Goal: Task Accomplishment & Management: Manage account settings

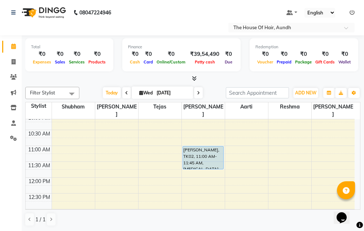
scroll to position [72, 0]
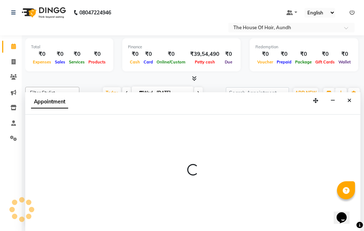
select select "6864"
select select "690"
select select "tentative"
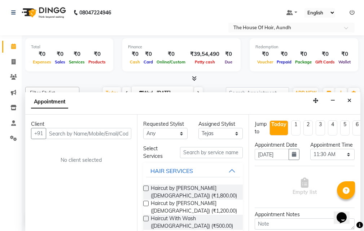
click at [90, 133] on input "text" at bounding box center [88, 133] width 85 height 11
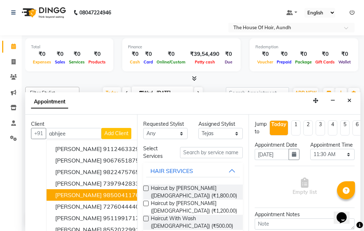
click at [114, 192] on ngb-highlight "9850041176" at bounding box center [121, 194] width 36 height 7
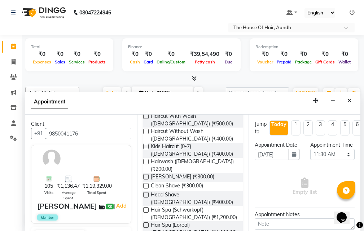
scroll to position [108, 0]
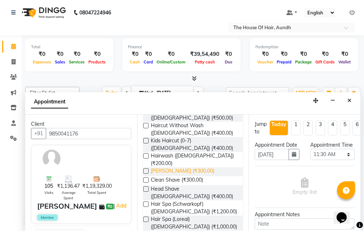
type input "9850041176"
click at [179, 167] on span "[PERSON_NAME] (₹300.00)" at bounding box center [182, 171] width 63 height 9
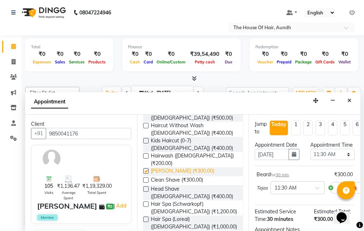
checkbox input "false"
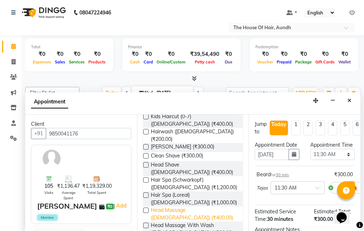
scroll to position [144, 0]
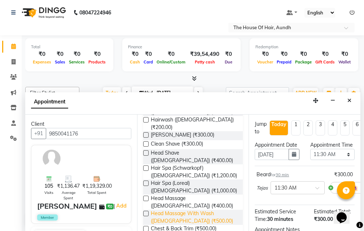
click at [185, 210] on span "Head Massage With Wash ([DEMOGRAPHIC_DATA]) (₹500.00)" at bounding box center [194, 217] width 86 height 15
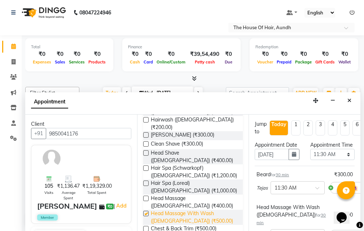
checkbox input "false"
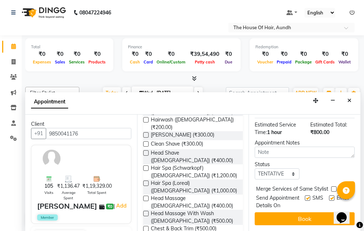
scroll to position [148, 0]
drag, startPoint x: 333, startPoint y: 174, endPoint x: 333, endPoint y: 181, distance: 6.9
click at [333, 186] on label at bounding box center [333, 188] width 5 height 5
click at [333, 187] on input "checkbox" at bounding box center [333, 189] width 5 height 5
checkbox input "true"
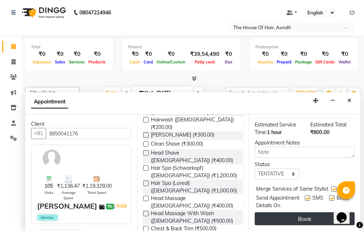
click at [304, 214] on button "Book" at bounding box center [304, 218] width 100 height 13
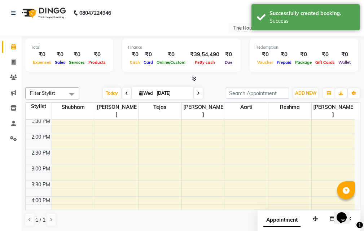
scroll to position [180, 0]
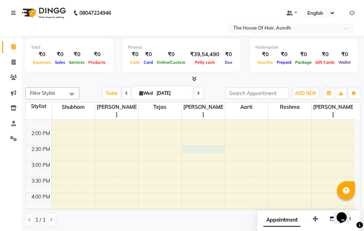
click at [205, 141] on div "8:00 AM 8:30 AM 9:00 AM 9:30 AM 10:00 AM 10:30 AM 11:00 AM 11:30 AM 12:00 PM 12…" at bounding box center [190, 161] width 329 height 444
select select "32779"
select select "870"
select select "tentative"
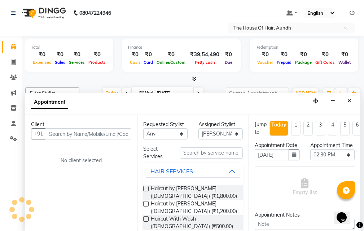
scroll to position [0, 0]
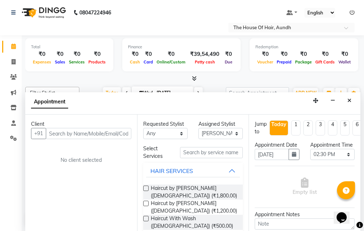
click at [99, 137] on input "text" at bounding box center [88, 133] width 85 height 11
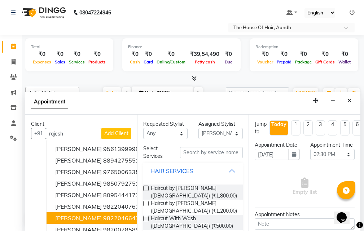
click at [109, 217] on ngb-highlight "9822046647" at bounding box center [121, 217] width 36 height 7
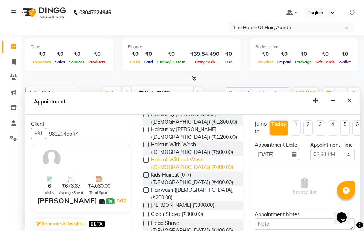
scroll to position [72, 0]
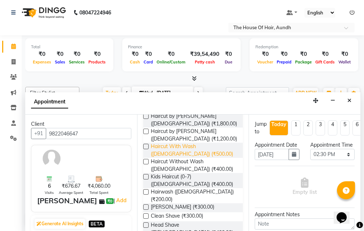
type input "9822046647"
click at [201, 149] on span "Haircut With Wash ([DEMOGRAPHIC_DATA]) (₹500.00)" at bounding box center [194, 150] width 86 height 15
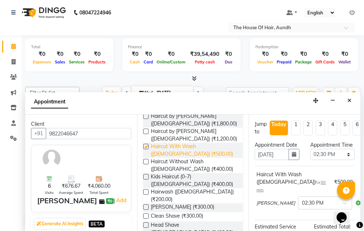
checkbox input "false"
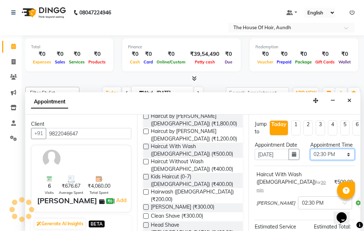
click at [324, 160] on select "Select 09:00 AM 09:15 AM 09:30 AM 09:45 AM 10:00 AM 10:15 AM 10:30 AM 10:45 AM …" at bounding box center [332, 154] width 44 height 11
select select "1170"
click at [310, 156] on select "Select 09:00 AM 09:15 AM 09:30 AM 09:45 AM 10:00 AM 10:15 AM 10:30 AM 10:45 AM …" at bounding box center [332, 154] width 44 height 11
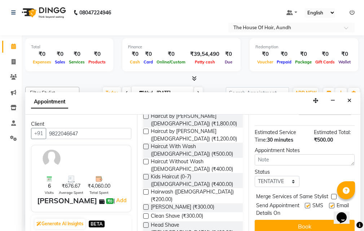
scroll to position [115, 0]
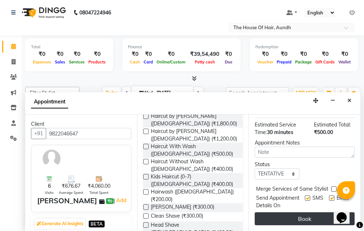
click at [319, 213] on button "Book" at bounding box center [304, 218] width 100 height 13
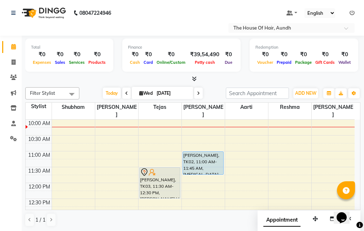
scroll to position [108, 0]
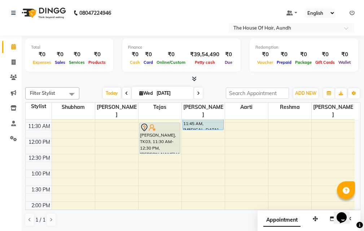
click at [161, 150] on div "8:00 AM 8:30 AM 9:00 AM 9:30 AM 10:00 AM 10:30 AM 11:00 AM 11:30 AM 12:00 PM 12…" at bounding box center [190, 234] width 329 height 444
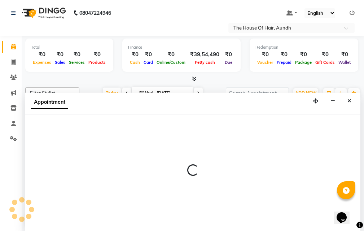
scroll to position [0, 0]
select select "6864"
select select "750"
select select "tentative"
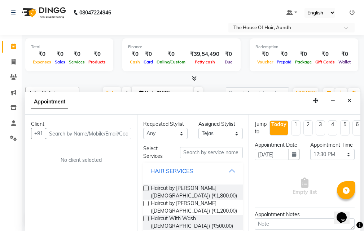
click at [99, 133] on input "text" at bounding box center [88, 133] width 85 height 11
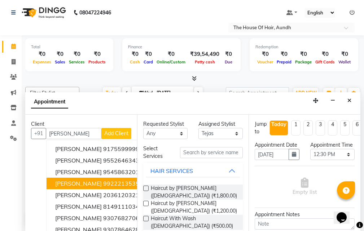
click at [103, 183] on ngb-highlight "9922213535" at bounding box center [121, 183] width 36 height 7
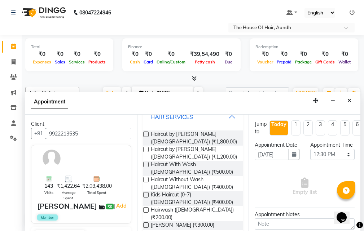
scroll to position [72, 0]
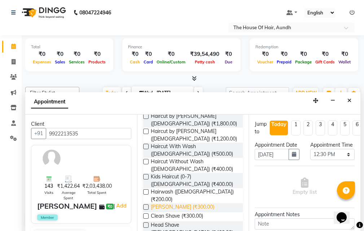
type input "9922213535"
click at [178, 203] on span "[PERSON_NAME] (₹300.00)" at bounding box center [182, 207] width 63 height 9
checkbox input "false"
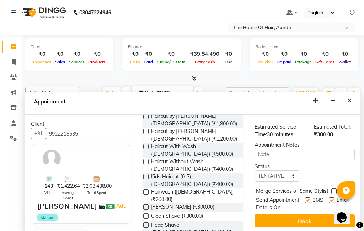
scroll to position [107, 0]
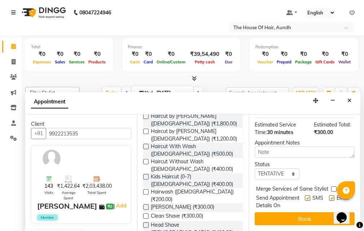
click at [333, 186] on label at bounding box center [333, 188] width 5 height 5
click at [333, 187] on input "checkbox" at bounding box center [333, 189] width 5 height 5
checkbox input "true"
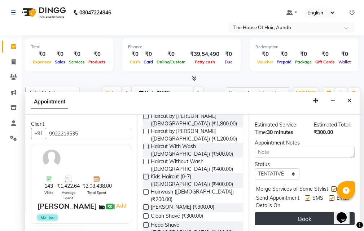
click at [309, 218] on button "Book" at bounding box center [304, 218] width 100 height 13
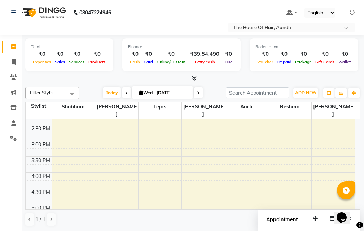
scroll to position [288, 0]
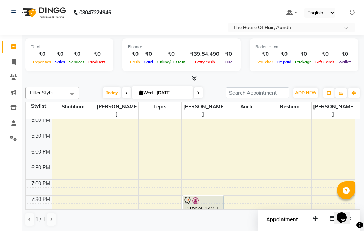
click at [208, 128] on div "8:00 AM 8:30 AM 9:00 AM 9:30 AM 10:00 AM 10:30 AM 11:00 AM 11:30 AM 12:00 PM 12…" at bounding box center [190, 53] width 329 height 444
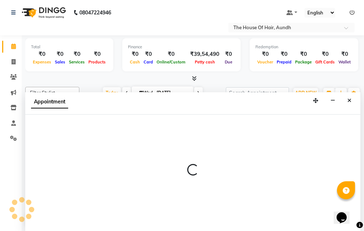
select select "32779"
select select "1050"
select select "tentative"
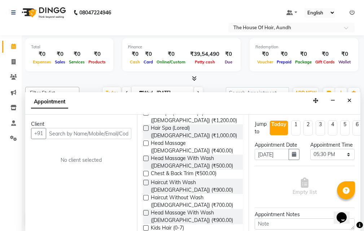
scroll to position [216, 0]
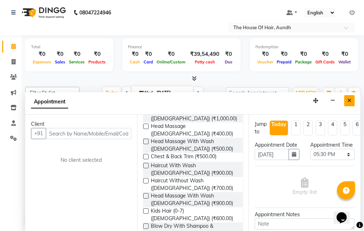
click at [350, 99] on icon "Close" at bounding box center [349, 100] width 4 height 5
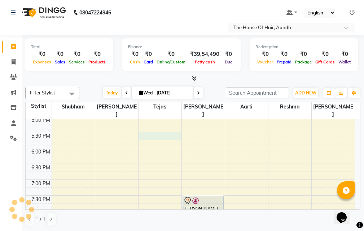
click at [150, 128] on div "8:00 AM 8:30 AM 9:00 AM 9:30 AM 10:00 AM 10:30 AM 11:00 AM 11:30 AM 12:00 PM 12…" at bounding box center [190, 53] width 329 height 444
select select "6864"
select select "1050"
select select "tentative"
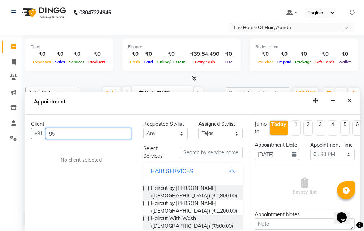
click at [71, 133] on input "95" at bounding box center [88, 133] width 85 height 11
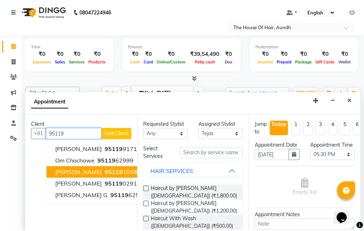
click at [88, 170] on span "[PERSON_NAME]" at bounding box center [78, 171] width 46 height 7
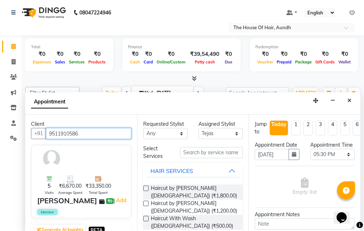
type input "9511910586"
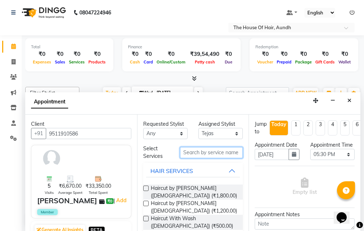
click at [202, 152] on input "text" at bounding box center [211, 152] width 63 height 11
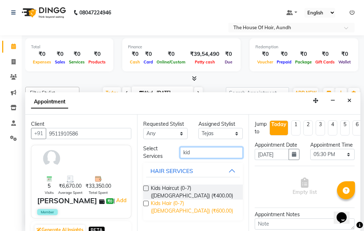
type input "kid"
click at [195, 200] on span "Kids Hair (0-7) ([DEMOGRAPHIC_DATA]) (₹600.00)" at bounding box center [194, 207] width 86 height 15
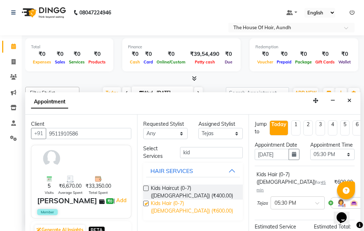
checkbox input "false"
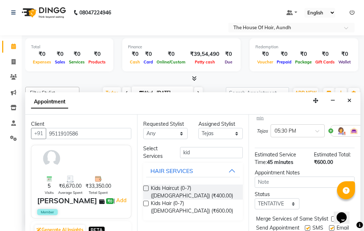
scroll to position [108, 0]
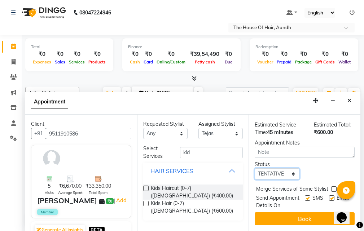
click at [286, 168] on select "Select TENTATIVE CONFIRM CHECK-IN UPCOMING" at bounding box center [276, 173] width 44 height 11
select select "upcoming"
click at [254, 168] on select "Select TENTATIVE CONFIRM CHECK-IN UPCOMING" at bounding box center [276, 173] width 44 height 11
click at [332, 186] on label at bounding box center [333, 188] width 5 height 5
click at [332, 187] on input "checkbox" at bounding box center [333, 189] width 5 height 5
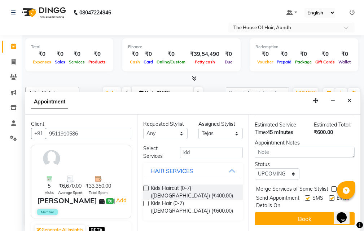
checkbox input "true"
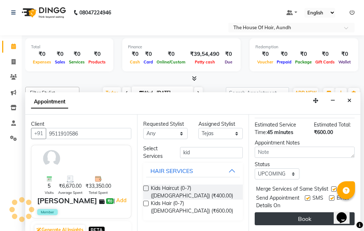
click at [296, 219] on button "Book" at bounding box center [304, 218] width 100 height 13
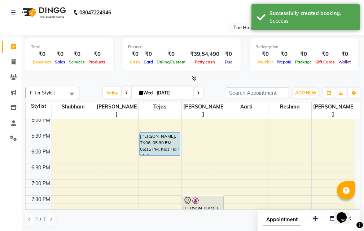
scroll to position [0, 0]
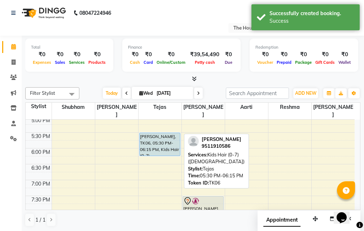
click at [165, 134] on div "[PERSON_NAME], TK06, 05:30 PM-06:15 PM, Kids Hair (0-7) ([DEMOGRAPHIC_DATA])" at bounding box center [159, 144] width 40 height 23
select select "5"
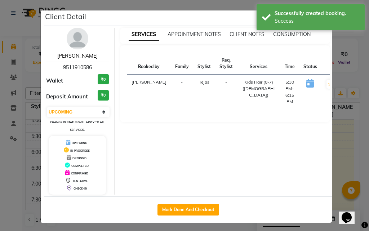
click at [75, 53] on link "[PERSON_NAME]" at bounding box center [77, 56] width 40 height 6
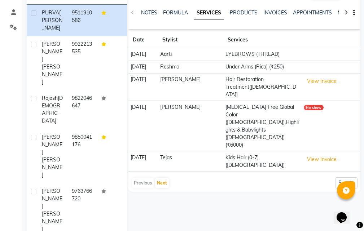
scroll to position [111, 0]
click at [163, 178] on button "Next" at bounding box center [162, 183] width 14 height 10
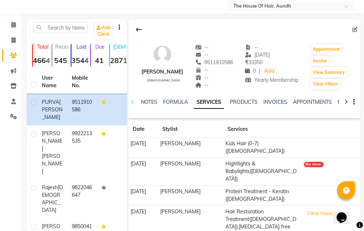
scroll to position [0, 0]
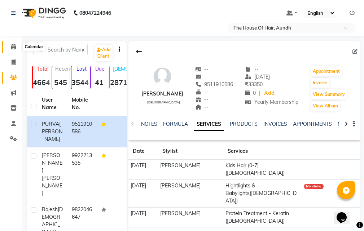
click at [12, 47] on icon at bounding box center [13, 46] width 5 height 5
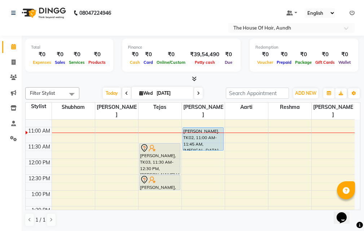
scroll to position [72, 0]
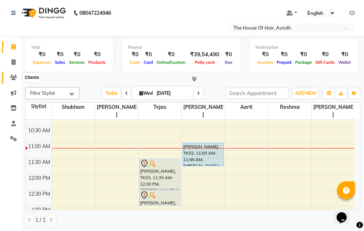
click at [14, 77] on icon at bounding box center [13, 77] width 7 height 5
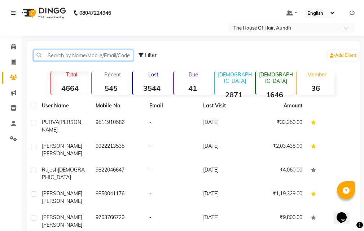
click at [89, 56] on input "text" at bounding box center [83, 55] width 99 height 11
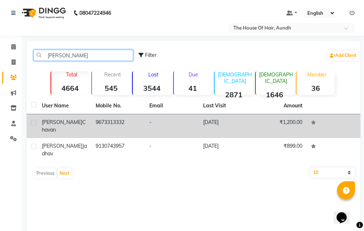
type input "[PERSON_NAME]"
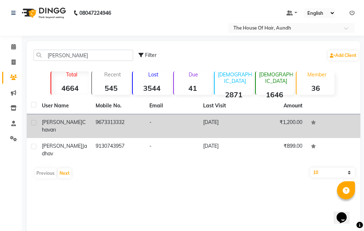
click at [76, 122] on span "chavan" at bounding box center [64, 126] width 44 height 14
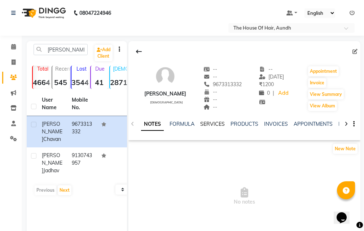
click at [208, 125] on link "SERVICES" at bounding box center [212, 124] width 25 height 6
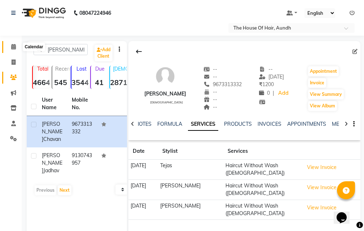
click at [14, 46] on icon at bounding box center [13, 46] width 5 height 5
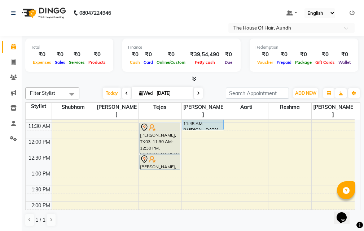
scroll to position [144, 0]
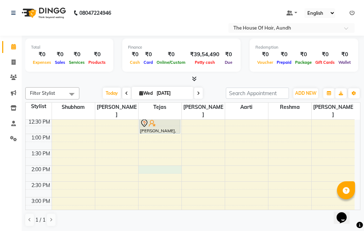
click at [150, 159] on div "8:00 AM 8:30 AM 9:00 AM 9:30 AM 10:00 AM 10:30 AM 11:00 AM 11:30 AM 12:00 PM 12…" at bounding box center [190, 197] width 329 height 444
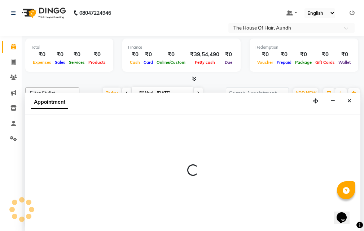
scroll to position [0, 0]
select select "6864"
select select "840"
select select "tentative"
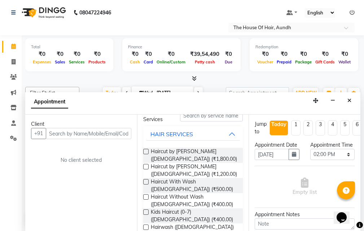
scroll to position [72, 0]
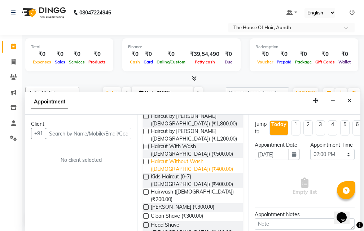
click at [168, 161] on span "Haircut Without Wash ([DEMOGRAPHIC_DATA]) (₹400.00)" at bounding box center [194, 165] width 86 height 15
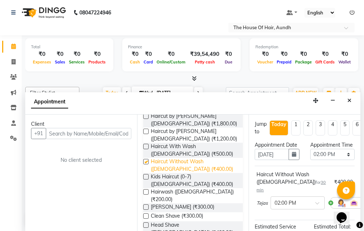
checkbox input "false"
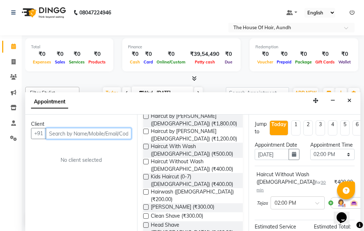
click at [68, 136] on input "text" at bounding box center [88, 133] width 85 height 11
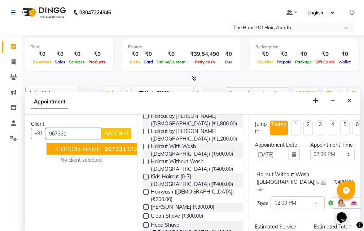
click at [78, 152] on span "[PERSON_NAME]" at bounding box center [78, 148] width 46 height 7
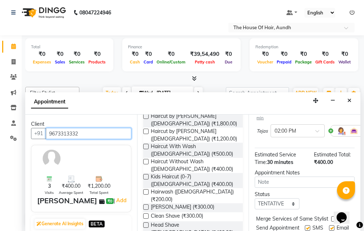
type input "9673313332"
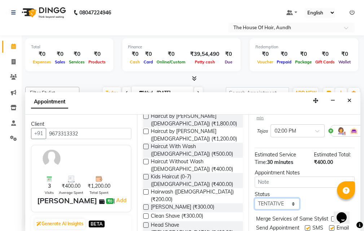
click at [275, 205] on select "Select TENTATIVE CONFIRM CHECK-IN UPCOMING" at bounding box center [276, 203] width 44 height 11
select select "upcoming"
click at [254, 198] on select "Select TENTATIVE CONFIRM CHECK-IN UPCOMING" at bounding box center [276, 203] width 44 height 11
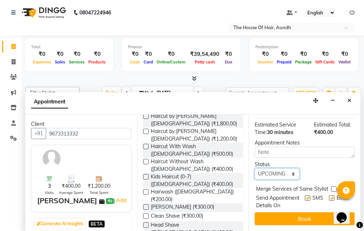
scroll to position [115, 0]
click at [332, 186] on label at bounding box center [333, 188] width 5 height 5
click at [332, 187] on input "checkbox" at bounding box center [333, 189] width 5 height 5
checkbox input "true"
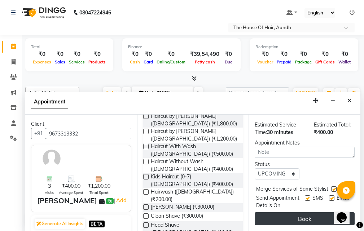
click at [296, 212] on button "Book" at bounding box center [304, 218] width 100 height 13
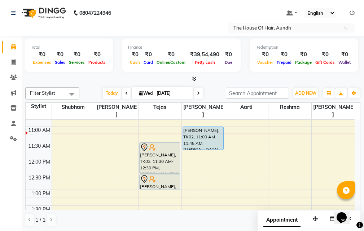
scroll to position [72, 0]
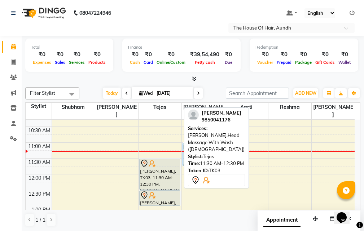
click at [161, 159] on div at bounding box center [160, 163] width 40 height 9
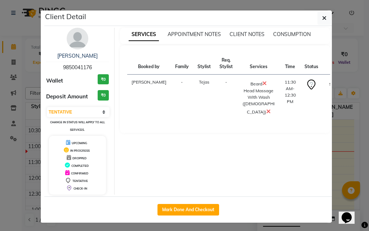
click at [328, 82] on button "START" at bounding box center [335, 84] width 15 height 9
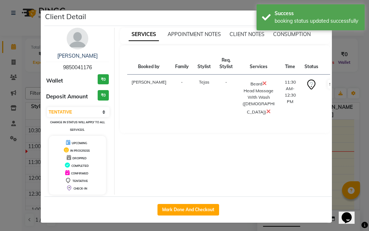
select select "1"
click at [341, 143] on ngb-modal-window "Client Detail [PERSON_NAME] 9850041176 Wallet ₹0 Deposit Amount ₹0 Select IN SE…" at bounding box center [184, 115] width 369 height 231
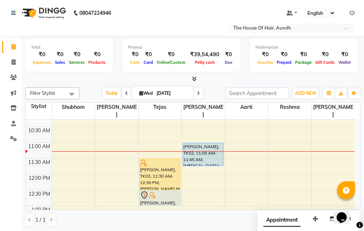
click at [139, 93] on icon at bounding box center [141, 93] width 4 height 5
select select "9"
select select "2025"
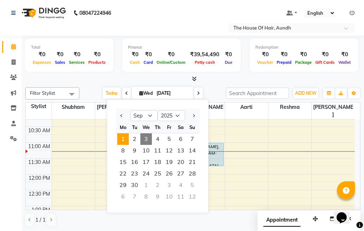
click at [122, 138] on span "1" at bounding box center [123, 139] width 12 height 12
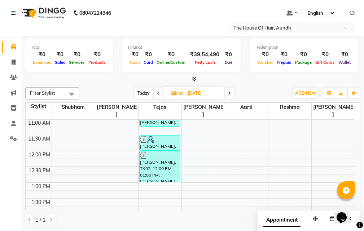
scroll to position [0, 0]
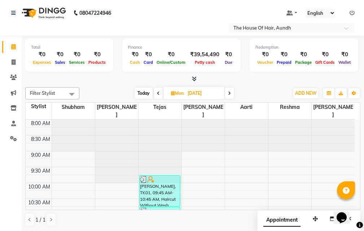
click at [141, 92] on span "Today" at bounding box center [143, 93] width 18 height 11
type input "[DATE]"
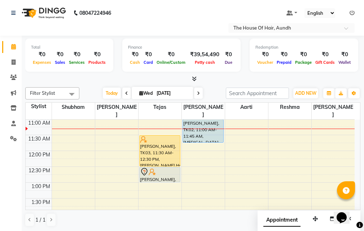
scroll to position [59, 0]
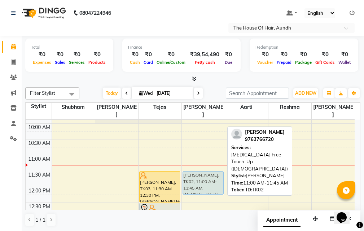
drag, startPoint x: 206, startPoint y: 150, endPoint x: 213, endPoint y: 167, distance: 18.5
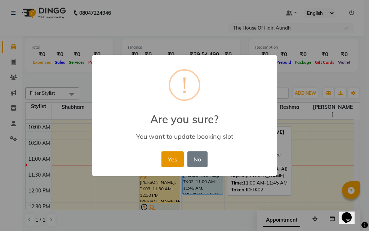
click at [173, 159] on button "Yes" at bounding box center [172, 159] width 22 height 16
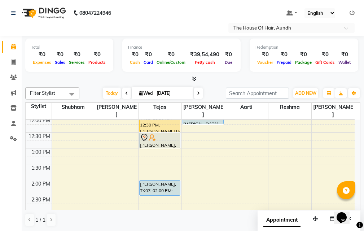
scroll to position [94, 0]
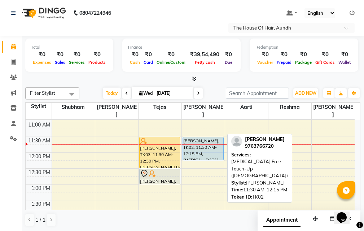
click at [202, 140] on div "[PERSON_NAME], TK02, 11:30 AM-12:15 PM, [MEDICAL_DATA] Free Touch-Up ([DEMOGRAP…" at bounding box center [203, 148] width 40 height 23
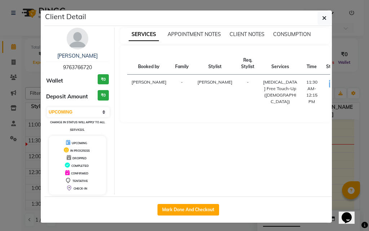
click at [349, 84] on button "START" at bounding box center [356, 84] width 15 height 9
select select "1"
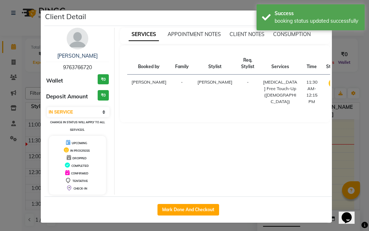
click at [336, 157] on ngb-modal-window "Client Detail [PERSON_NAME] 9763766720 Wallet ₹0 Deposit Amount ₹0 Select IN SE…" at bounding box center [184, 115] width 369 height 231
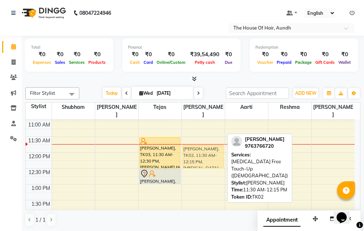
drag, startPoint x: 197, startPoint y: 140, endPoint x: 197, endPoint y: 145, distance: 5.0
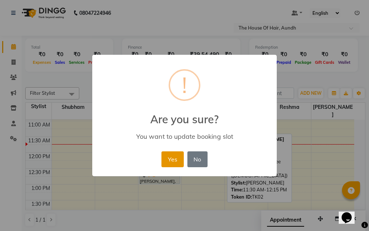
click at [166, 160] on button "Yes" at bounding box center [172, 159] width 22 height 16
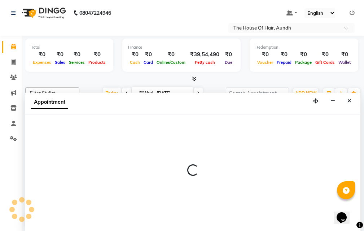
scroll to position [0, 0]
select select "26084"
select select "705"
select select "tentative"
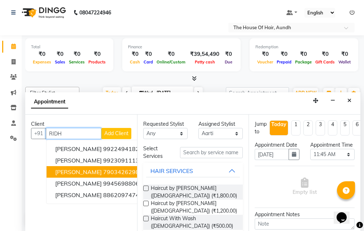
click at [98, 171] on span "[PERSON_NAME]" at bounding box center [78, 171] width 46 height 7
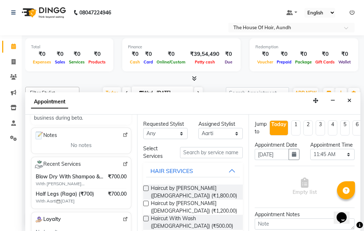
scroll to position [0, 0]
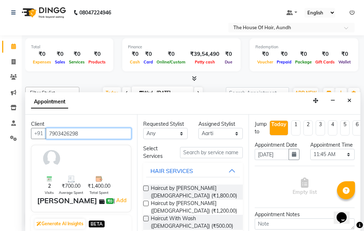
type input "7903426298"
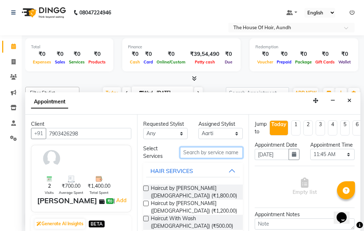
click at [219, 154] on input "text" at bounding box center [211, 152] width 63 height 11
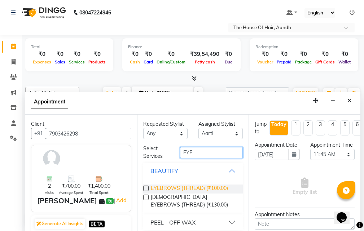
type input "EYE"
click at [186, 188] on span "EYEBROWS (THREAD) (₹100.00)" at bounding box center [189, 189] width 77 height 9
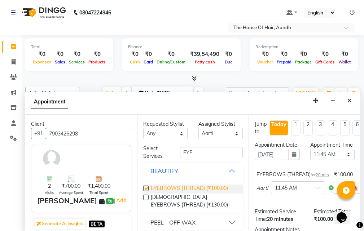
checkbox input "false"
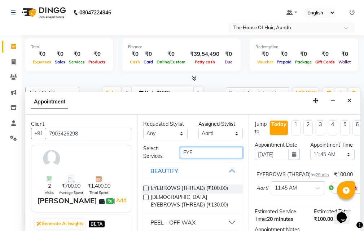
drag, startPoint x: 194, startPoint y: 151, endPoint x: 158, endPoint y: 151, distance: 35.7
click at [158, 151] on div "Select Services EYE" at bounding box center [193, 152] width 111 height 15
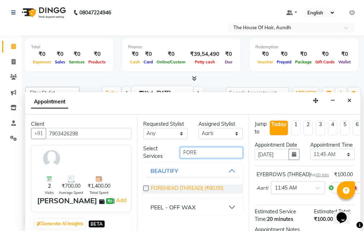
type input "FORE"
click at [164, 190] on span "FOREHEAD (THREAD) (₹60.00)" at bounding box center [187, 189] width 72 height 9
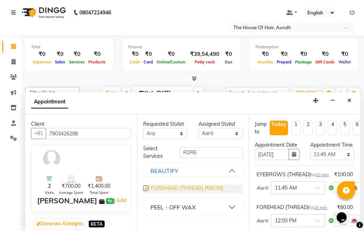
checkbox input "false"
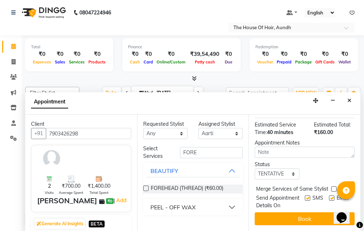
scroll to position [155, 0]
drag, startPoint x: 288, startPoint y: 159, endPoint x: 290, endPoint y: 164, distance: 6.0
click at [288, 168] on select "Select TENTATIVE CONFIRM CHECK-IN UPCOMING" at bounding box center [276, 173] width 44 height 11
select select "upcoming"
click at [254, 168] on select "Select TENTATIVE CONFIRM CHECK-IN UPCOMING" at bounding box center [276, 173] width 44 height 11
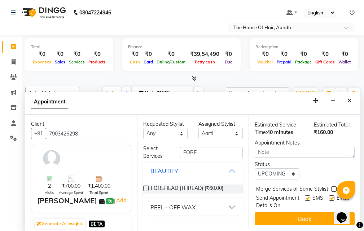
click at [332, 186] on label at bounding box center [333, 188] width 5 height 5
click at [332, 187] on input "checkbox" at bounding box center [333, 189] width 5 height 5
checkbox input "true"
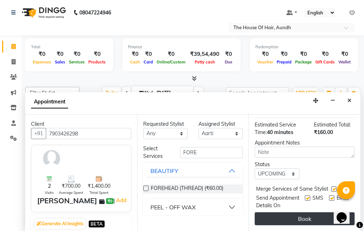
click at [305, 214] on button "Book" at bounding box center [304, 218] width 100 height 13
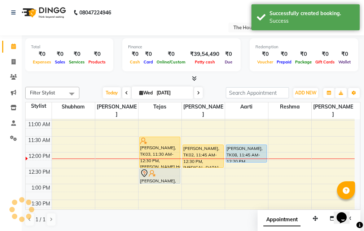
scroll to position [0, 0]
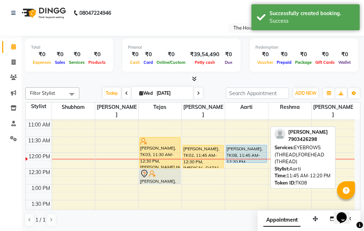
click at [235, 145] on div "[PERSON_NAME], TK08, 11:45 AM-12:20 PM, EYEBROWS (THREAD),FOREHEAD (THREAD)" at bounding box center [246, 153] width 40 height 17
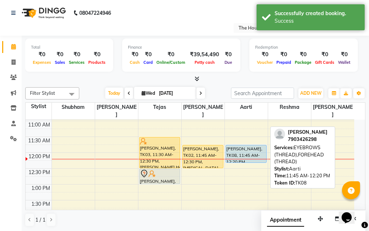
select select "5"
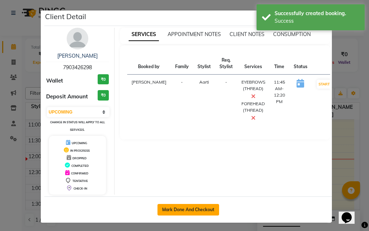
click at [182, 207] on button "Mark Done And Checkout" at bounding box center [188, 210] width 62 height 12
select select "26"
select select "service"
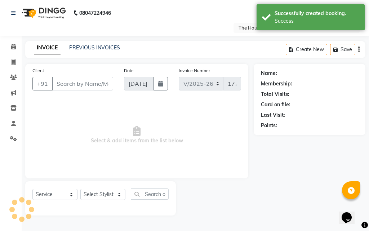
type input "7903426298"
select select "26084"
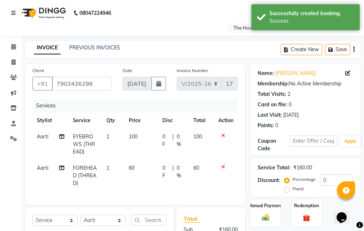
scroll to position [107, 0]
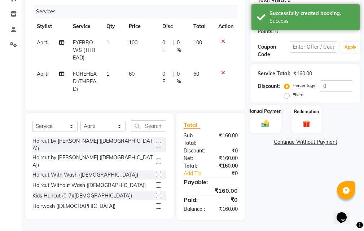
click at [267, 119] on img at bounding box center [265, 123] width 12 height 9
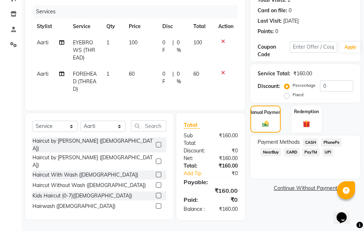
click at [329, 148] on span "UPI" at bounding box center [327, 152] width 11 height 8
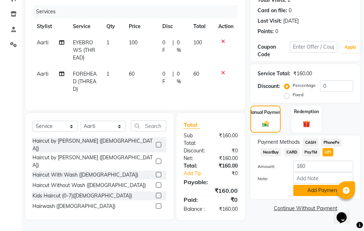
click at [312, 185] on button "Add Payment" at bounding box center [323, 190] width 60 height 11
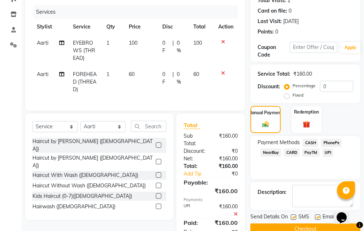
scroll to position [130, 0]
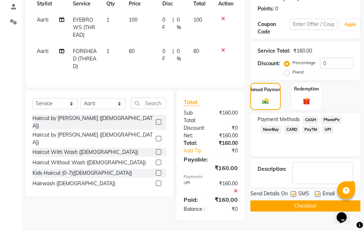
click at [299, 200] on button "Checkout" at bounding box center [305, 205] width 110 height 11
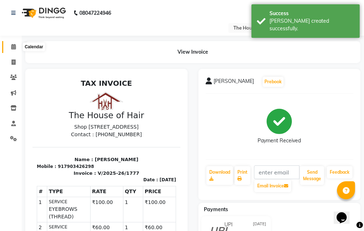
click at [14, 46] on icon at bounding box center [13, 46] width 5 height 5
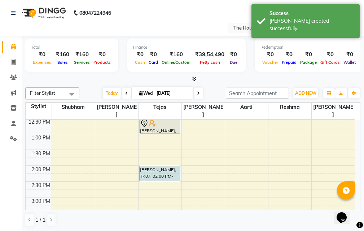
scroll to position [108, 0]
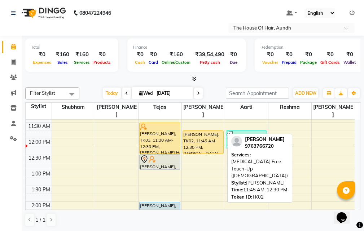
click at [201, 133] on div "[PERSON_NAME], TK02, 11:45 AM-12:30 PM, [MEDICAL_DATA] Free Touch-Up ([DEMOGRAP…" at bounding box center [203, 142] width 40 height 23
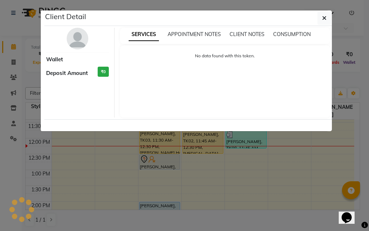
select select "1"
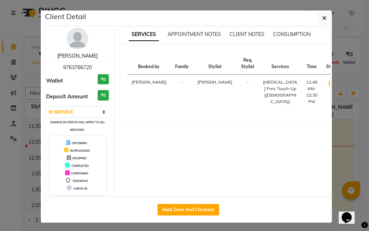
click at [75, 54] on link "[PERSON_NAME]" at bounding box center [77, 56] width 40 height 6
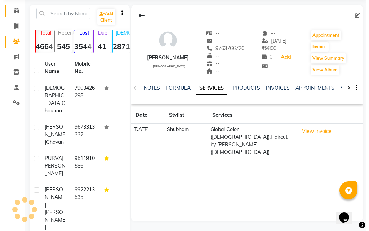
scroll to position [72, 0]
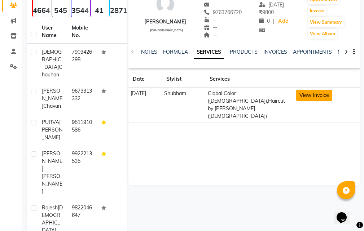
click at [312, 96] on button "View Invoice" at bounding box center [314, 95] width 36 height 11
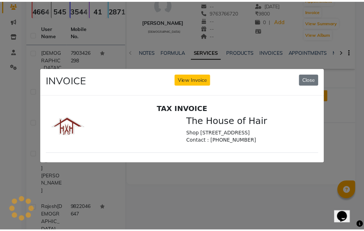
scroll to position [0, 0]
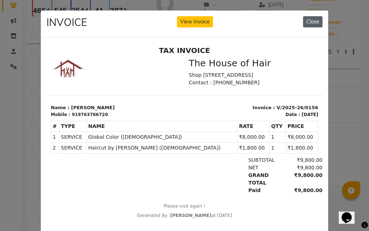
click at [309, 21] on button "Close" at bounding box center [312, 21] width 19 height 11
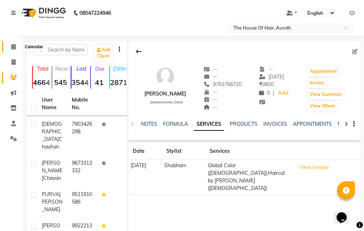
click at [14, 47] on icon at bounding box center [13, 46] width 5 height 5
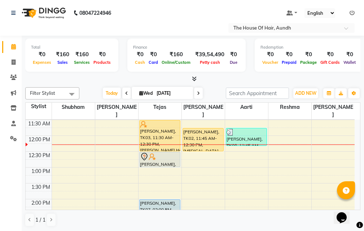
scroll to position [94, 0]
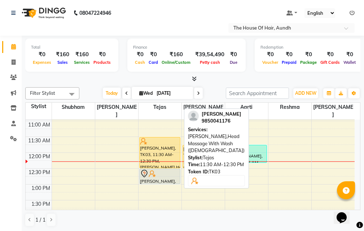
click at [158, 144] on div "[PERSON_NAME], TK03, 11:30 AM-12:30 PM, [PERSON_NAME],Head Massage With Wash ([…" at bounding box center [159, 152] width 40 height 31
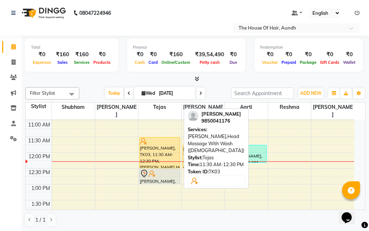
select select "1"
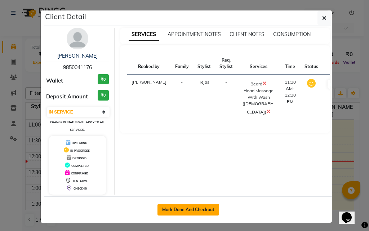
click at [189, 210] on button "Mark Done And Checkout" at bounding box center [188, 210] width 62 height 12
select select "26"
select select "service"
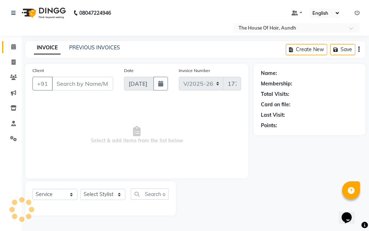
type input "9850041176"
select select "6864"
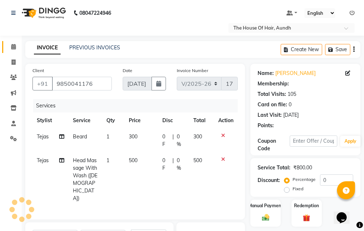
select select "1: Object"
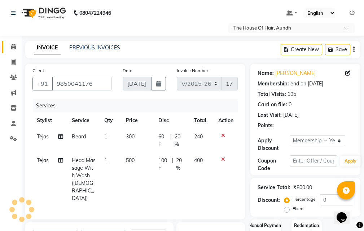
type input "20"
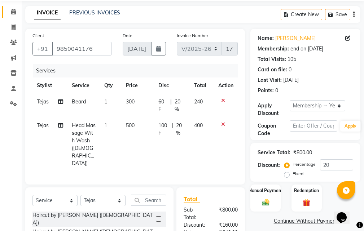
scroll to position [107, 0]
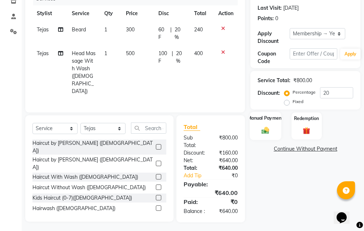
click at [265, 127] on img at bounding box center [265, 130] width 12 height 9
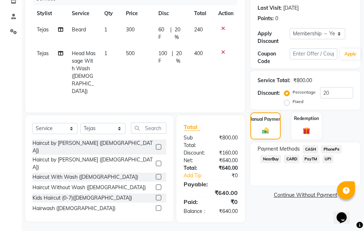
click at [285, 158] on span "CARD" at bounding box center [291, 159] width 15 height 8
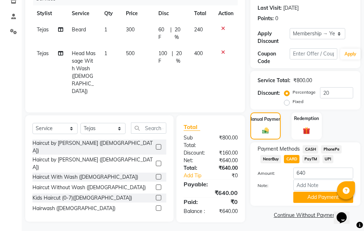
scroll to position [107, 0]
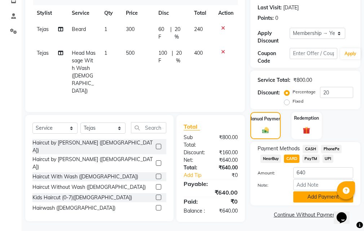
click at [320, 199] on button "Add Payment" at bounding box center [323, 196] width 60 height 11
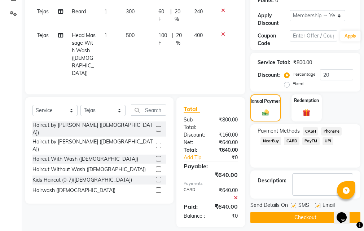
scroll to position [130, 0]
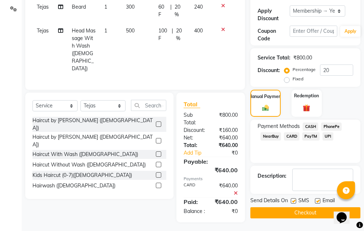
click at [294, 214] on button "Checkout" at bounding box center [305, 212] width 110 height 11
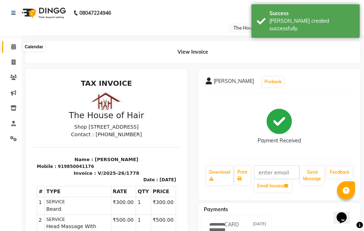
click at [13, 46] on icon at bounding box center [13, 46] width 5 height 5
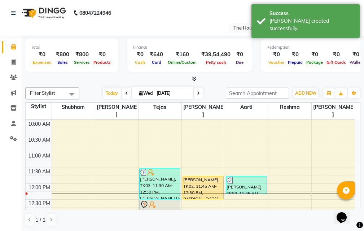
scroll to position [108, 0]
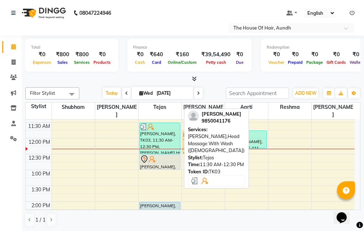
click at [150, 130] on div "[PERSON_NAME], TK03, 11:30 AM-12:30 PM, [PERSON_NAME],Head Massage With Wash ([…" at bounding box center [159, 138] width 40 height 31
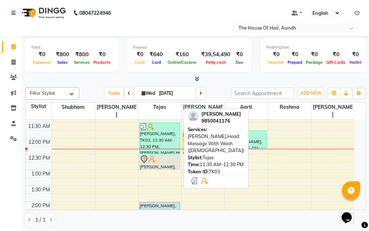
select select "3"
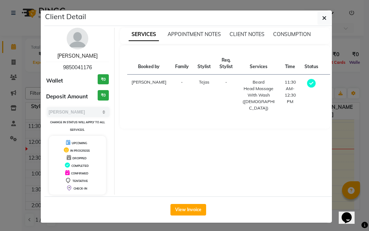
click at [83, 55] on link "[PERSON_NAME]" at bounding box center [77, 56] width 40 height 6
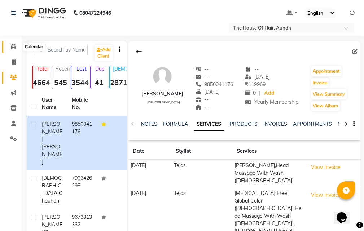
click at [12, 48] on icon at bounding box center [13, 46] width 5 height 5
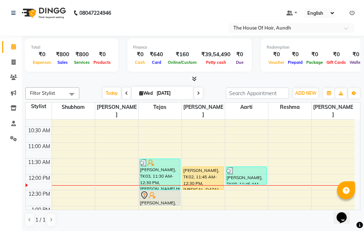
scroll to position [108, 0]
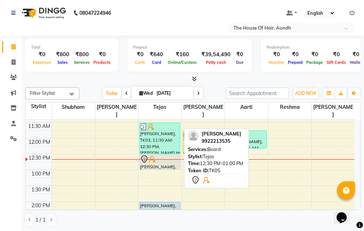
click at [161, 156] on div "[PERSON_NAME], TK05, 12:30 PM-01:00 PM, [PERSON_NAME]" at bounding box center [159, 162] width 40 height 15
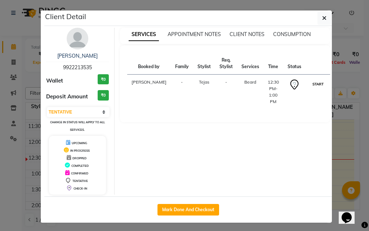
click at [311, 83] on button "START" at bounding box center [318, 84] width 15 height 9
select select "1"
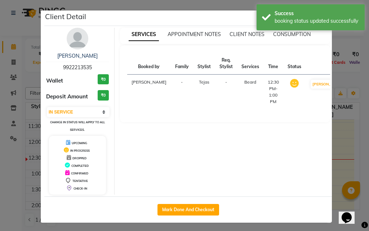
click at [336, 127] on ngb-modal-window "Client Detail [PERSON_NAME] 9922213535 Wallet ₹0 Deposit Amount ₹0 Select IN SE…" at bounding box center [184, 115] width 369 height 231
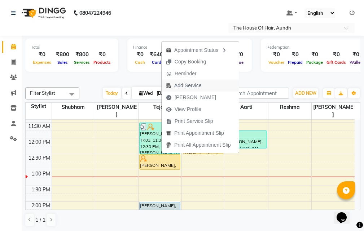
click at [181, 86] on span "Add Service" at bounding box center [187, 86] width 27 height 8
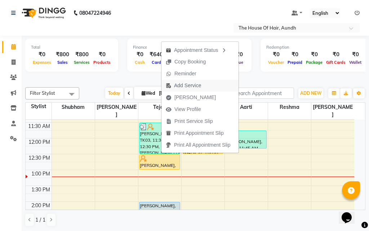
select select "6864"
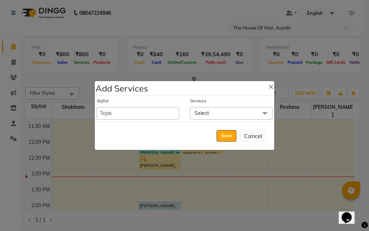
click at [227, 110] on span "Select" at bounding box center [231, 113] width 83 height 13
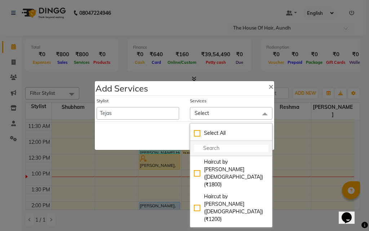
click at [212, 145] on input "multiselect-search" at bounding box center [231, 149] width 75 height 8
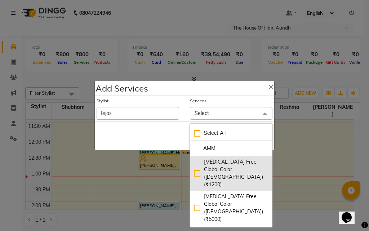
type input "AMM"
click at [217, 168] on div "[MEDICAL_DATA] Free Global Color ([DEMOGRAPHIC_DATA]) (₹1200)" at bounding box center [231, 173] width 75 height 30
checkbox input "true"
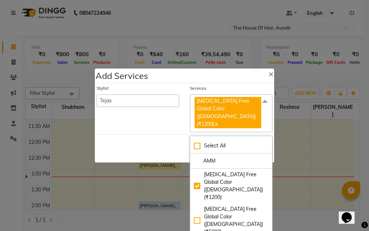
click at [151, 140] on div "Save Cancel" at bounding box center [184, 148] width 179 height 28
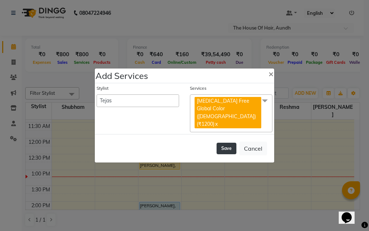
click at [227, 143] on button "Save" at bounding box center [227, 149] width 20 height 12
select select "26084"
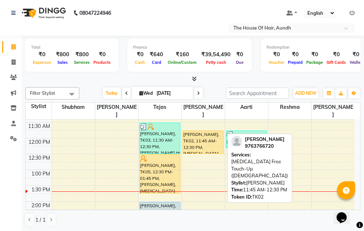
click at [208, 134] on div "[PERSON_NAME], TK02, 11:45 AM-12:30 PM, [MEDICAL_DATA] Free Touch-Up ([DEMOGRAP…" at bounding box center [203, 142] width 40 height 23
select select "1"
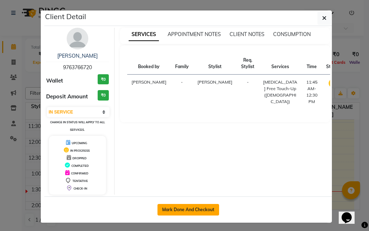
click at [196, 207] on button "Mark Done And Checkout" at bounding box center [188, 210] width 62 height 12
select select "26"
select select "service"
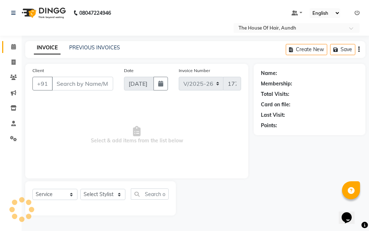
type input "9763766720"
select select "32779"
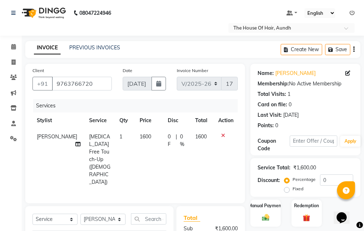
click at [143, 135] on span "1600" at bounding box center [145, 136] width 12 height 6
select select "32779"
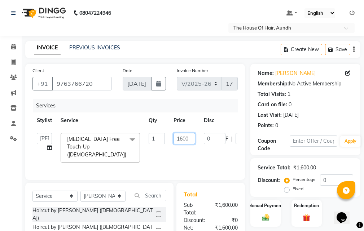
drag, startPoint x: 191, startPoint y: 138, endPoint x: 172, endPoint y: 138, distance: 18.7
click at [172, 138] on td "1600" at bounding box center [184, 148] width 30 height 38
type input "2000"
click at [246, 161] on div "Client [PHONE_NUMBER] Date [DATE] Invoice Number V/2025 V/[PHONE_NUMBER] Servic…" at bounding box center [135, 181] width 230 height 234
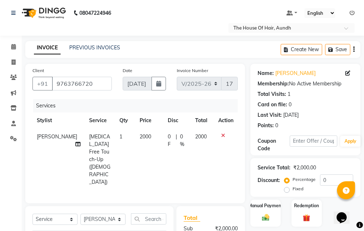
scroll to position [72, 0]
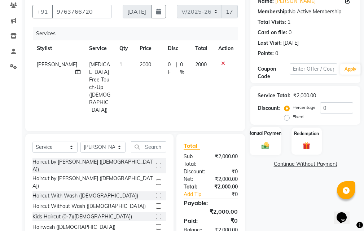
click at [263, 143] on img at bounding box center [265, 145] width 12 height 9
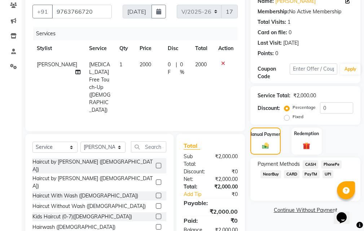
click at [294, 174] on span "CARD" at bounding box center [291, 174] width 15 height 8
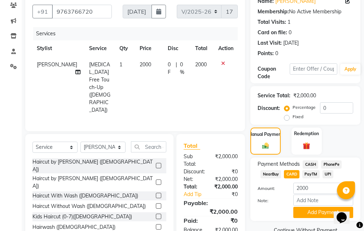
scroll to position [88, 0]
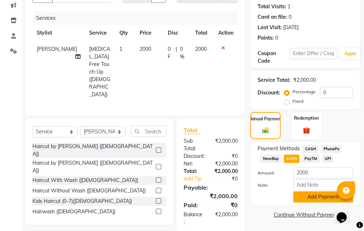
click at [319, 195] on button "Add Payment" at bounding box center [323, 196] width 60 height 11
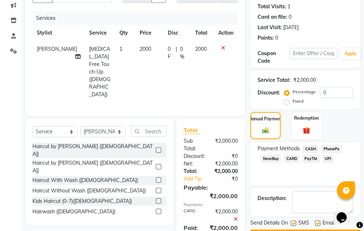
scroll to position [108, 0]
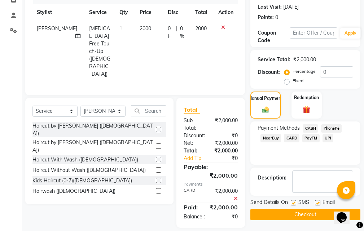
click at [297, 214] on button "Checkout" at bounding box center [305, 214] width 110 height 11
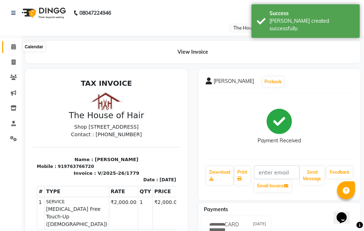
click at [13, 46] on icon at bounding box center [13, 46] width 5 height 5
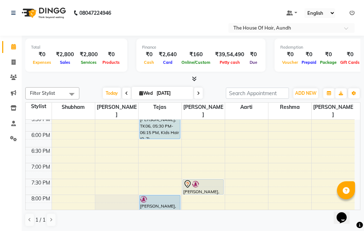
scroll to position [324, 0]
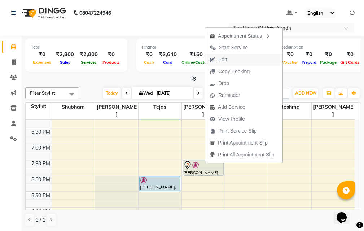
click at [239, 57] on button "Edit" at bounding box center [243, 60] width 77 height 12
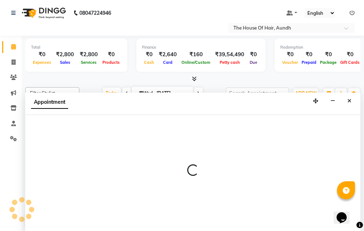
scroll to position [0, 0]
select select "tentative"
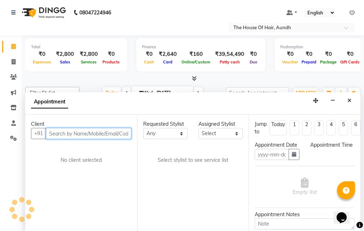
type input "[DATE]"
select select "32779"
select select "1170"
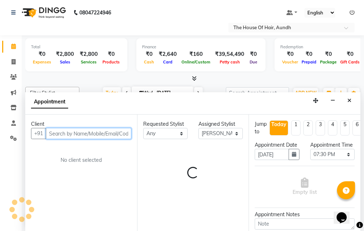
select select "284"
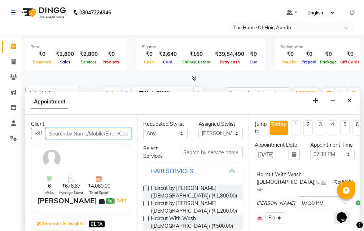
scroll to position [159, 0]
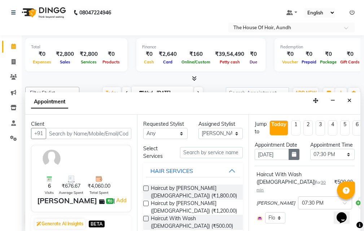
click at [292, 157] on icon "button" at bounding box center [294, 154] width 4 height 5
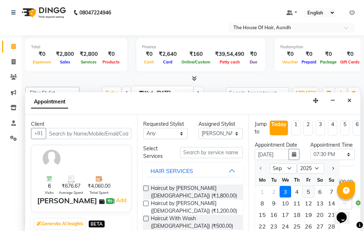
click at [309, 198] on div "5" at bounding box center [308, 192] width 12 height 12
type input "[DATE]"
select select "1170"
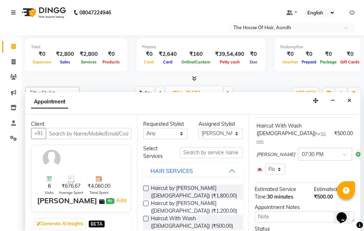
scroll to position [92, 0]
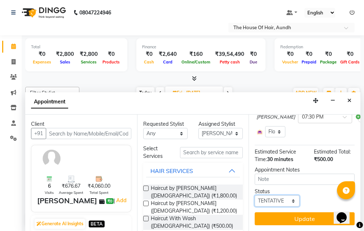
click at [288, 195] on select "Select TENTATIVE CONFIRM UPCOMING" at bounding box center [276, 200] width 44 height 11
select select "upcoming"
click at [254, 195] on select "Select TENTATIVE CONFIRM UPCOMING" at bounding box center [276, 200] width 44 height 11
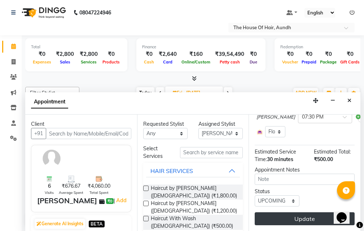
click at [299, 213] on button "Update" at bounding box center [304, 218] width 100 height 13
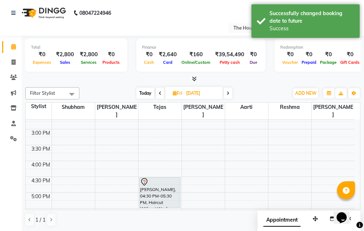
scroll to position [202, 0]
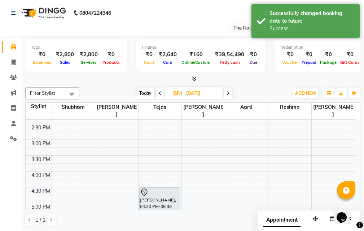
click at [146, 90] on span "Today" at bounding box center [145, 93] width 18 height 11
type input "[DATE]"
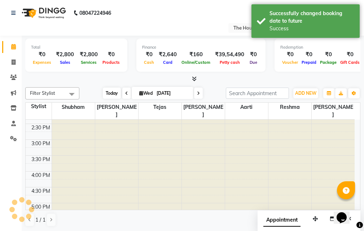
scroll to position [159, 0]
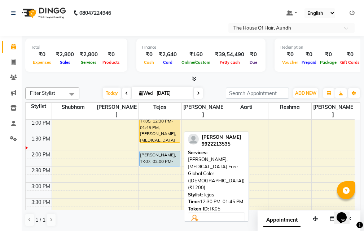
click at [161, 123] on div "[PERSON_NAME], TK05, 12:30 PM-01:45 PM, [PERSON_NAME],[MEDICAL_DATA] Free Globa…" at bounding box center [159, 123] width 40 height 39
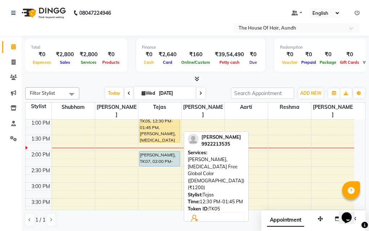
select select "1"
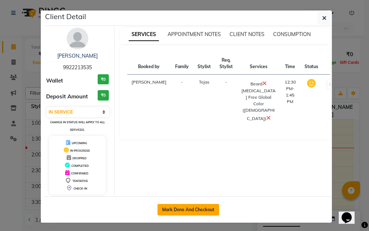
click at [182, 211] on button "Mark Done And Checkout" at bounding box center [188, 210] width 62 height 12
select select "service"
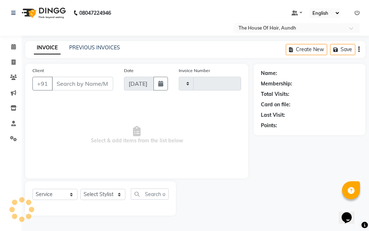
type input "1780"
type input "9922213535"
select select "26"
select select "6864"
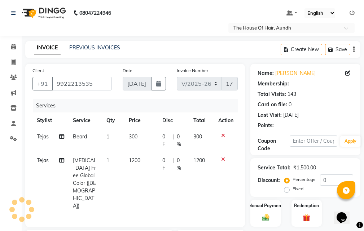
select select "1: Object"
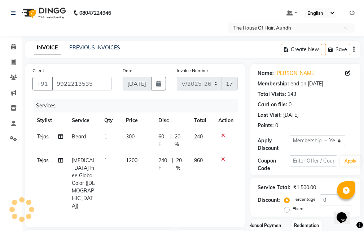
type input "20"
click at [92, 161] on span "[MEDICAL_DATA] Free Global Color ([DEMOGRAPHIC_DATA])" at bounding box center [84, 183] width 24 height 52
select select "6864"
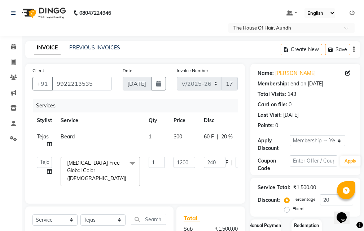
click at [115, 165] on span "[MEDICAL_DATA] Free Global Color ([DEMOGRAPHIC_DATA])" at bounding box center [96, 171] width 59 height 22
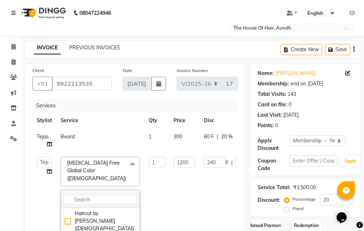
click at [94, 196] on input "multiselect-search" at bounding box center [100, 200] width 71 height 8
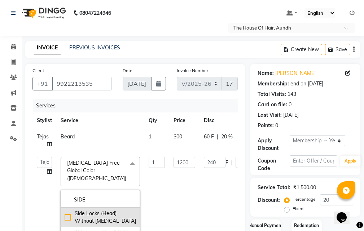
type input "SIDE"
click at [86, 210] on div "Side Locks (Head) Without [MEDICAL_DATA]" at bounding box center [100, 217] width 71 height 15
checkbox input "true"
type input "800"
type input "160"
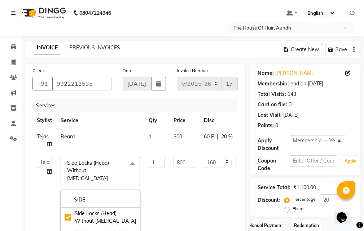
click at [248, 190] on div "Client [PHONE_NUMBER] Date [DATE] Invoice Number V/2025 V/[PHONE_NUMBER] Servic…" at bounding box center [135, 230] width 230 height 333
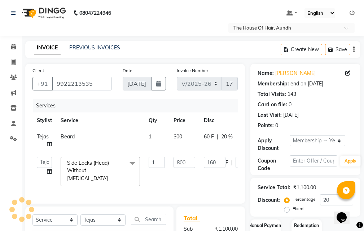
scroll to position [99, 0]
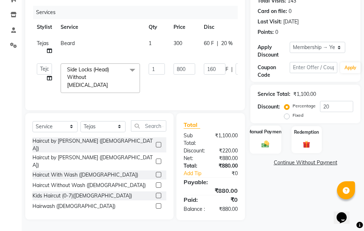
click at [270, 140] on img at bounding box center [265, 144] width 12 height 9
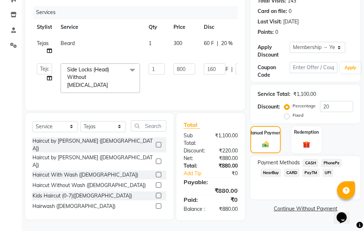
drag, startPoint x: 324, startPoint y: 167, endPoint x: 328, endPoint y: 168, distance: 4.2
click at [324, 169] on span "UPI" at bounding box center [327, 173] width 11 height 8
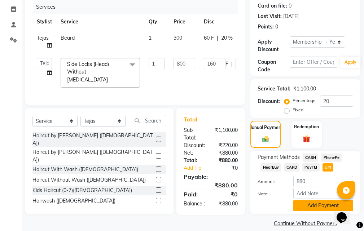
click at [312, 206] on button "Add Payment" at bounding box center [323, 205] width 60 height 11
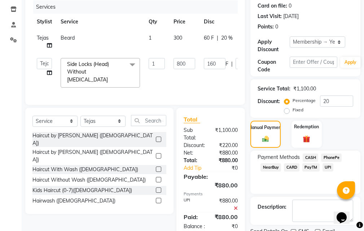
scroll to position [128, 0]
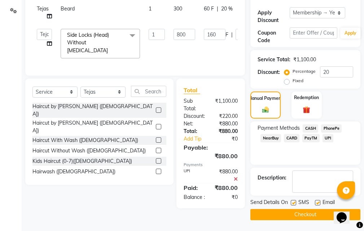
click at [298, 213] on button "Checkout" at bounding box center [305, 214] width 110 height 11
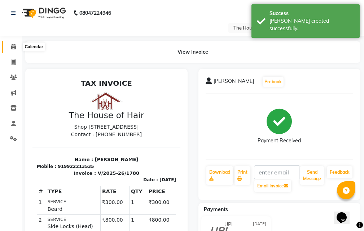
click at [11, 47] on icon at bounding box center [13, 46] width 5 height 5
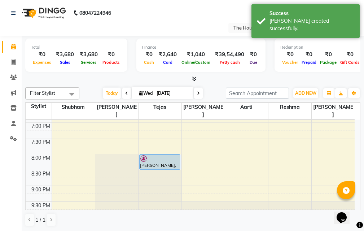
scroll to position [310, 0]
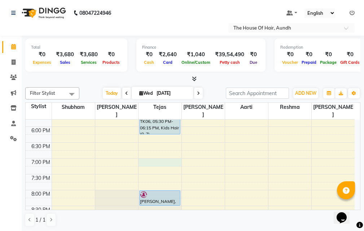
click at [144, 153] on div "8:00 AM 8:30 AM 9:00 AM 9:30 AM 10:00 AM 10:30 AM 11:00 AM 11:30 AM 12:00 PM 12…" at bounding box center [190, 32] width 329 height 444
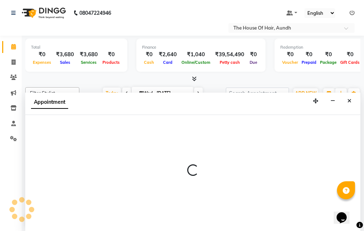
scroll to position [0, 0]
select select "6864"
select select "1140"
select select "tentative"
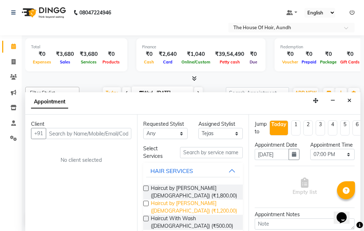
scroll to position [36, 0]
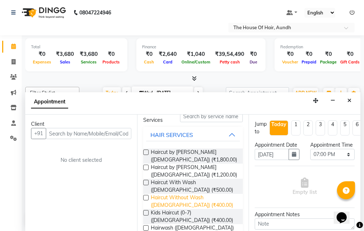
click at [193, 199] on span "Haircut Without Wash ([DEMOGRAPHIC_DATA]) (₹400.00)" at bounding box center [194, 201] width 86 height 15
checkbox input "false"
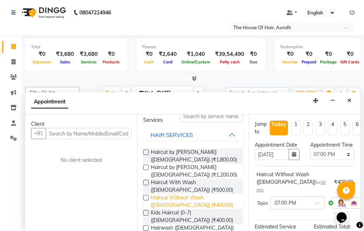
scroll to position [72, 0]
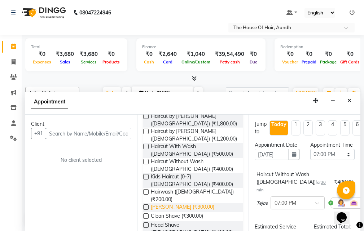
click at [177, 203] on span "[PERSON_NAME] (₹300.00)" at bounding box center [182, 207] width 63 height 9
checkbox input "false"
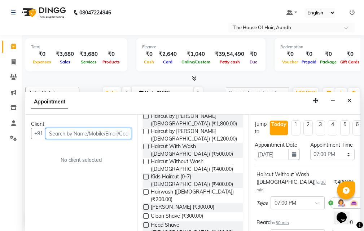
click at [82, 129] on input "text" at bounding box center [88, 133] width 85 height 11
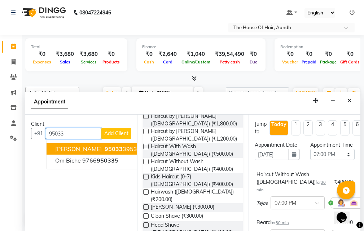
click at [93, 146] on span "[PERSON_NAME]" at bounding box center [78, 148] width 46 height 7
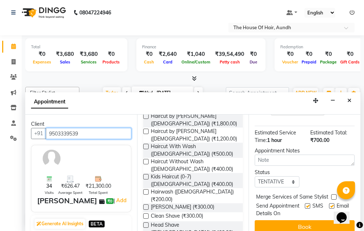
scroll to position [144, 0]
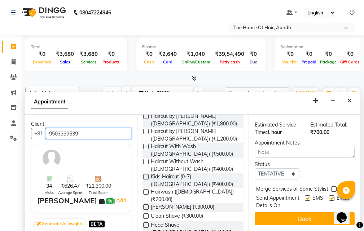
type input "9503339539"
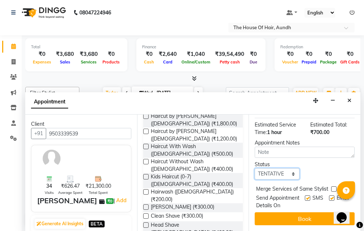
click at [285, 168] on select "Select TENTATIVE CONFIRM CHECK-IN UPCOMING" at bounding box center [276, 173] width 44 height 11
select select "upcoming"
click at [254, 168] on select "Select TENTATIVE CONFIRM CHECK-IN UPCOMING" at bounding box center [276, 173] width 44 height 11
click at [332, 186] on label at bounding box center [333, 188] width 5 height 5
click at [332, 187] on input "checkbox" at bounding box center [333, 189] width 5 height 5
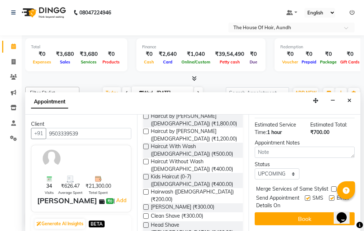
checkbox input "true"
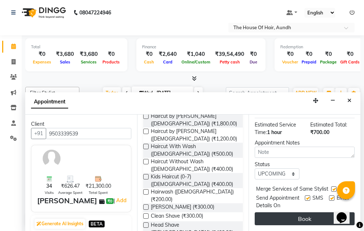
click at [307, 219] on button "Book" at bounding box center [304, 218] width 100 height 13
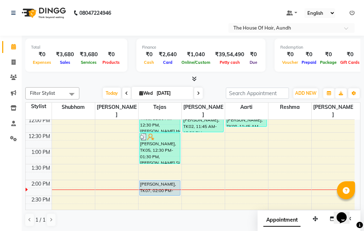
scroll to position [166, 0]
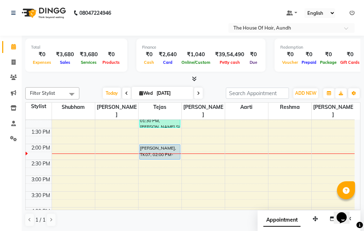
click at [198, 149] on div "8:00 AM 8:30 AM 9:00 AM 9:30 AM 10:00 AM 10:30 AM 11:00 AM 11:30 AM 12:00 PM 12…" at bounding box center [190, 176] width 329 height 444
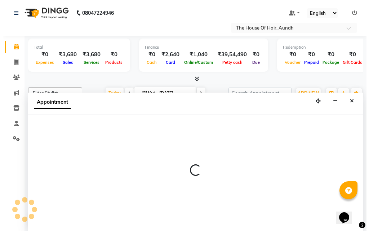
scroll to position [0, 0]
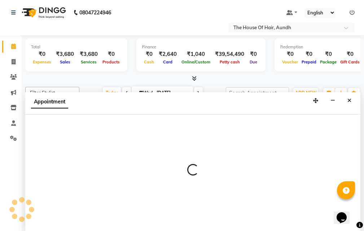
select select "32779"
select select "855"
select select "tentative"
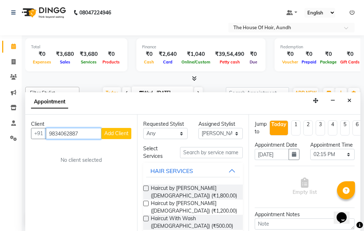
type input "9834062887"
click at [120, 132] on span "Add Client" at bounding box center [116, 133] width 24 height 6
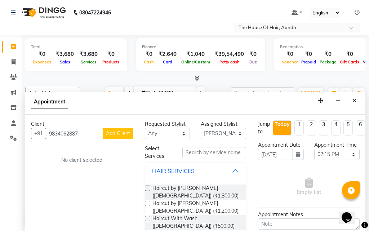
select select "22"
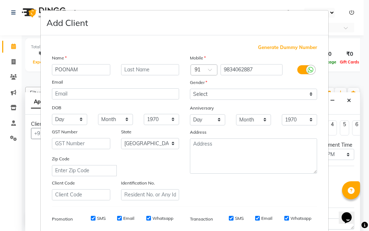
type input "POONAM"
click at [140, 67] on input "text" at bounding box center [150, 69] width 58 height 11
type input "YADAV"
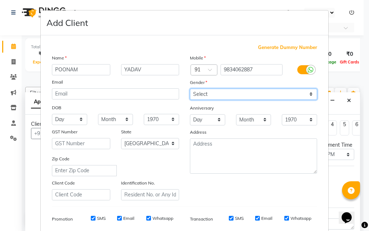
click at [214, 93] on select "Select [DEMOGRAPHIC_DATA] [DEMOGRAPHIC_DATA] Other Prefer Not To Say" at bounding box center [253, 94] width 127 height 11
select select "[DEMOGRAPHIC_DATA]"
click at [190, 89] on select "Select [DEMOGRAPHIC_DATA] [DEMOGRAPHIC_DATA] Other Prefer Not To Say" at bounding box center [253, 94] width 127 height 11
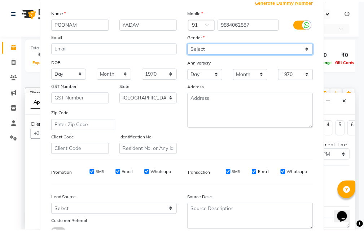
scroll to position [102, 0]
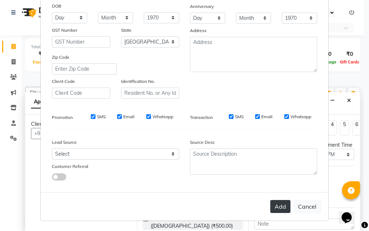
click at [281, 206] on button "Add" at bounding box center [280, 206] width 20 height 13
select select
select select "null"
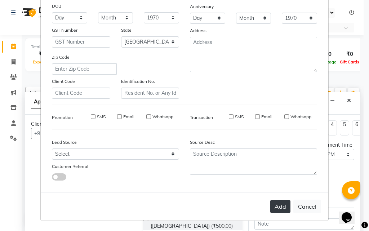
select select
checkbox input "false"
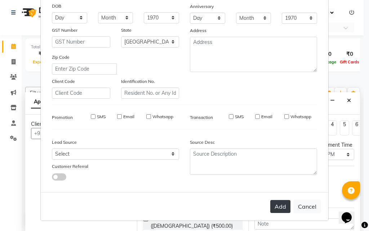
checkbox input "false"
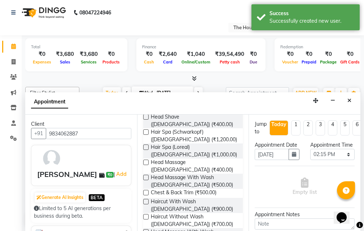
scroll to position [216, 0]
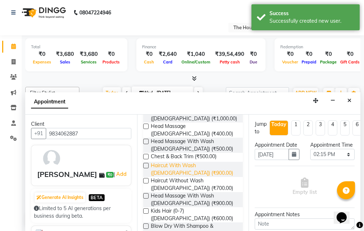
click at [169, 162] on span "Haircut With Wash ([DEMOGRAPHIC_DATA]) (₹900.00)" at bounding box center [194, 169] width 86 height 15
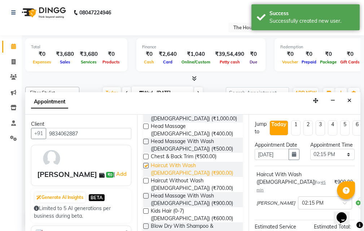
checkbox input "false"
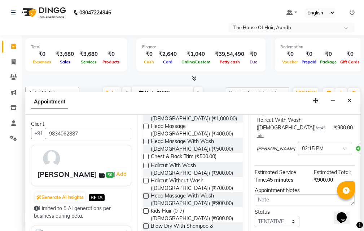
scroll to position [72, 0]
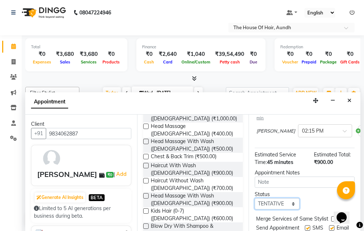
click at [280, 206] on select "Select TENTATIVE CONFIRM CHECK-IN UPCOMING" at bounding box center [276, 203] width 44 height 11
select select "upcoming"
click at [254, 198] on select "Select TENTATIVE CONFIRM CHECK-IN UPCOMING" at bounding box center [276, 203] width 44 height 11
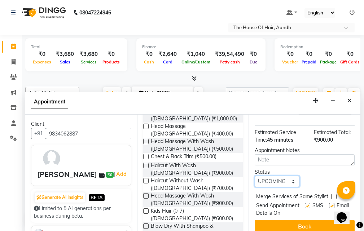
scroll to position [115, 0]
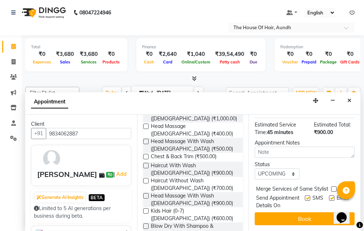
click at [332, 186] on label at bounding box center [333, 188] width 5 height 5
click at [332, 187] on input "checkbox" at bounding box center [333, 189] width 5 height 5
checkbox input "true"
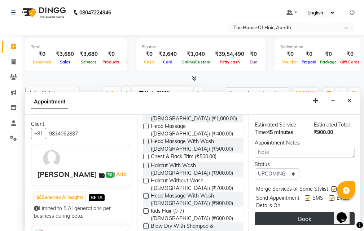
click at [311, 212] on button "Book" at bounding box center [304, 218] width 100 height 13
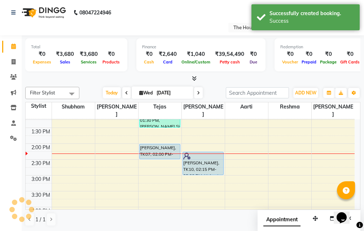
scroll to position [0, 0]
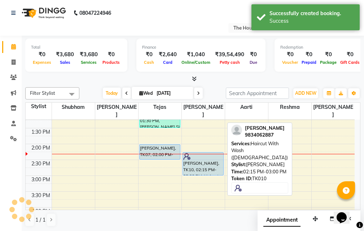
click at [204, 159] on div "[PERSON_NAME], TK10, 02:15 PM-03:00 PM, Haircut With Wash ([DEMOGRAPHIC_DATA])" at bounding box center [203, 163] width 40 height 23
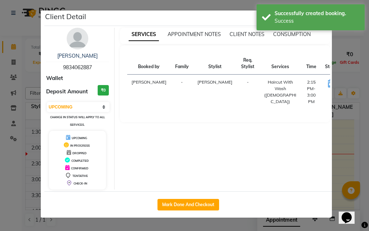
click at [348, 86] on button "START" at bounding box center [355, 84] width 15 height 9
select select "1"
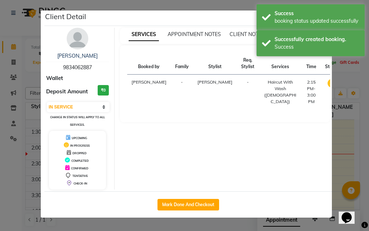
click at [342, 159] on ngb-modal-window "Client Detail [PERSON_NAME] 9834062887 Wallet Deposit Amount ₹0 Select IN SERVI…" at bounding box center [184, 115] width 369 height 231
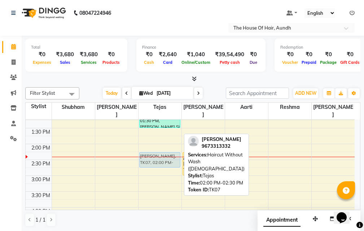
drag, startPoint x: 164, startPoint y: 144, endPoint x: 163, endPoint y: 155, distance: 11.5
click at [163, 155] on div "[PERSON_NAME], TK03, 11:30 AM-12:30 PM, [PERSON_NAME],Head Massage With Wash ([…" at bounding box center [159, 176] width 43 height 444
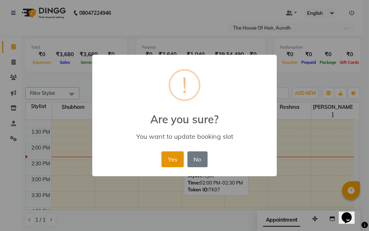
click at [173, 158] on button "Yes" at bounding box center [172, 159] width 22 height 16
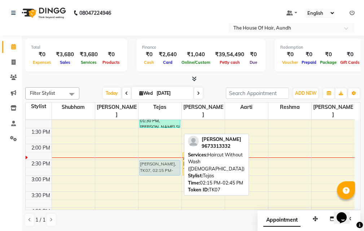
drag, startPoint x: 161, startPoint y: 153, endPoint x: 162, endPoint y: 158, distance: 5.1
click at [162, 158] on div "[PERSON_NAME], TK03, 11:30 AM-12:30 PM, [PERSON_NAME],Head Massage With Wash ([…" at bounding box center [159, 176] width 43 height 444
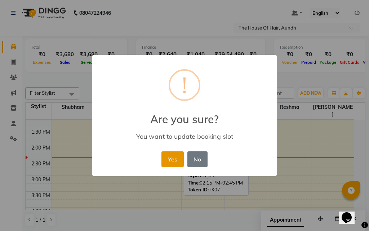
click at [170, 160] on button "Yes" at bounding box center [172, 159] width 22 height 16
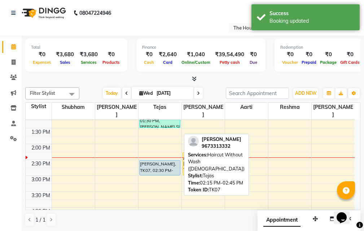
click at [168, 160] on div "[PERSON_NAME], TK07, 02:30 PM-03:00 PM, Haircut Without Wash ([DEMOGRAPHIC_DATA…" at bounding box center [159, 167] width 40 height 15
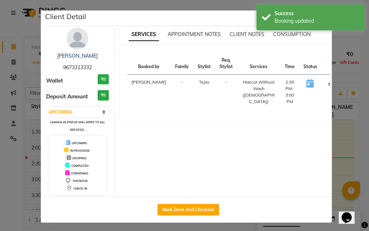
click at [327, 83] on button "START" at bounding box center [334, 84] width 15 height 9
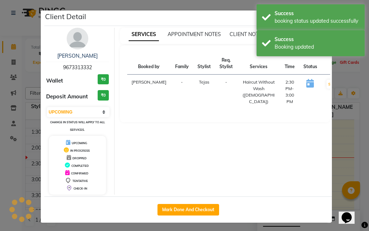
select select "1"
click at [340, 126] on ngb-modal-window "Client Detail [PERSON_NAME] 9673313332 Wallet ₹0 Deposit Amount ₹0 Select IN SE…" at bounding box center [184, 115] width 369 height 231
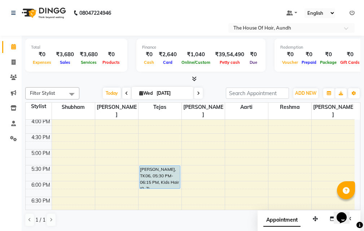
scroll to position [274, 0]
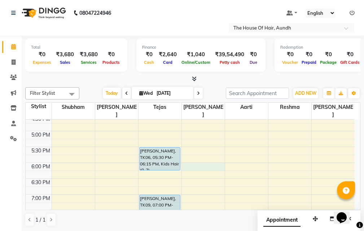
click at [203, 158] on div "8:00 AM 8:30 AM 9:00 AM 9:30 AM 10:00 AM 10:30 AM 11:00 AM 11:30 AM 12:00 PM 12…" at bounding box center [190, 68] width 329 height 444
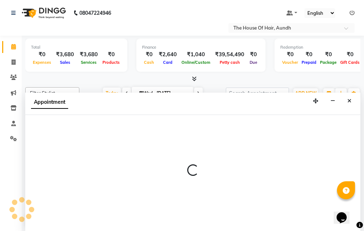
scroll to position [0, 0]
select select "32779"
select select "tentative"
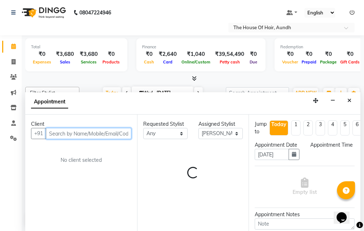
select select "1080"
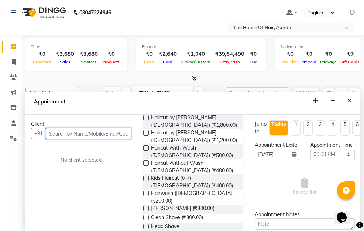
scroll to position [72, 0]
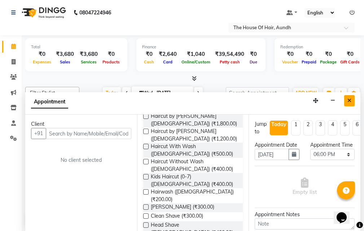
click at [347, 99] on button "Close" at bounding box center [349, 100] width 10 height 11
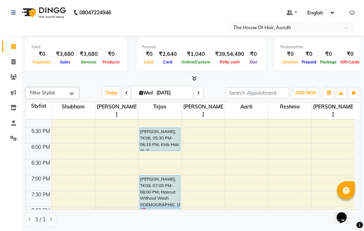
scroll to position [310, 0]
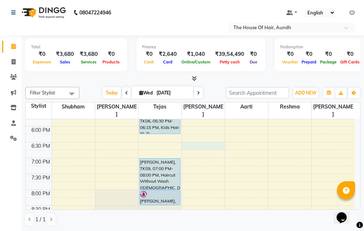
click at [199, 136] on div "8:00 AM 8:30 AM 9:00 AM 9:30 AM 10:00 AM 10:30 AM 11:00 AM 11:30 AM 12:00 PM 12…" at bounding box center [190, 31] width 329 height 444
select select "32779"
select select "1110"
select select "tentative"
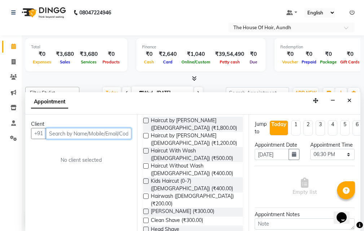
scroll to position [72, 0]
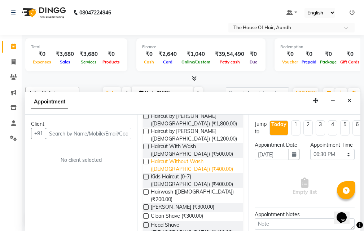
click at [159, 162] on span "Haircut Without Wash ([DEMOGRAPHIC_DATA]) (₹400.00)" at bounding box center [194, 165] width 86 height 15
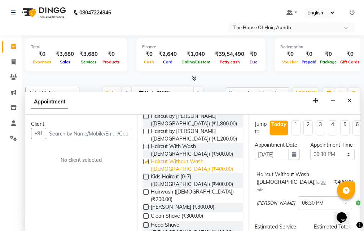
checkbox input "false"
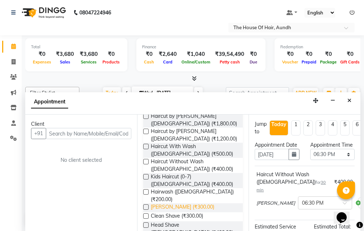
click at [161, 203] on span "[PERSON_NAME] (₹300.00)" at bounding box center [182, 207] width 63 height 9
checkbox input "false"
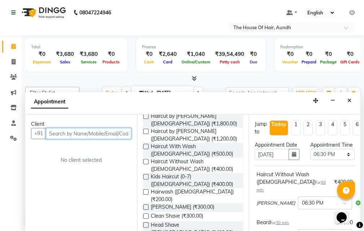
click at [84, 136] on input "text" at bounding box center [88, 133] width 85 height 11
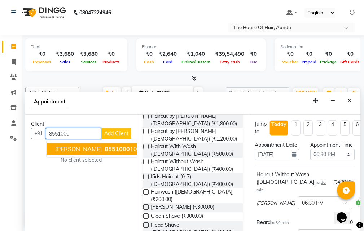
click at [105, 151] on span "8551000" at bounding box center [117, 148] width 25 height 7
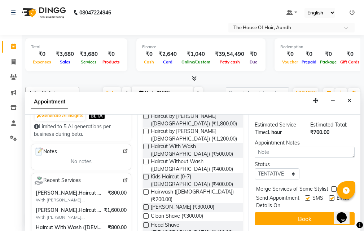
scroll to position [148, 0]
type input "8551000101"
click at [270, 168] on select "Select TENTATIVE CONFIRM CHECK-IN UPCOMING" at bounding box center [276, 173] width 44 height 11
select select "upcoming"
click at [254, 168] on select "Select TENTATIVE CONFIRM CHECK-IN UPCOMING" at bounding box center [276, 173] width 44 height 11
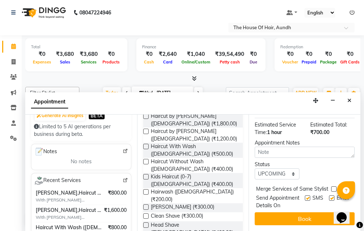
drag, startPoint x: 333, startPoint y: 175, endPoint x: 332, endPoint y: 180, distance: 5.2
click at [333, 186] on label at bounding box center [333, 188] width 5 height 5
click at [333, 187] on input "checkbox" at bounding box center [333, 189] width 5 height 5
checkbox input "true"
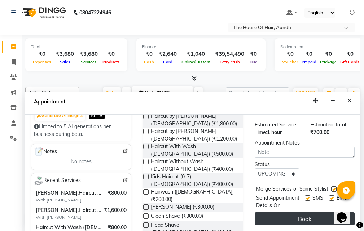
click at [318, 212] on button "Book" at bounding box center [304, 218] width 100 height 13
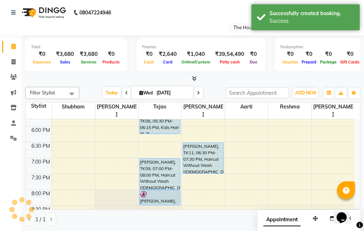
scroll to position [0, 0]
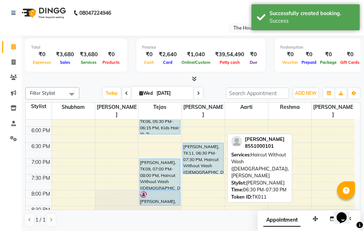
click at [208, 160] on div "[PERSON_NAME], TK11, 06:30 PM-07:30 PM, Haircut Without Wash ([DEMOGRAPHIC_DATA…" at bounding box center [203, 158] width 40 height 31
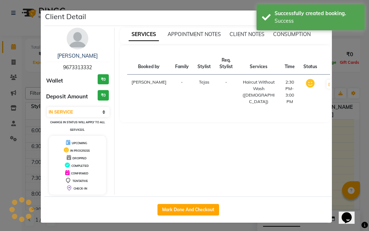
select select "5"
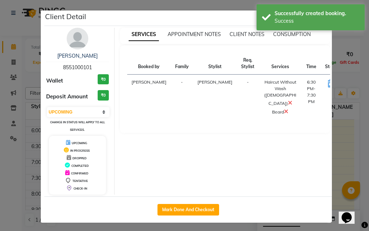
click at [288, 100] on icon at bounding box center [290, 103] width 4 height 6
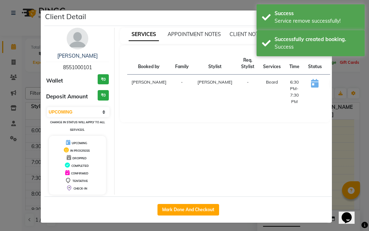
click at [346, 147] on ngb-modal-window "Client Detail [PERSON_NAME] 8551000101 Wallet ₹0 Deposit Amount ₹0 Select IN SE…" at bounding box center [184, 115] width 369 height 231
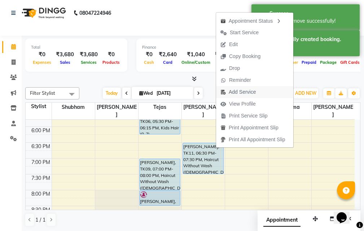
click at [241, 92] on span "Add Service" at bounding box center [241, 92] width 27 height 8
select select "32779"
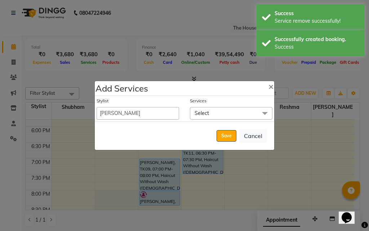
click at [230, 111] on span "Select" at bounding box center [231, 113] width 83 height 13
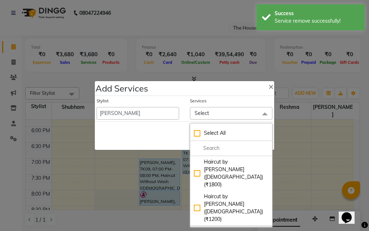
checkbox input "true"
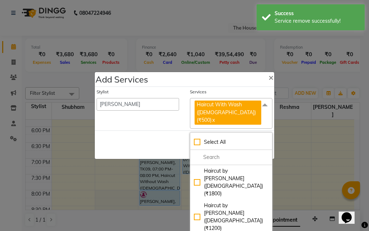
click at [152, 146] on div "Save Cancel" at bounding box center [184, 144] width 179 height 28
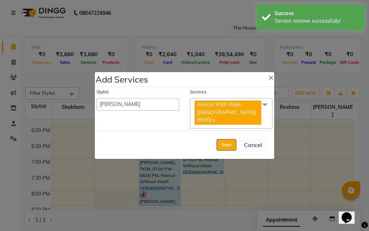
click at [226, 141] on button "Save" at bounding box center [227, 145] width 20 height 12
select select "26084"
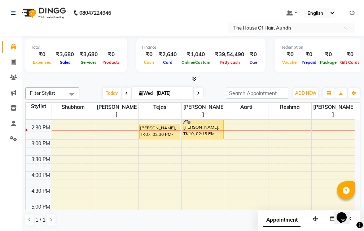
scroll to position [166, 0]
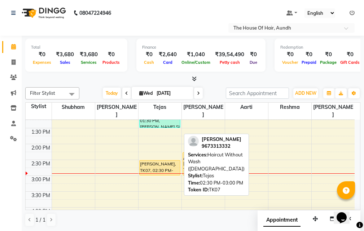
click at [160, 160] on div "[PERSON_NAME], TK07, 02:30 PM-03:00 PM, Haircut Without Wash ([DEMOGRAPHIC_DATA…" at bounding box center [159, 167] width 40 height 15
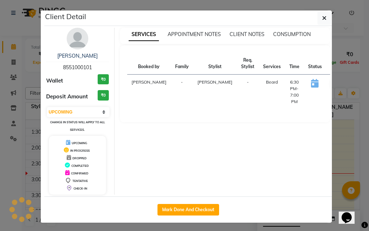
select select "1"
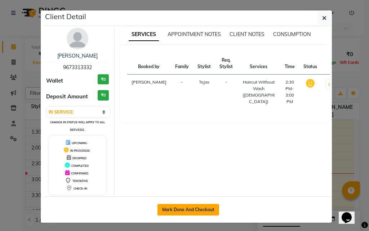
click at [189, 208] on button "Mark Done And Checkout" at bounding box center [188, 210] width 62 height 12
select select "26"
select select "service"
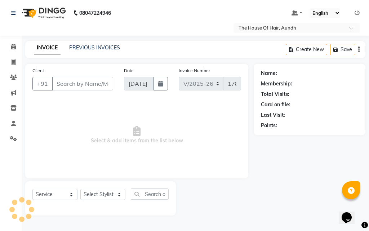
type input "9673313332"
select select "6864"
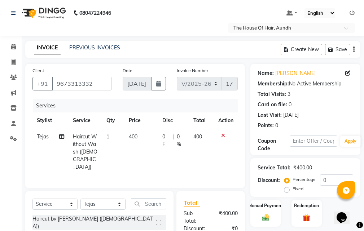
scroll to position [76, 0]
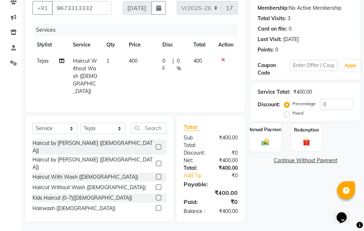
click at [265, 133] on label "Manual Payment" at bounding box center [265, 129] width 36 height 7
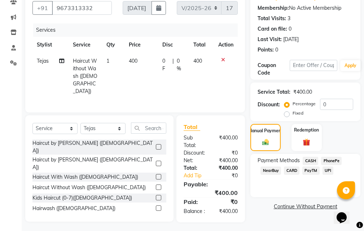
click at [325, 171] on span "UPI" at bounding box center [327, 171] width 11 height 8
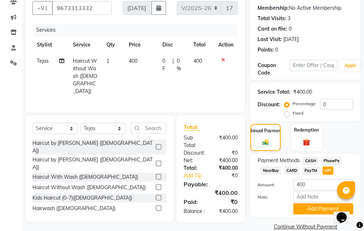
scroll to position [88, 0]
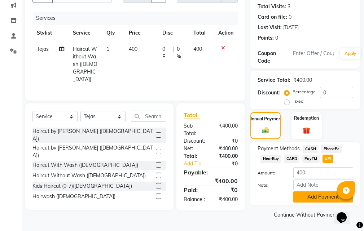
click at [306, 197] on button "Add Payment" at bounding box center [323, 196] width 60 height 11
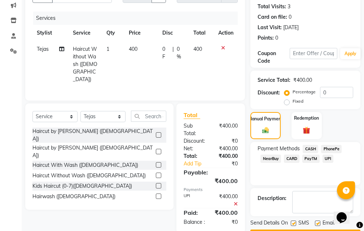
scroll to position [108, 0]
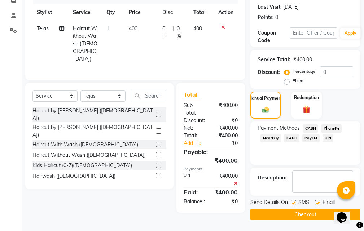
click at [287, 214] on button "Checkout" at bounding box center [305, 214] width 110 height 11
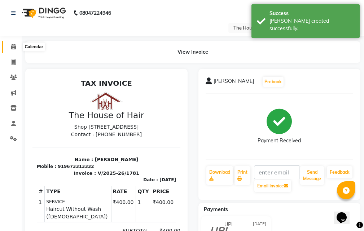
click at [13, 44] on span at bounding box center [13, 47] width 13 height 8
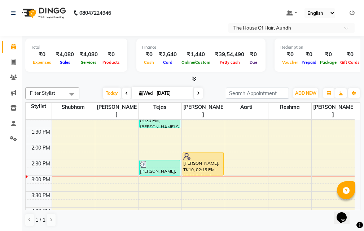
scroll to position [202, 0]
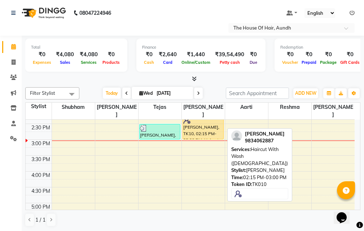
click at [203, 118] on div "[PERSON_NAME], TK10, 02:15 PM-03:00 PM, Haircut With Wash ([DEMOGRAPHIC_DATA])" at bounding box center [203, 127] width 40 height 23
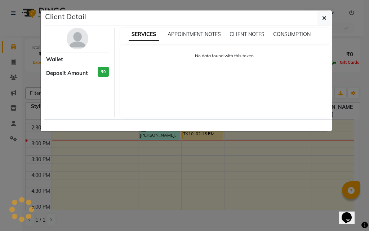
select select "1"
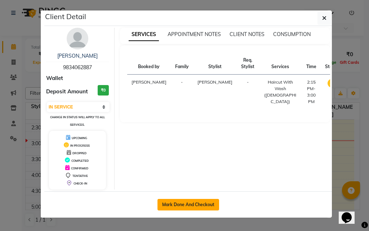
click at [203, 204] on button "Mark Done And Checkout" at bounding box center [188, 205] width 62 height 12
select select "service"
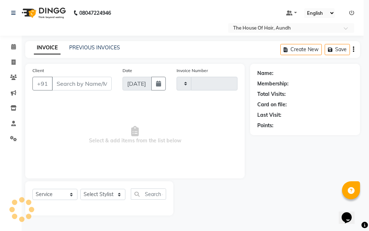
type input "1782"
select select "26"
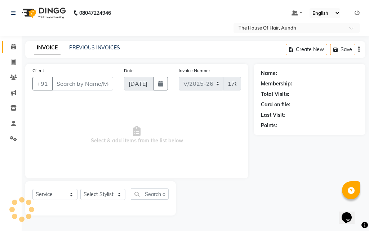
type input "9834062887"
select select "32779"
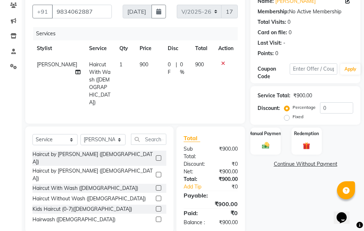
scroll to position [83, 0]
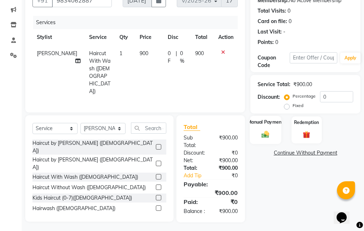
click at [265, 132] on img at bounding box center [265, 134] width 12 height 9
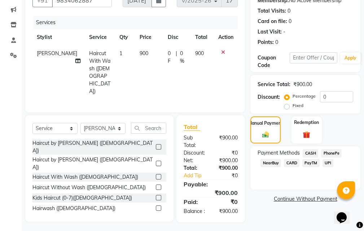
click at [328, 162] on span "UPI" at bounding box center [327, 163] width 11 height 8
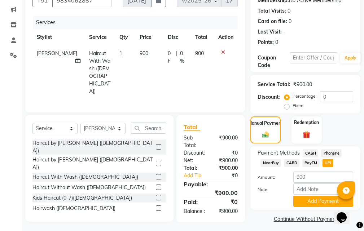
scroll to position [88, 0]
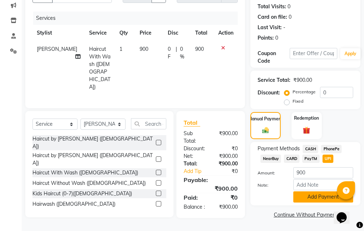
click at [314, 196] on button "Add Payment" at bounding box center [323, 196] width 60 height 11
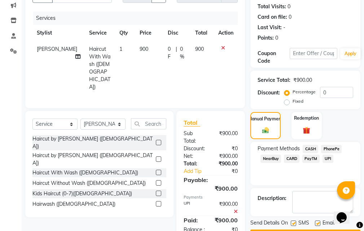
scroll to position [108, 0]
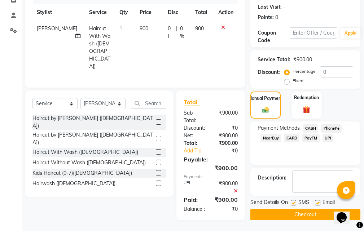
click at [289, 214] on button "Checkout" at bounding box center [305, 214] width 110 height 11
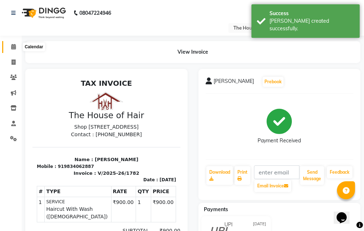
click at [12, 47] on icon at bounding box center [13, 46] width 5 height 5
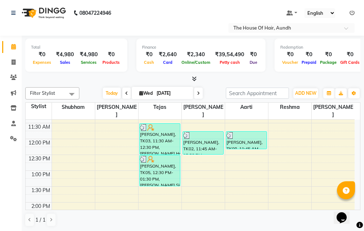
scroll to position [108, 0]
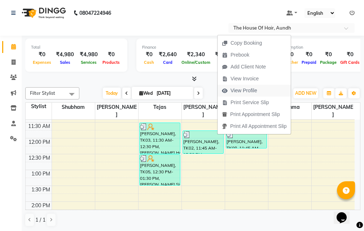
click at [242, 93] on span "View Profile" at bounding box center [243, 91] width 27 height 8
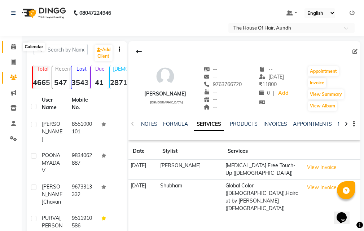
click at [9, 45] on span at bounding box center [13, 47] width 13 height 8
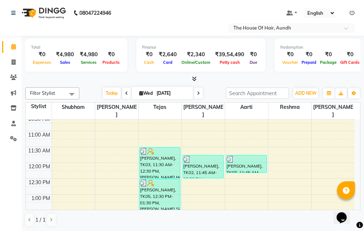
scroll to position [78, 0]
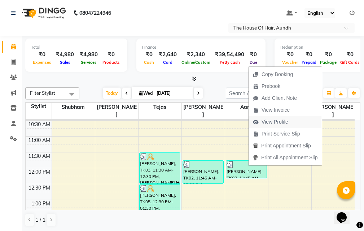
click at [265, 124] on span "View Profile" at bounding box center [274, 122] width 27 height 8
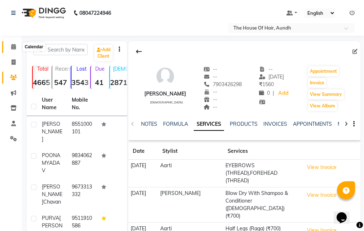
click at [10, 49] on span at bounding box center [13, 47] width 13 height 8
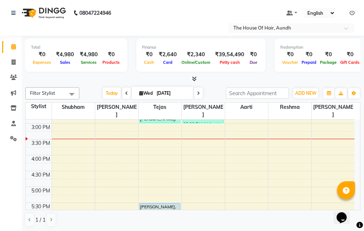
scroll to position [202, 0]
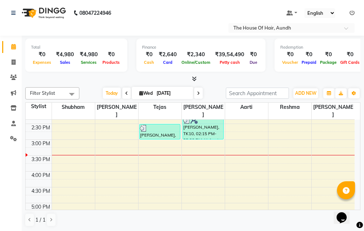
click at [192, 149] on div "8:00 AM 8:30 AM 9:00 AM 9:30 AM 10:00 AM 10:30 AM 11:00 AM 11:30 AM 12:00 PM 12…" at bounding box center [190, 140] width 329 height 444
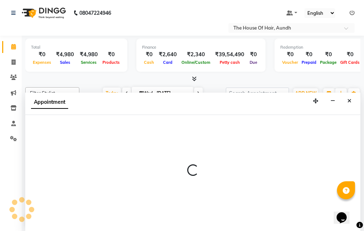
scroll to position [0, 0]
select select "32779"
select select "930"
select select "tentative"
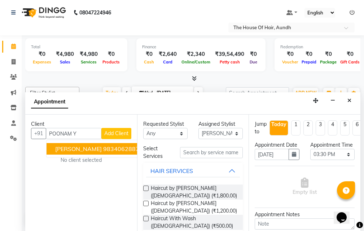
click at [92, 148] on span "[PERSON_NAME]" at bounding box center [78, 148] width 46 height 7
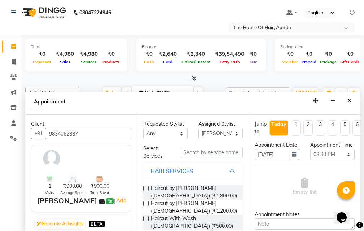
type input "9834062887"
click at [213, 151] on input "text" at bounding box center [211, 152] width 63 height 11
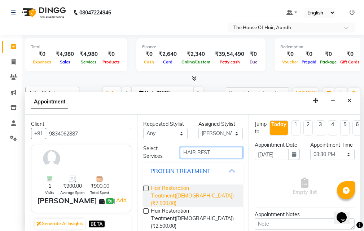
type input "HAIR REST"
click at [170, 192] on span "Hair Restoration Treatment([DEMOGRAPHIC_DATA]) (₹7,500.00)" at bounding box center [194, 196] width 86 height 23
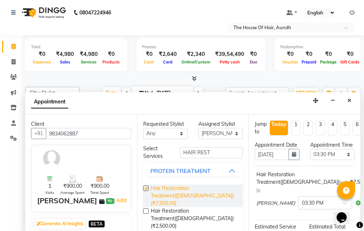
checkbox input "false"
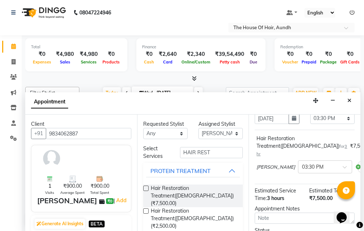
scroll to position [72, 0]
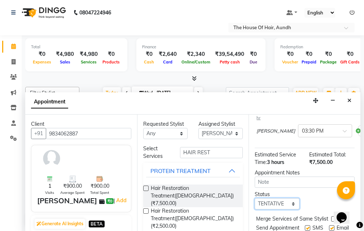
click at [281, 205] on select "Select TENTATIVE CONFIRM CHECK-IN UPCOMING" at bounding box center [276, 203] width 44 height 11
select select "upcoming"
click at [254, 198] on select "Select TENTATIVE CONFIRM CHECK-IN UPCOMING" at bounding box center [276, 203] width 44 height 11
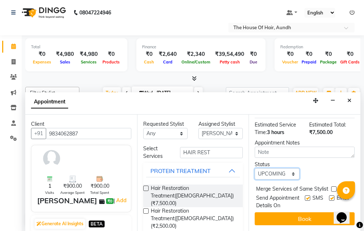
scroll to position [115, 0]
click at [333, 186] on label at bounding box center [333, 188] width 5 height 5
click at [333, 187] on input "checkbox" at bounding box center [333, 189] width 5 height 5
checkbox input "true"
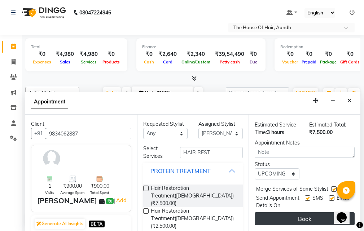
click at [318, 214] on button "Book" at bounding box center [304, 218] width 100 height 13
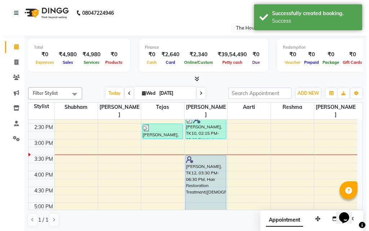
scroll to position [202, 0]
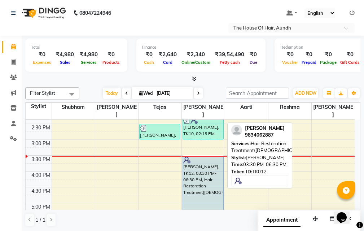
click at [198, 159] on div "[PERSON_NAME], TK12, 03:30 PM-06:30 PM, Hair Restoration Treatment([DEMOGRAPHIC…" at bounding box center [203, 203] width 40 height 94
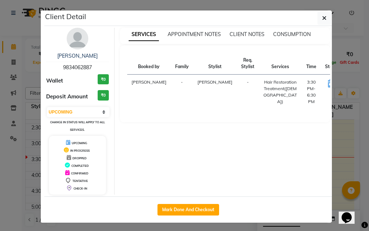
click at [348, 83] on button "START" at bounding box center [355, 84] width 15 height 9
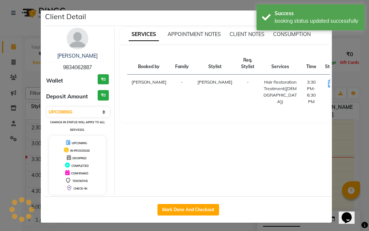
select select "1"
click at [335, 145] on ngb-modal-window "Client Detail [PERSON_NAME] 9834062887 Wallet ₹0 Deposit Amount ₹0 Select IN SE…" at bounding box center [184, 115] width 369 height 231
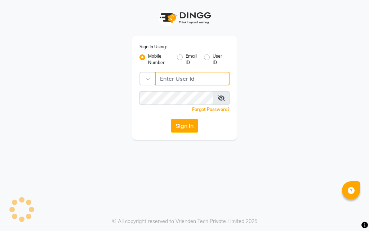
type input "9664374351"
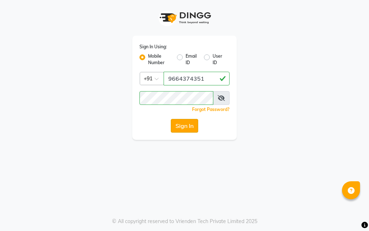
click at [190, 130] on button "Sign In" at bounding box center [184, 126] width 27 height 14
click at [180, 124] on button "Sign In" at bounding box center [184, 126] width 27 height 14
click at [181, 127] on button "Sign In" at bounding box center [184, 126] width 27 height 14
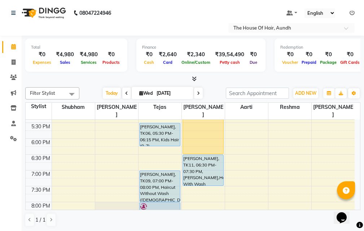
scroll to position [310, 0]
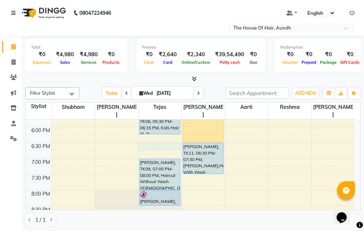
click at [142, 139] on div "8:00 AM 8:30 AM 9:00 AM 9:30 AM 10:00 AM 10:30 AM 11:00 AM 11:30 AM 12:00 PM 12…" at bounding box center [190, 32] width 329 height 444
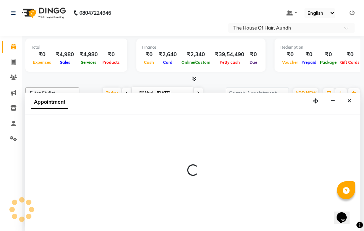
scroll to position [0, 0]
select select "6864"
select select "tentative"
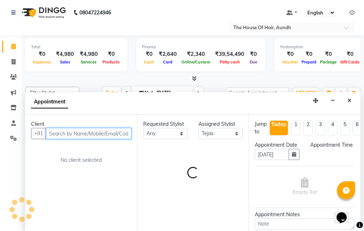
select select "1110"
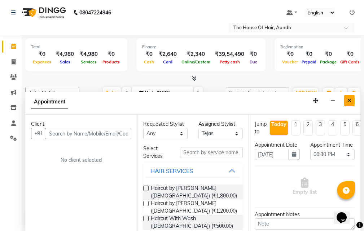
click at [348, 99] on icon "Close" at bounding box center [349, 100] width 4 height 5
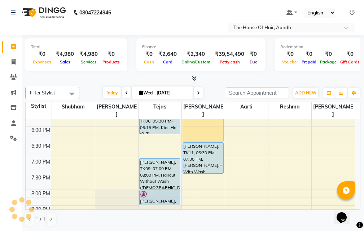
click at [147, 135] on div "8:00 AM 8:30 AM 9:00 AM 9:30 AM 10:00 AM 10:30 AM 11:00 AM 11:30 AM 12:00 PM 12…" at bounding box center [190, 31] width 329 height 444
select select "6864"
select select "tentative"
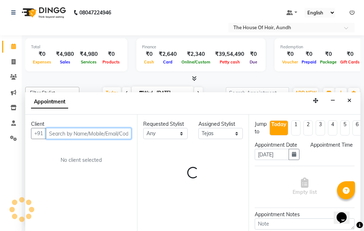
select select "1110"
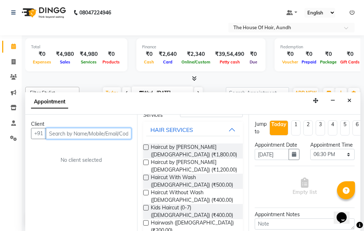
scroll to position [72, 0]
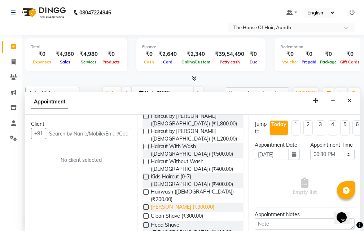
click at [158, 203] on span "[PERSON_NAME] (₹300.00)" at bounding box center [182, 207] width 63 height 9
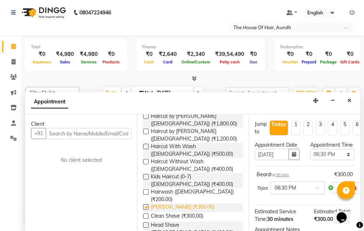
checkbox input "false"
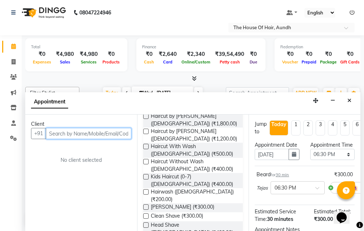
click at [56, 135] on input "text" at bounding box center [88, 133] width 85 height 11
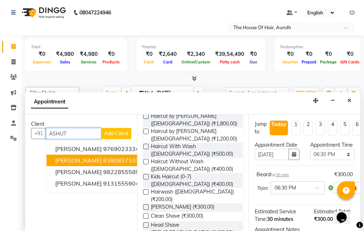
click at [93, 158] on span "ASHUTOSH PATIL" at bounding box center [78, 160] width 46 height 7
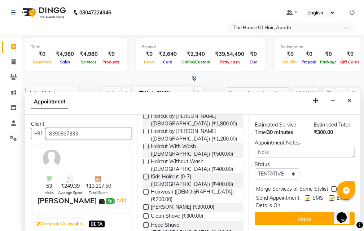
scroll to position [107, 0]
type input "8390837333"
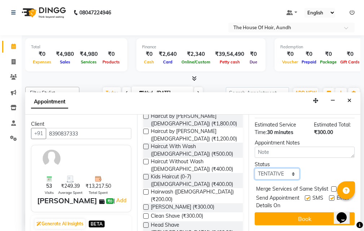
click at [279, 168] on select "Select TENTATIVE CONFIRM CHECK-IN UPCOMING" at bounding box center [276, 173] width 44 height 11
select select "upcoming"
click at [254, 168] on select "Select TENTATIVE CONFIRM CHECK-IN UPCOMING" at bounding box center [276, 173] width 44 height 11
click at [335, 186] on label at bounding box center [333, 188] width 5 height 5
click at [335, 187] on input "checkbox" at bounding box center [333, 189] width 5 height 5
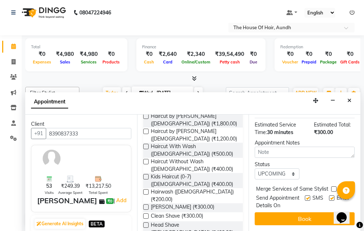
checkbox input "true"
click at [304, 212] on button "Book" at bounding box center [304, 218] width 100 height 13
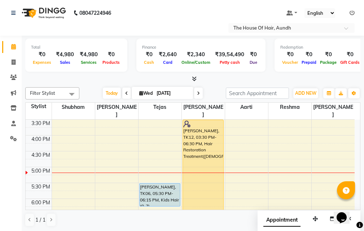
scroll to position [274, 0]
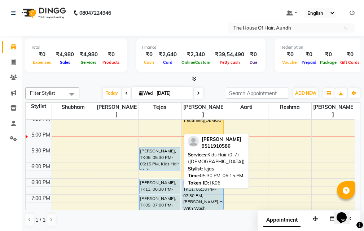
click at [156, 147] on div "[PERSON_NAME], TK06, 05:30 PM-06:15 PM, Kids Hair (0-7) ([DEMOGRAPHIC_DATA])" at bounding box center [159, 158] width 40 height 23
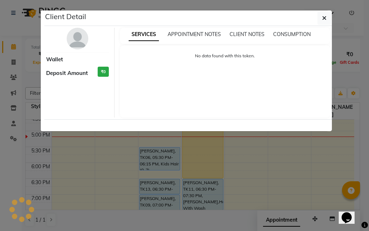
select select "5"
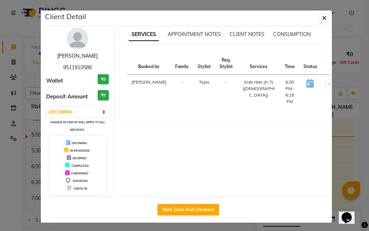
click at [76, 54] on link "[PERSON_NAME]" at bounding box center [77, 56] width 40 height 6
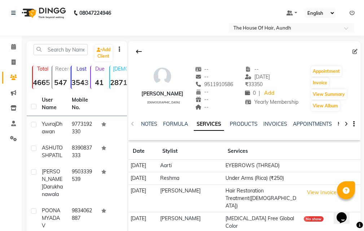
click at [337, 122] on link "MEMBERSHIP" at bounding box center [354, 124] width 34 height 6
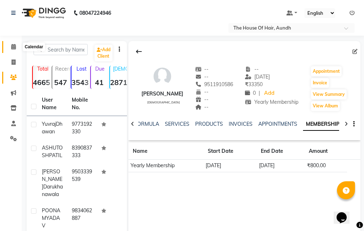
click at [14, 44] on icon at bounding box center [13, 46] width 5 height 5
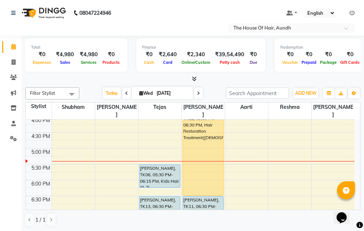
scroll to position [274, 0]
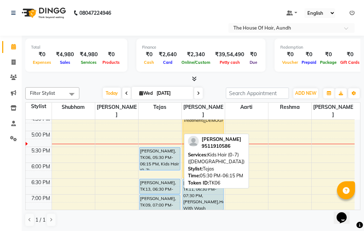
click at [160, 147] on div "[PERSON_NAME], TK06, 05:30 PM-06:15 PM, Kids Hair (0-7) ([DEMOGRAPHIC_DATA])" at bounding box center [159, 158] width 40 height 23
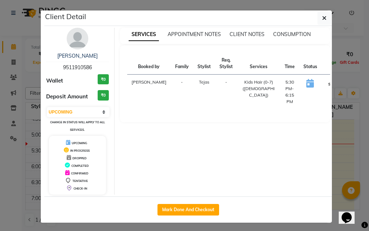
click at [327, 84] on button "START" at bounding box center [334, 84] width 15 height 9
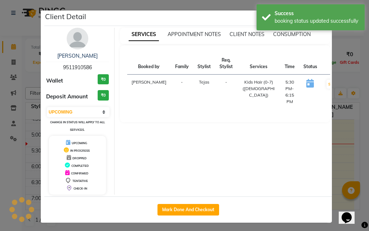
select select "1"
click at [342, 146] on ngb-modal-window "Client Detail PURVA ADKE 9511910586 Wallet ₹0 Deposit Amount ₹0 Select IN SERVI…" at bounding box center [184, 115] width 369 height 231
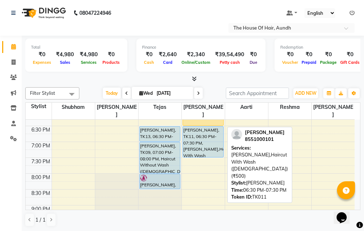
scroll to position [310, 0]
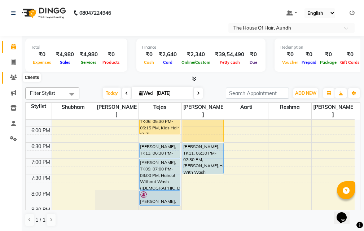
click at [12, 78] on icon at bounding box center [13, 77] width 7 height 5
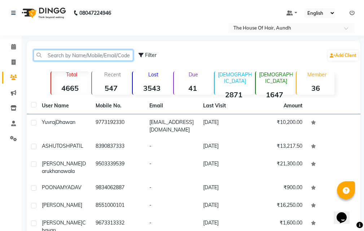
click at [76, 54] on input "text" at bounding box center [83, 55] width 99 height 11
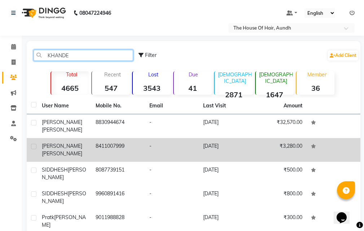
type input "KHANDE"
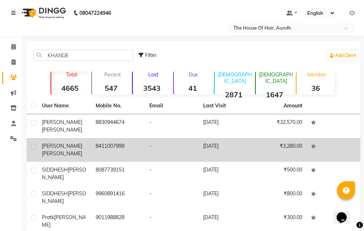
click at [110, 150] on td "8411007999" at bounding box center [118, 150] width 54 height 24
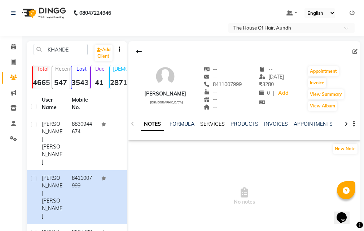
click at [214, 122] on link "SERVICES" at bounding box center [212, 124] width 25 height 6
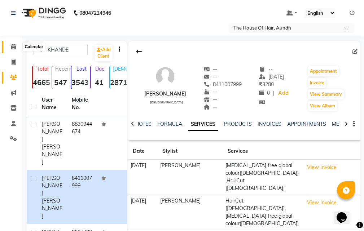
click at [13, 44] on icon at bounding box center [13, 46] width 5 height 5
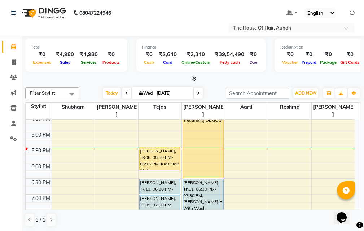
scroll to position [310, 0]
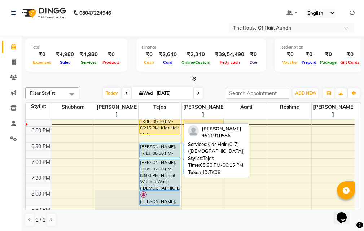
click at [164, 120] on div "[PERSON_NAME], TK06, 05:30 PM-06:15 PM, Kids Hair (0-7) ([DEMOGRAPHIC_DATA])" at bounding box center [159, 122] width 40 height 23
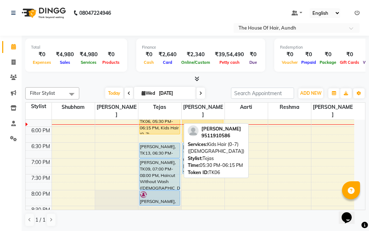
select select "1"
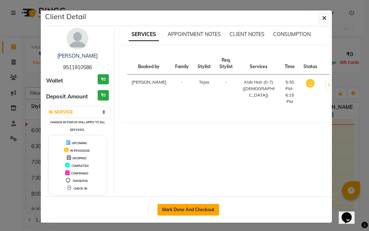
click at [196, 210] on button "Mark Done And Checkout" at bounding box center [188, 210] width 62 height 12
select select "service"
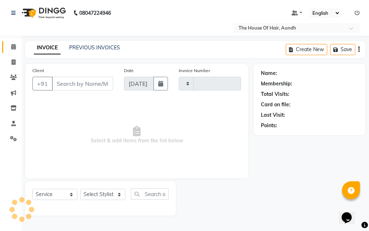
type input "9511910586"
select select "6864"
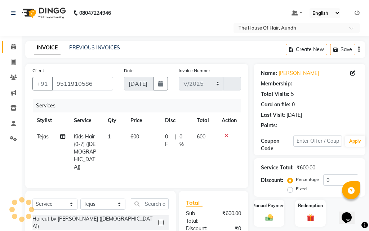
select select "26"
type input "1783"
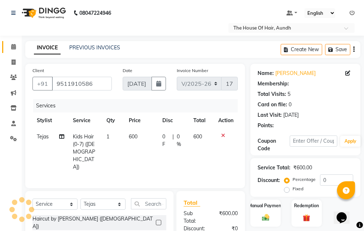
select select "1: Object"
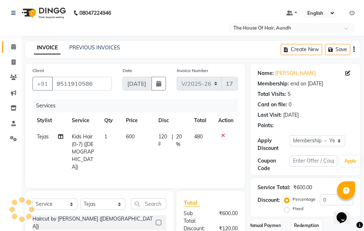
type input "20"
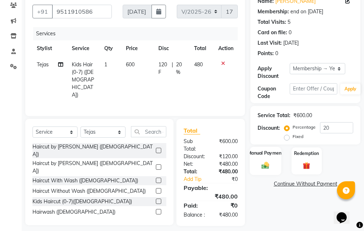
click at [270, 158] on div "Manual Payment" at bounding box center [265, 161] width 31 height 28
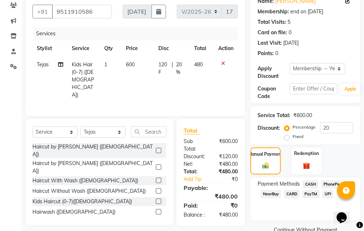
click at [325, 192] on span "UPI" at bounding box center [327, 194] width 11 height 8
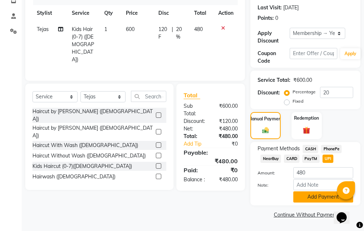
click at [320, 194] on button "Add Payment" at bounding box center [323, 196] width 60 height 11
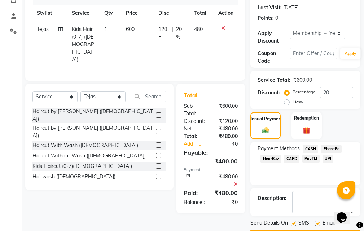
scroll to position [128, 0]
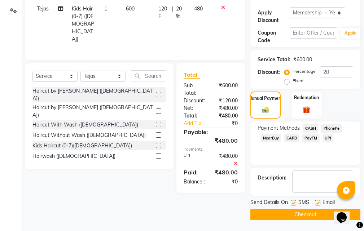
click at [293, 216] on button "Checkout" at bounding box center [305, 214] width 110 height 11
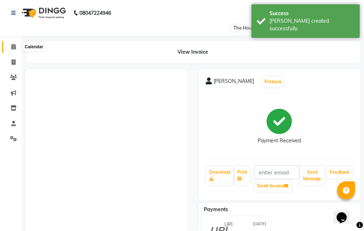
click at [13, 45] on icon at bounding box center [13, 46] width 5 height 5
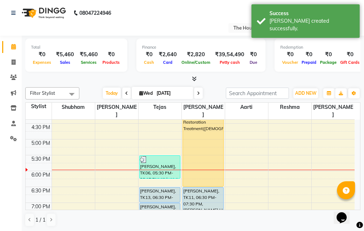
scroll to position [288, 0]
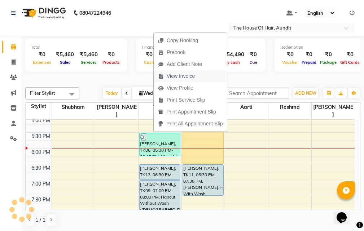
click at [193, 78] on span "View Invoice" at bounding box center [181, 76] width 28 height 8
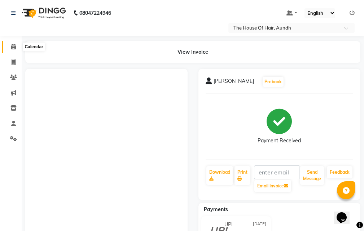
click at [14, 48] on icon at bounding box center [13, 46] width 5 height 5
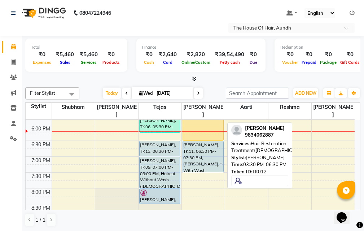
scroll to position [346, 0]
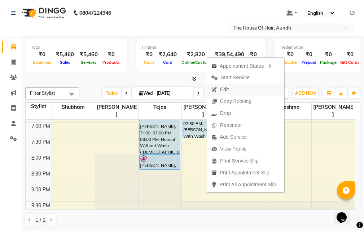
click at [228, 89] on span "Edit" at bounding box center [224, 90] width 9 height 8
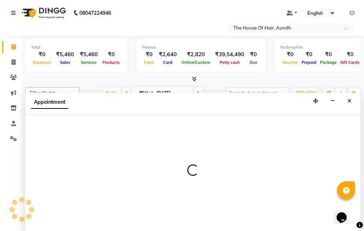
scroll to position [0, 0]
select select "32779"
select select "1110"
select select "upcoming"
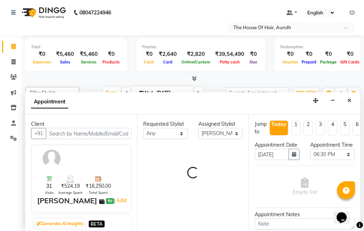
scroll to position [318, 0]
select select "284"
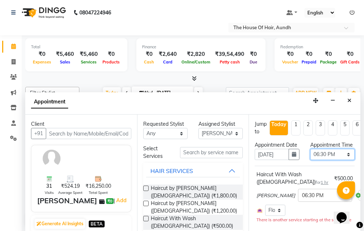
click at [323, 160] on select "Select 09:00 AM 09:15 AM 09:30 AM 09:45 AM 10:00 AM 10:15 AM 10:30 AM 10:45 AM …" at bounding box center [332, 154] width 44 height 11
select select "1155"
click at [310, 156] on select "Select 09:00 AM 09:15 AM 09:30 AM 09:45 AM 10:00 AM 10:15 AM 10:30 AM 10:45 AM …" at bounding box center [332, 154] width 44 height 11
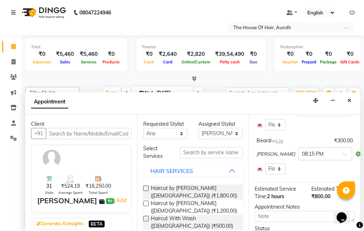
scroll to position [136, 0]
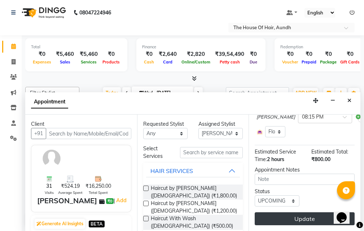
click at [301, 214] on button "Update" at bounding box center [304, 218] width 100 height 13
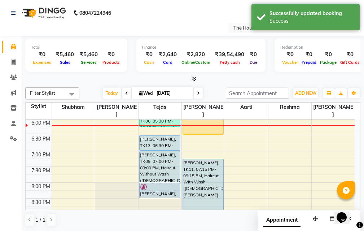
scroll to position [346, 0]
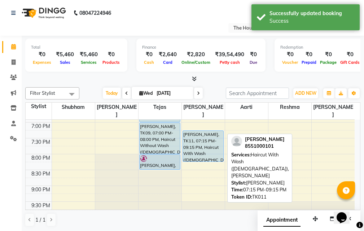
drag, startPoint x: 203, startPoint y: 185, endPoint x: 213, endPoint y: 147, distance: 39.3
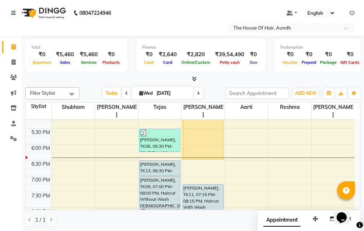
scroll to position [310, 0]
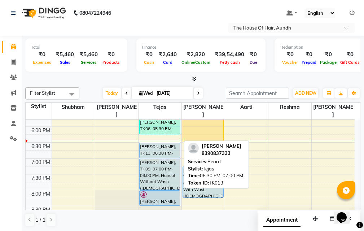
click at [157, 143] on div "ASHUTOSH PATIL, TK13, 06:30 PM-07:00 PM, Beard" at bounding box center [159, 150] width 40 height 15
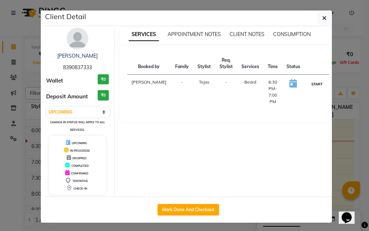
click at [310, 85] on button "START" at bounding box center [317, 84] width 15 height 9
select select "1"
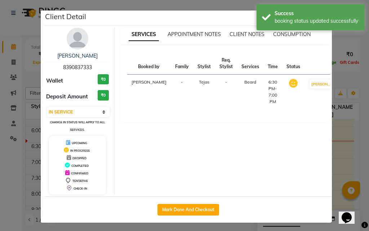
click at [338, 162] on ngb-modal-window "Client Detail ASHUTOSH PATIL 8390837333 Wallet ₹0 Deposit Amount ₹0 Select IN S…" at bounding box center [184, 115] width 369 height 231
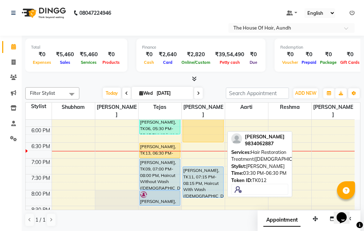
click at [196, 131] on div "[PERSON_NAME], TK12, 03:30 PM-06:30 PM, Hair Restoration Treatment([DEMOGRAPHIC…" at bounding box center [203, 95] width 40 height 94
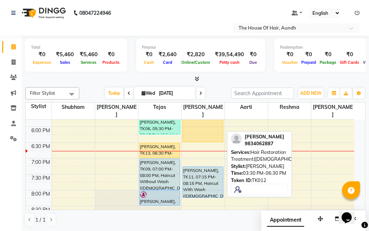
select select "1"
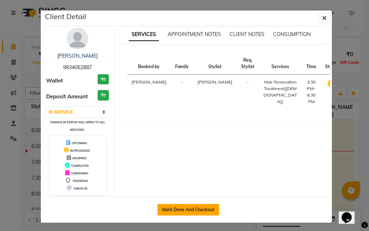
click at [206, 211] on button "Mark Done And Checkout" at bounding box center [188, 210] width 62 height 12
select select "26"
select select "service"
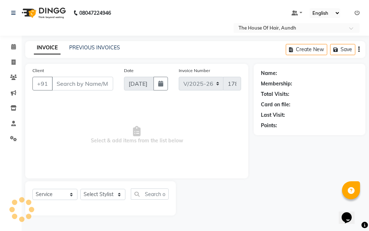
type input "9834062887"
select select "32779"
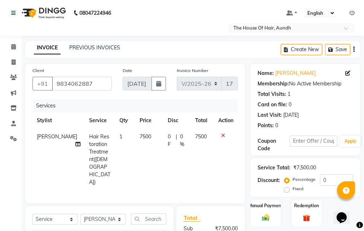
click at [139, 137] on span "7500" at bounding box center [145, 136] width 12 height 6
select select "32779"
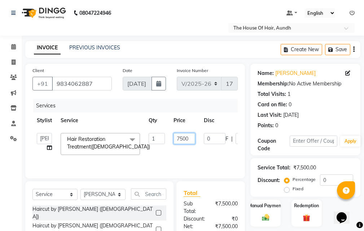
click at [179, 137] on input "7500" at bounding box center [184, 138] width 22 height 11
type input "5500"
click at [246, 148] on div "Client +91 9834062887 Date 03-09-2025 Invoice Number V/2025 V/2025-26 1784 Serv…" at bounding box center [135, 180] width 230 height 232
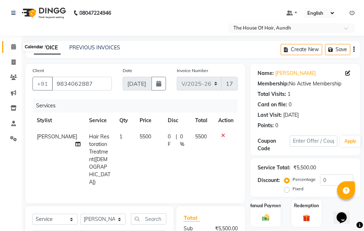
click at [14, 46] on icon at bounding box center [13, 46] width 5 height 5
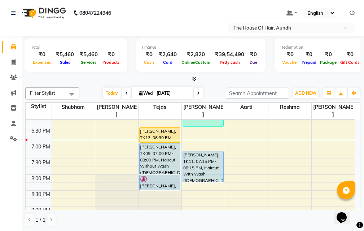
scroll to position [310, 0]
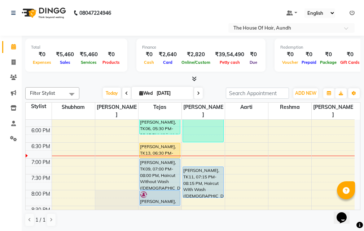
click at [198, 92] on icon at bounding box center [198, 93] width 3 height 4
type input "04-09-2025"
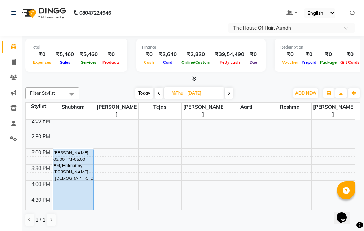
scroll to position [173, 0]
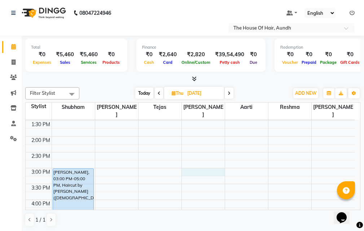
click at [192, 163] on div "8:00 AM 8:30 AM 9:00 AM 9:30 AM 10:00 AM 10:30 AM 11:00 AM 11:30 AM 12:00 PM 12…" at bounding box center [190, 168] width 329 height 444
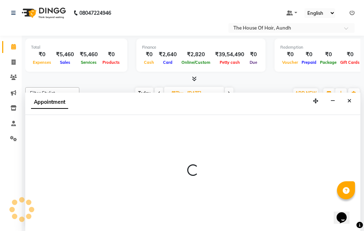
scroll to position [0, 0]
select select "32779"
select select "900"
select select "tentative"
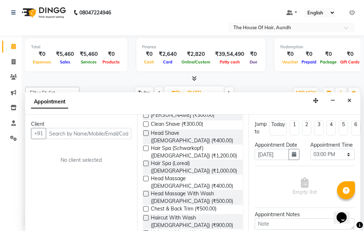
scroll to position [180, 0]
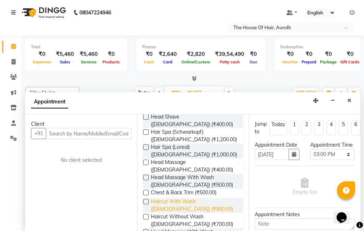
click at [161, 198] on span "Haircut With Wash ([DEMOGRAPHIC_DATA]) (₹900.00)" at bounding box center [194, 205] width 86 height 15
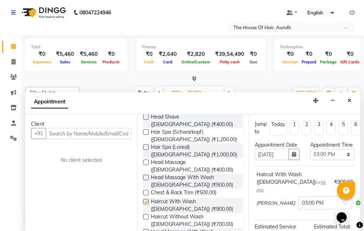
checkbox input "false"
click at [80, 135] on input "text" at bounding box center [88, 133] width 85 height 11
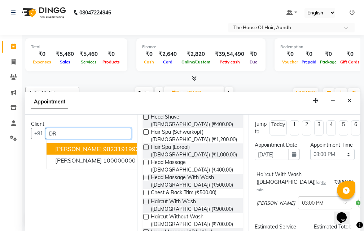
type input "D"
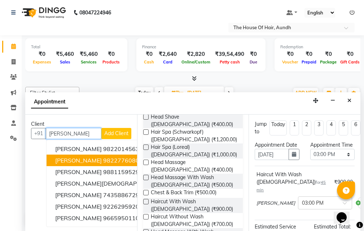
click at [81, 160] on span "Dr. Archana Gore" at bounding box center [78, 160] width 46 height 7
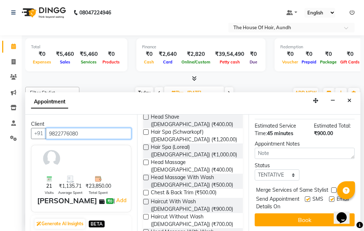
scroll to position [115, 0]
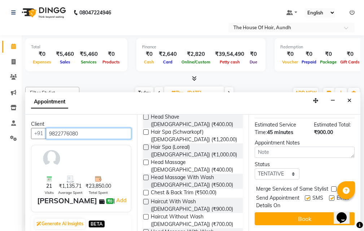
type input "9822776080"
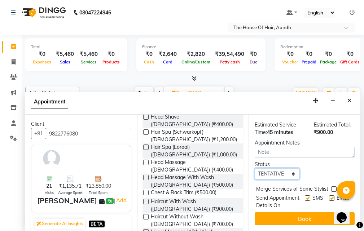
click at [287, 168] on select "Select TENTATIVE CONFIRM UPCOMING" at bounding box center [276, 173] width 44 height 11
select select "upcoming"
click at [254, 168] on select "Select TENTATIVE CONFIRM UPCOMING" at bounding box center [276, 173] width 44 height 11
click at [334, 186] on label at bounding box center [333, 188] width 5 height 5
click at [334, 187] on input "checkbox" at bounding box center [333, 189] width 5 height 5
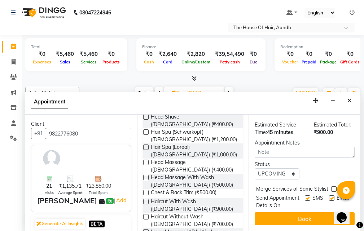
checkbox input "true"
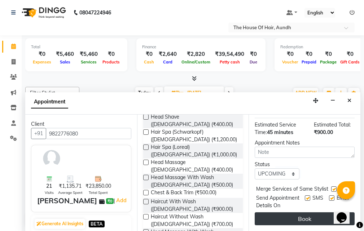
click at [301, 212] on button "Book" at bounding box center [304, 218] width 100 height 13
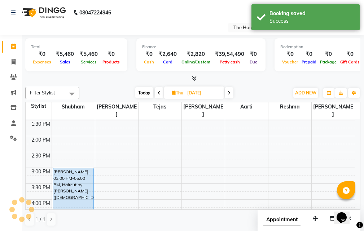
scroll to position [0, 0]
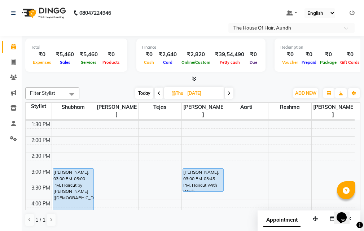
click at [146, 92] on span "Today" at bounding box center [144, 93] width 18 height 11
type input "[DATE]"
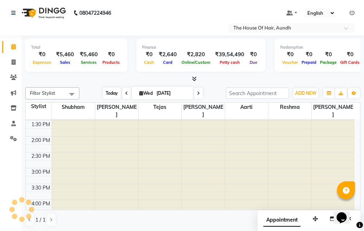
scroll to position [318, 0]
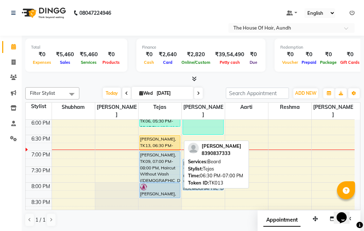
click at [160, 136] on div "ASHUTOSH PATIL, TK13, 06:30 PM-07:00 PM, Beard" at bounding box center [159, 143] width 40 height 15
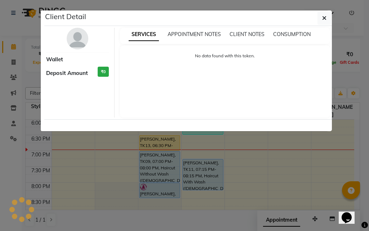
select select "1"
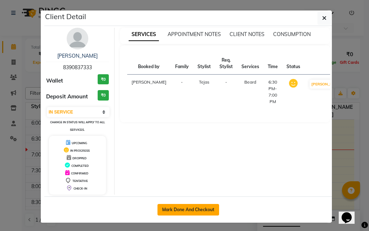
click at [198, 212] on button "Mark Done And Checkout" at bounding box center [188, 210] width 62 height 12
select select "service"
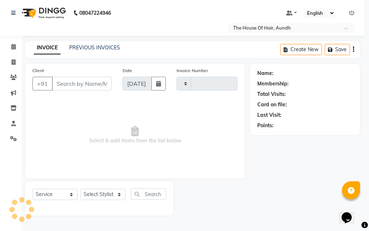
type input "1784"
select select "26"
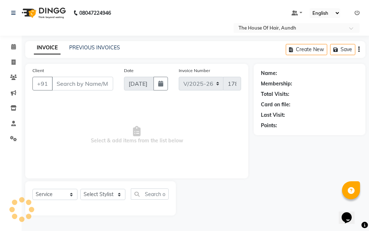
type input "8390837333"
select select "6864"
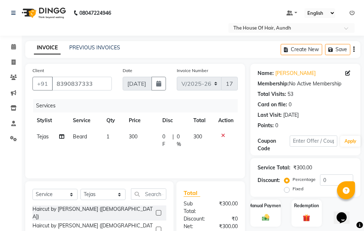
scroll to position [76, 0]
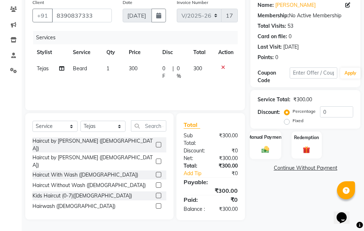
click at [271, 145] on img at bounding box center [265, 149] width 12 height 9
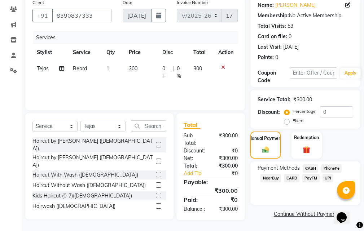
click at [291, 174] on span "CARD" at bounding box center [291, 178] width 15 height 8
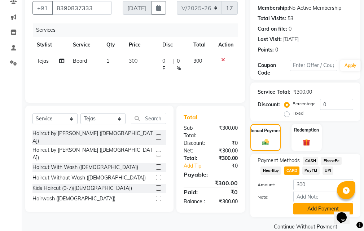
click at [310, 207] on button "Add Payment" at bounding box center [323, 208] width 60 height 11
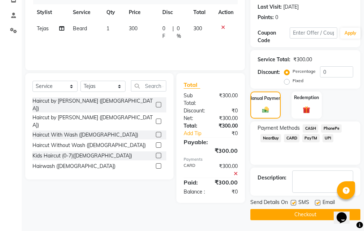
scroll to position [0, 0]
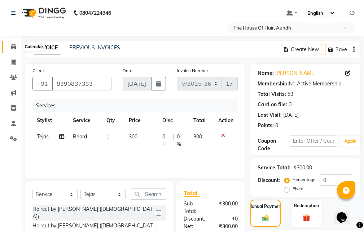
click at [14, 47] on icon at bounding box center [13, 46] width 5 height 5
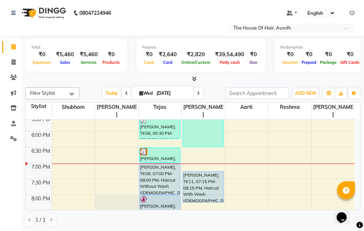
scroll to position [288, 0]
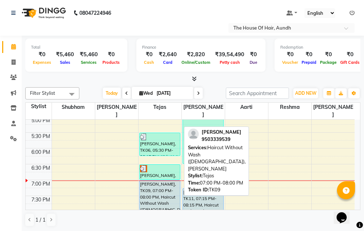
click at [151, 192] on div "[PERSON_NAME], TK09, 07:00 PM-08:00 PM, Haircut Without Wash ([DEMOGRAPHIC_DATA…" at bounding box center [159, 196] width 40 height 31
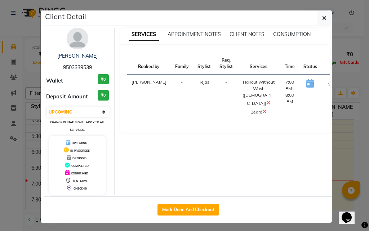
click at [327, 82] on button "START" at bounding box center [334, 84] width 15 height 9
select select "1"
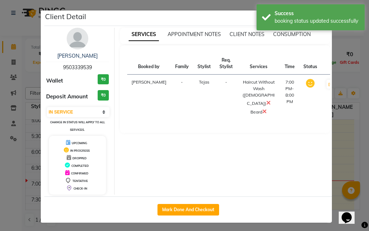
click at [343, 161] on ngb-modal-window "Client Detail Jehan Darukhanawala 9503339539 Wallet ₹0 Deposit Amount ₹0 Select…" at bounding box center [184, 115] width 369 height 231
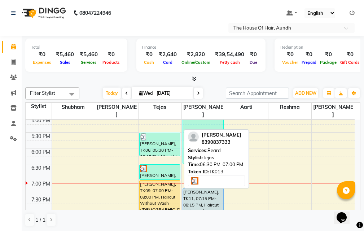
click at [170, 165] on div at bounding box center [160, 168] width 40 height 7
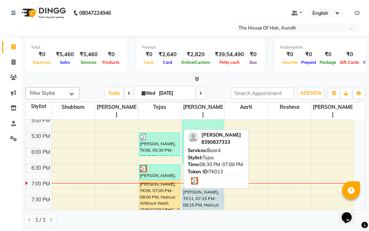
select select "1"
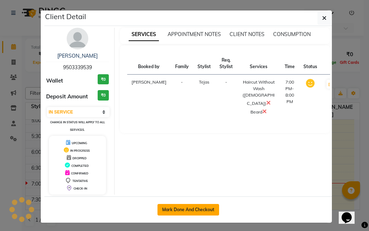
click at [205, 210] on button "Mark Done And Checkout" at bounding box center [188, 210] width 62 height 12
select select "service"
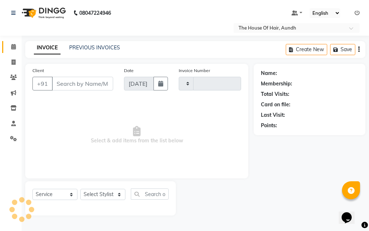
type input "1784"
select select "26"
type input "9503339539"
select select "6864"
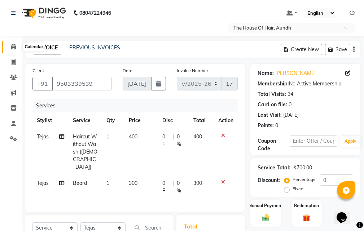
click at [15, 45] on icon at bounding box center [13, 46] width 5 height 5
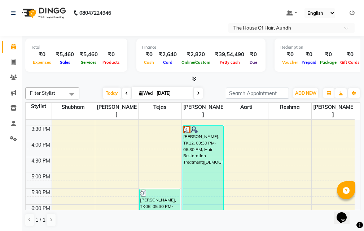
scroll to position [324, 0]
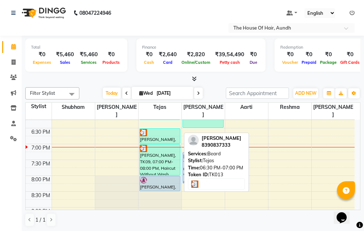
click at [167, 129] on div at bounding box center [160, 132] width 40 height 7
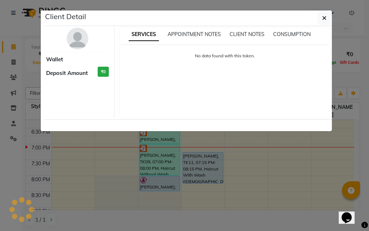
select select "3"
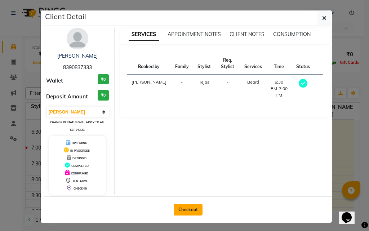
click at [190, 208] on button "Checkout" at bounding box center [188, 210] width 29 height 12
select select "26"
select select "service"
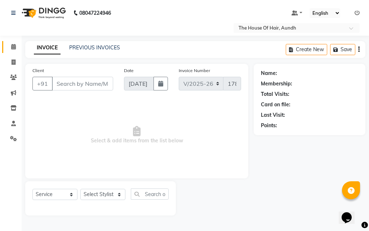
type input "8390837333"
select select "6864"
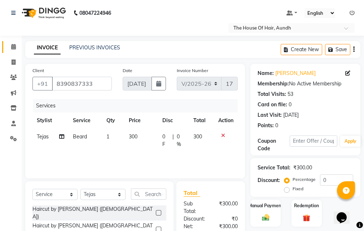
scroll to position [76, 0]
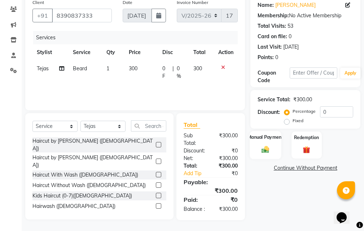
click at [276, 138] on div "Manual Payment" at bounding box center [265, 145] width 31 height 28
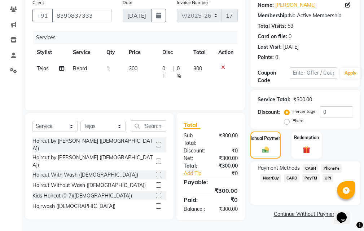
click at [290, 174] on span "CARD" at bounding box center [291, 178] width 15 height 8
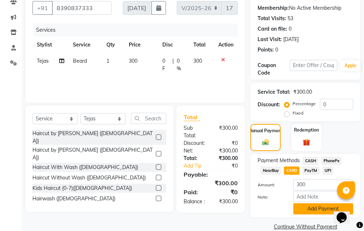
scroll to position [88, 0]
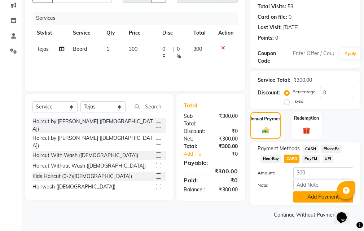
click at [310, 199] on button "Add Payment" at bounding box center [323, 196] width 60 height 11
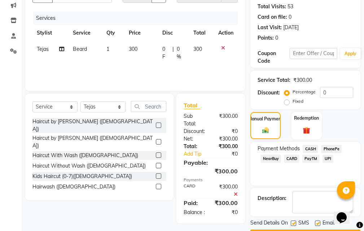
scroll to position [108, 0]
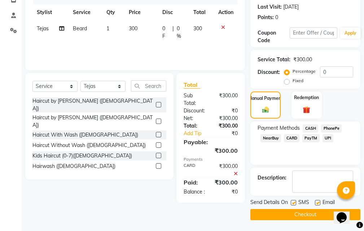
click at [296, 214] on button "Checkout" at bounding box center [305, 214] width 110 height 11
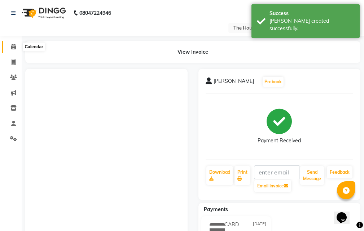
click at [14, 45] on icon at bounding box center [13, 46] width 5 height 5
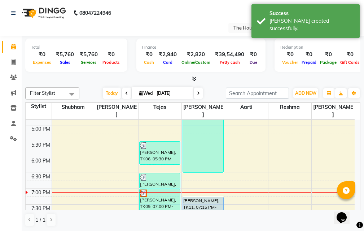
scroll to position [274, 0]
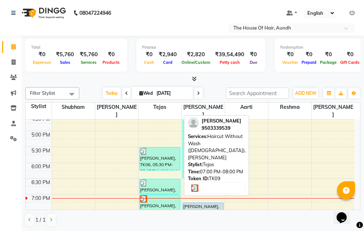
click at [171, 195] on div at bounding box center [160, 198] width 40 height 7
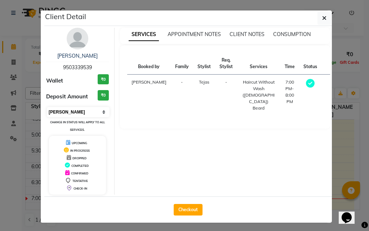
click at [75, 112] on select "Select MARK DONE UPCOMING" at bounding box center [78, 112] width 63 height 10
click at [47, 107] on select "Select MARK DONE UPCOMING" at bounding box center [78, 112] width 63 height 10
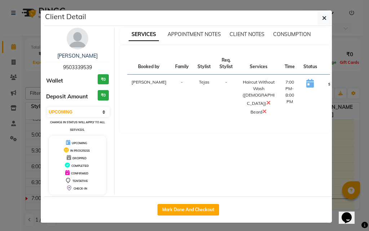
click at [327, 84] on button "START" at bounding box center [334, 84] width 15 height 9
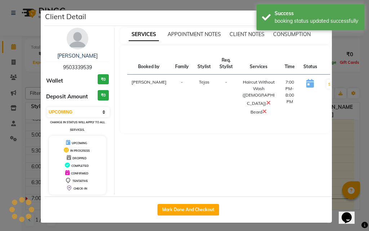
select select "1"
click at [346, 136] on ngb-modal-window "Client Detail Jehan Darukhanawala 9503339539 Wallet ₹0 Deposit Amount ₹0 Select…" at bounding box center [184, 115] width 369 height 231
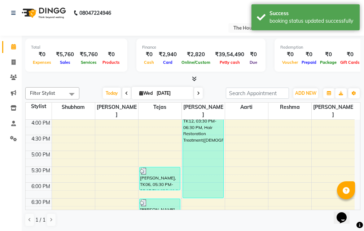
scroll to position [238, 0]
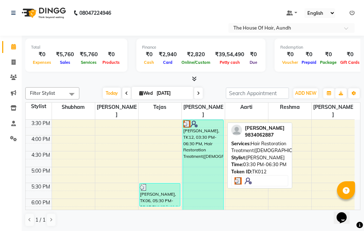
click at [191, 167] on div "[PERSON_NAME], TK12, 03:30 PM-06:30 PM, Hair Restoration Treatment([DEMOGRAPHIC…" at bounding box center [203, 167] width 40 height 94
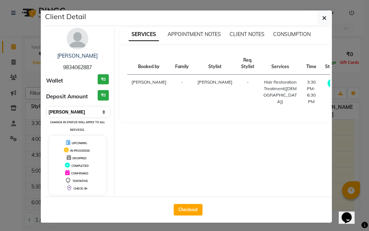
click at [68, 112] on select "Select MARK DONE UPCOMING" at bounding box center [78, 112] width 63 height 10
click at [47, 107] on select "Select MARK DONE UPCOMING" at bounding box center [78, 112] width 63 height 10
click at [348, 84] on button "START" at bounding box center [355, 84] width 15 height 9
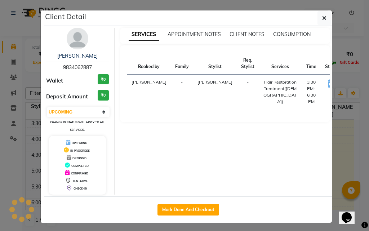
select select "1"
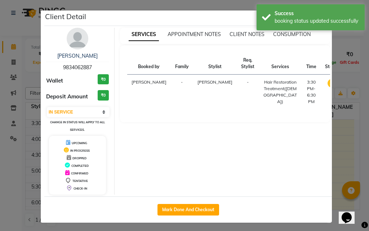
click at [352, 138] on ngb-modal-window "Client Detail [PERSON_NAME] 9834062887 Wallet ₹0 Deposit Amount ₹0 Select IN SE…" at bounding box center [184, 115] width 369 height 231
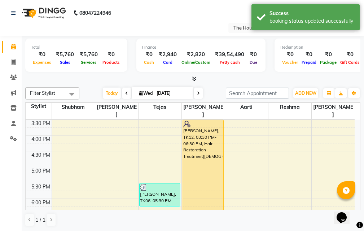
scroll to position [274, 0]
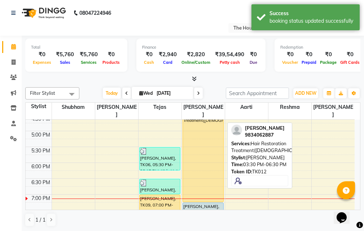
drag, startPoint x: 198, startPoint y: 169, endPoint x: 197, endPoint y: 191, distance: 22.3
click at [197, 191] on div "Apoorva Shah, TK02, 11:45 AM-12:30 PM, Ammonia Free Touch-Up (Female) POONAM YA…" at bounding box center [203, 68] width 43 height 444
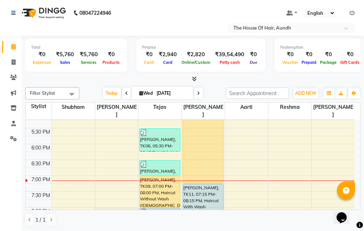
scroll to position [310, 0]
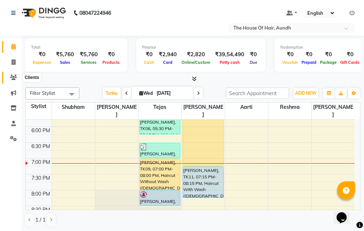
click at [15, 78] on icon at bounding box center [13, 77] width 7 height 5
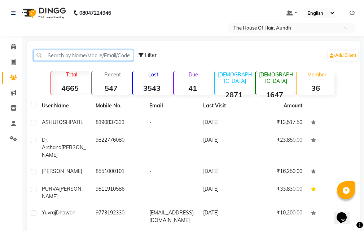
click at [79, 57] on input "text" at bounding box center [83, 55] width 99 height 11
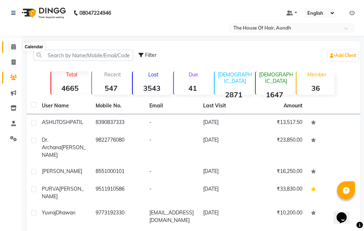
click at [13, 46] on icon at bounding box center [13, 46] width 5 height 5
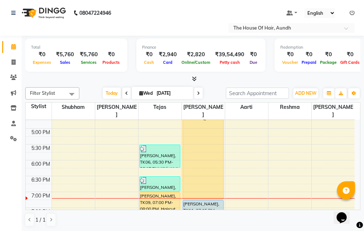
scroll to position [274, 0]
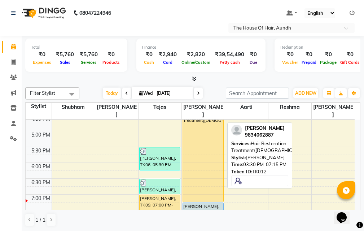
click at [198, 163] on div "POONAM YADAV, TK12, 03:30 PM-07:15 PM, Hair Restoration Treatment(Female)" at bounding box center [203, 143] width 40 height 118
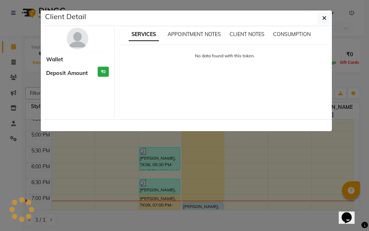
select select "1"
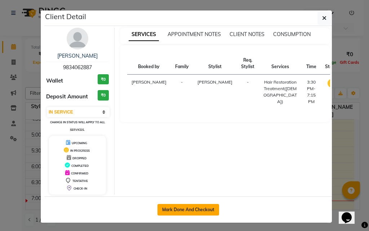
click at [205, 210] on button "Mark Done And Checkout" at bounding box center [188, 210] width 62 height 12
select select "service"
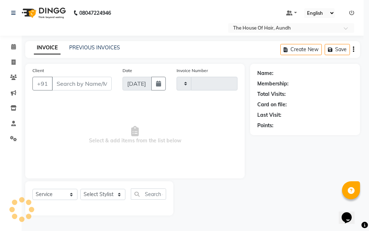
type input "1785"
select select "26"
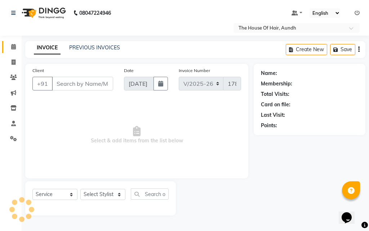
type input "9834062887"
select select "32779"
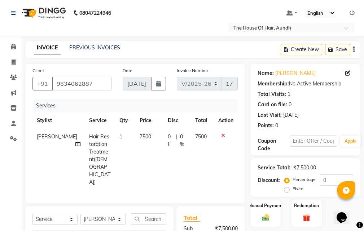
click at [139, 135] on span "7500" at bounding box center [145, 136] width 12 height 6
select select "32779"
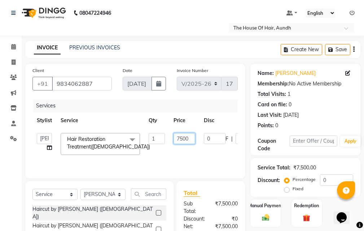
click at [179, 136] on input "7500" at bounding box center [184, 138] width 22 height 11
type input "5500"
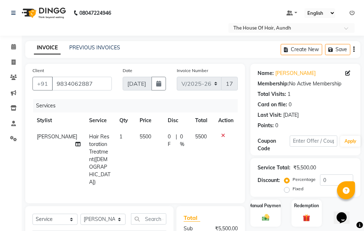
click at [246, 146] on div "Client +91 9834062887 Date 03-09-2025 Invoice Number V/2025 V/2025-26 1785 Serv…" at bounding box center [135, 192] width 230 height 257
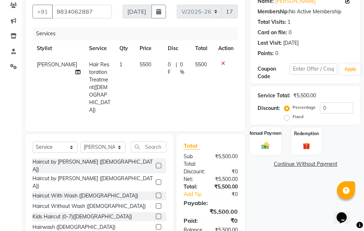
click at [273, 141] on div "Manual Payment" at bounding box center [265, 141] width 31 height 28
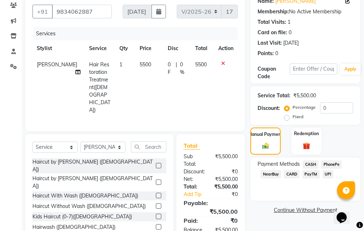
click at [308, 163] on span "CASH" at bounding box center [309, 164] width 15 height 8
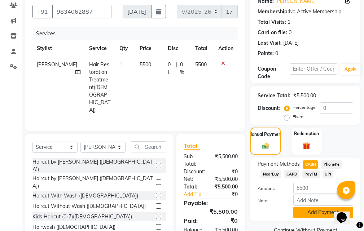
click at [315, 214] on button "Add Payment" at bounding box center [323, 212] width 60 height 11
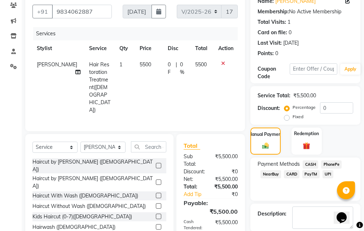
scroll to position [121, 0]
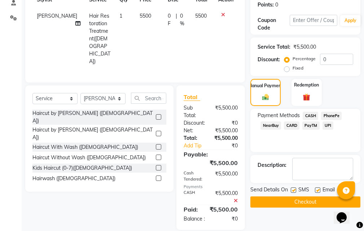
click at [298, 201] on button "Checkout" at bounding box center [305, 201] width 110 height 11
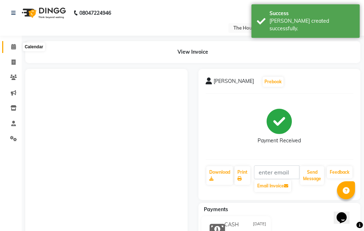
click at [13, 47] on icon at bounding box center [13, 46] width 5 height 5
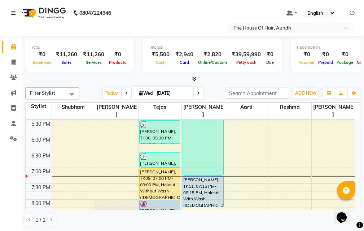
scroll to position [346, 0]
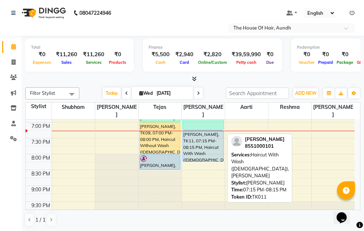
click at [205, 137] on div "Anitesh, TK11, 07:15 PM-08:15 PM, Haircut With Wash (Male),Beard" at bounding box center [203, 146] width 40 height 31
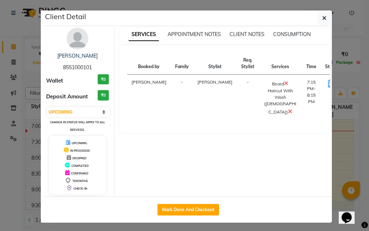
click at [348, 82] on button "START" at bounding box center [355, 84] width 15 height 9
select select "1"
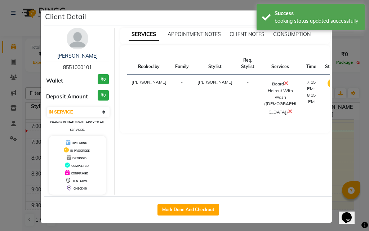
click at [344, 141] on ngb-modal-window "Client Detail Anitesh 8551000101 Wallet ₹0 Deposit Amount ₹0 Select IN SERVICE …" at bounding box center [184, 115] width 369 height 231
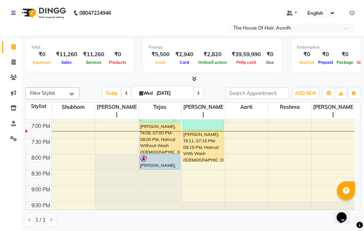
click at [198, 93] on icon at bounding box center [198, 93] width 3 height 4
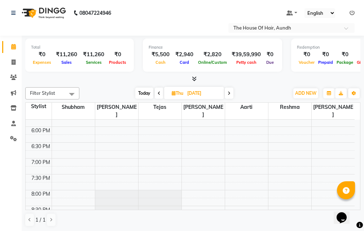
scroll to position [274, 0]
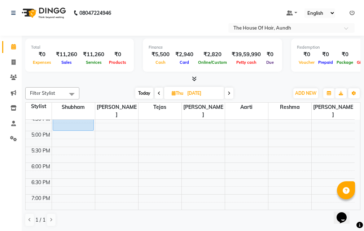
click at [144, 94] on span "Today" at bounding box center [144, 93] width 18 height 11
type input "[DATE]"
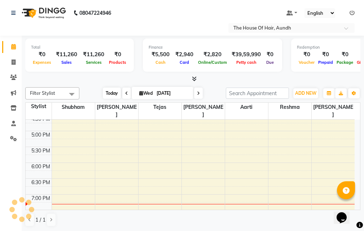
scroll to position [346, 0]
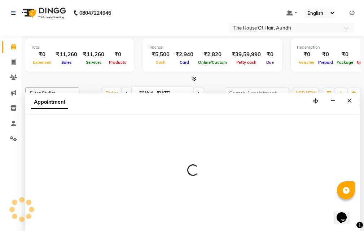
scroll to position [0, 0]
select select "57809"
select select "1155"
select select "tentative"
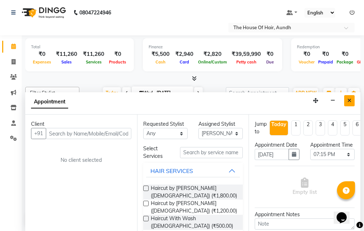
click at [350, 99] on icon "Close" at bounding box center [349, 100] width 4 height 5
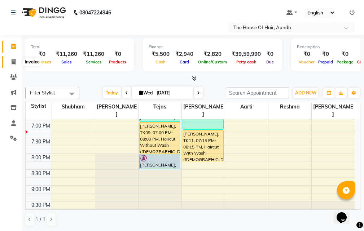
click at [13, 59] on icon at bounding box center [14, 61] width 4 height 5
select select "26"
select select "service"
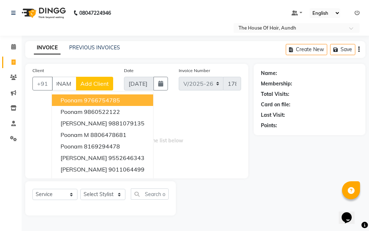
scroll to position [0, 15]
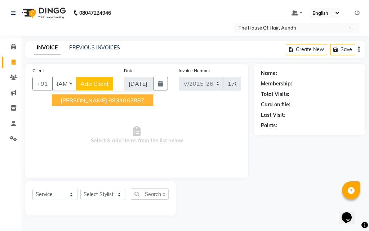
click at [82, 99] on span "[PERSON_NAME]" at bounding box center [84, 100] width 46 height 7
type input "9834062887"
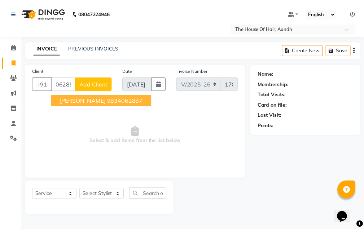
scroll to position [0, 0]
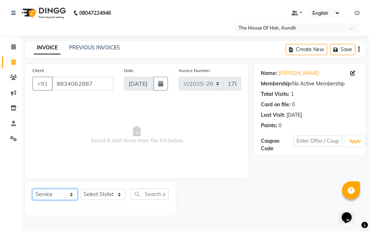
click at [63, 195] on select "Select Service Product Membership Package Voucher Prepaid Gift Card" at bounding box center [54, 194] width 45 height 11
select select "product"
click at [32, 189] on select "Select Service Product Membership Package Voucher Prepaid Gift Card" at bounding box center [54, 194] width 45 height 11
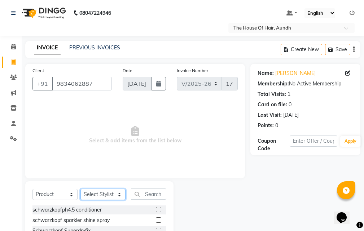
click at [107, 195] on select "Select Stylist Aarti Kritika Reshma Rushikesh Shubham Sonia Tejas" at bounding box center [102, 194] width 45 height 11
select select "32779"
click at [80, 189] on select "Select Stylist Aarti Kritika Reshma Rushikesh Shubham Sonia Tejas" at bounding box center [102, 194] width 45 height 11
click at [142, 196] on input "text" at bounding box center [148, 193] width 35 height 11
type input "F"
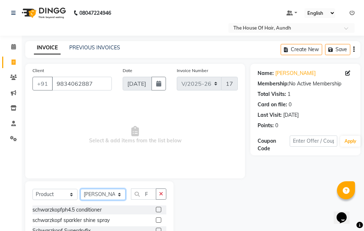
click at [110, 198] on select "Select Stylist Aarti Kritika Reshma Rushikesh Shubham Sonia Tejas" at bounding box center [102, 194] width 45 height 11
select select "57809"
click at [80, 189] on select "Select Stylist Aarti Kritika Reshma Rushikesh Shubham Sonia Tejas" at bounding box center [102, 194] width 45 height 11
click at [150, 195] on input "F" at bounding box center [143, 193] width 25 height 11
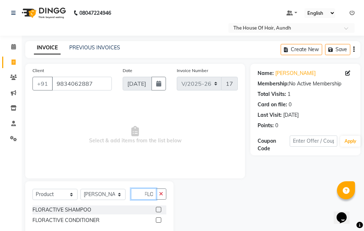
type input "FLO"
click at [159, 207] on label at bounding box center [158, 209] width 5 height 5
click at [159, 208] on input "checkbox" at bounding box center [158, 210] width 5 height 5
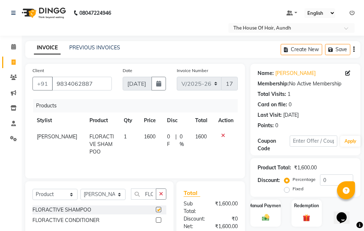
checkbox input "false"
click at [158, 221] on label at bounding box center [158, 219] width 5 height 5
click at [158, 221] on input "checkbox" at bounding box center [158, 220] width 5 height 5
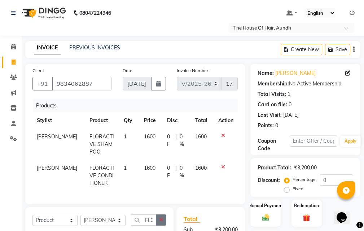
checkbox input "false"
click at [144, 138] on span "1600" at bounding box center [150, 136] width 12 height 6
select select "57809"
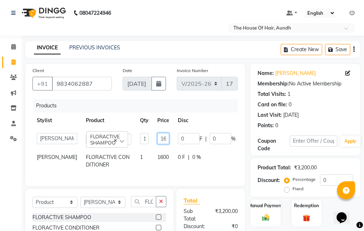
click at [157, 139] on input "1600" at bounding box center [163, 138] width 12 height 11
type input "1700"
click at [246, 147] on div "Client +91 9834062887 Date 03-09-2025 Invoice Number V/2025 V/2025-26 1786 Prod…" at bounding box center [135, 180] width 230 height 232
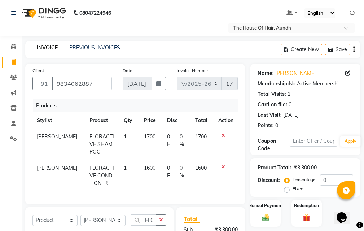
click at [144, 165] on span "1600" at bounding box center [150, 168] width 12 height 6
select select "57809"
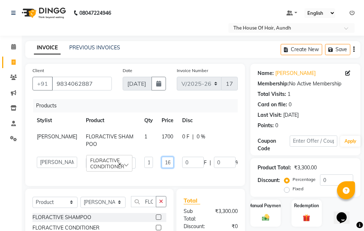
click at [161, 159] on input "1600" at bounding box center [167, 162] width 12 height 11
type input "1"
type input "1700"
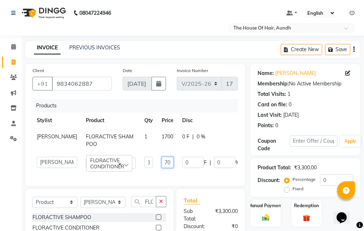
scroll to position [0, 6]
click at [247, 161] on div "Client +91 9834062887 Date 03-09-2025 Invoice Number V/2025 V/2025-26 1786 Prod…" at bounding box center [135, 180] width 230 height 232
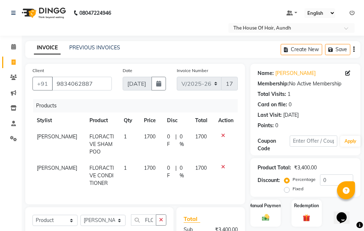
scroll to position [92, 0]
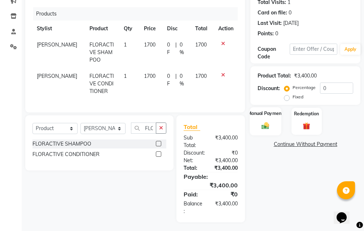
click at [255, 119] on div "Manual Payment" at bounding box center [265, 121] width 31 height 28
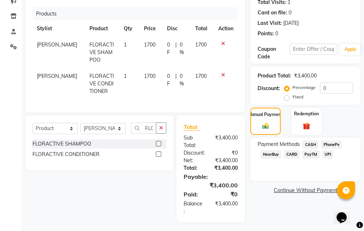
click at [308, 142] on span "CASH" at bounding box center [309, 145] width 15 height 8
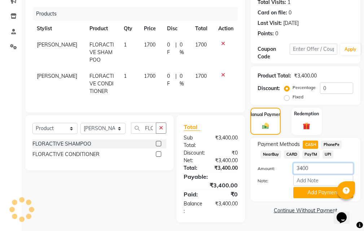
click at [302, 167] on input "3400" at bounding box center [323, 168] width 60 height 11
type input "3000"
click at [307, 193] on button "Add Payment" at bounding box center [323, 192] width 60 height 11
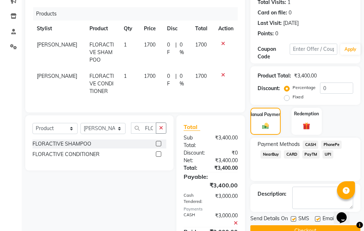
click at [327, 155] on span "UPI" at bounding box center [327, 154] width 11 height 8
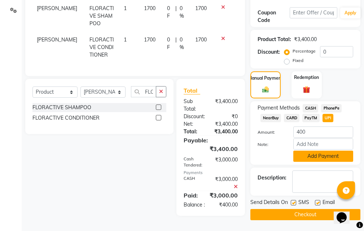
click at [326, 156] on button "Add Payment" at bounding box center [323, 156] width 60 height 11
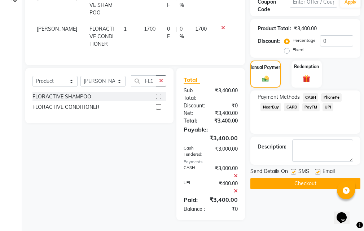
scroll to position [145, 0]
click at [292, 178] on button "Checkout" at bounding box center [305, 183] width 110 height 11
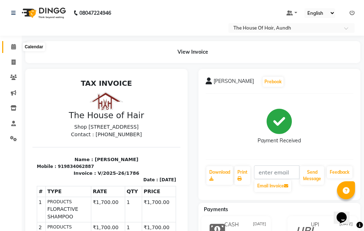
click at [12, 47] on icon at bounding box center [13, 46] width 5 height 5
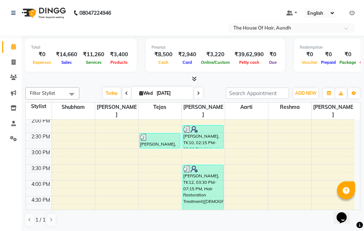
scroll to position [180, 0]
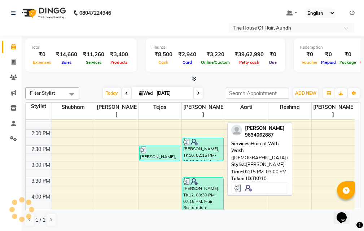
click at [208, 139] on div "[PERSON_NAME], TK10, 02:15 PM-03:00 PM, Haircut With Wash ([DEMOGRAPHIC_DATA])" at bounding box center [203, 149] width 40 height 23
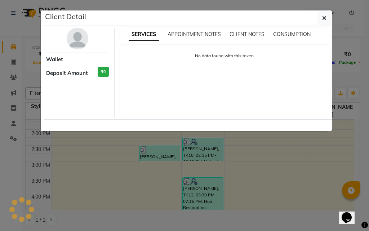
select select "3"
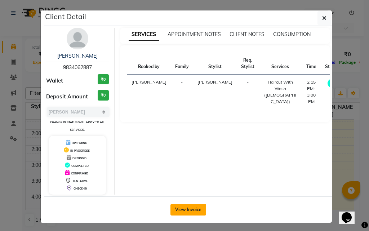
click at [193, 209] on button "View Invoice" at bounding box center [188, 210] width 36 height 12
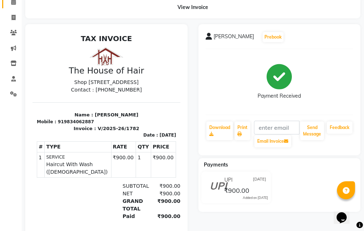
scroll to position [3, 0]
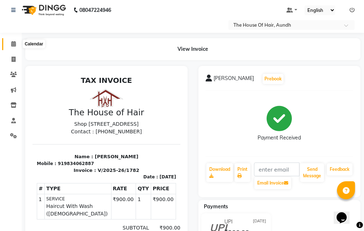
click at [13, 45] on icon at bounding box center [13, 43] width 5 height 5
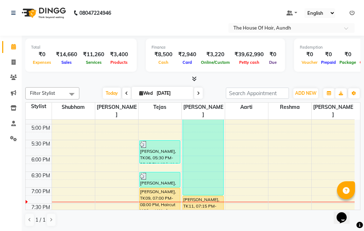
scroll to position [296, 0]
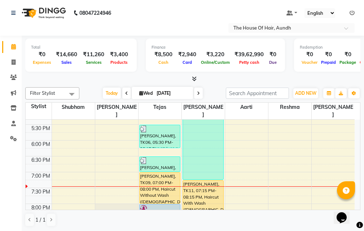
click at [197, 93] on icon at bounding box center [198, 93] width 3 height 4
type input "04-09-2025"
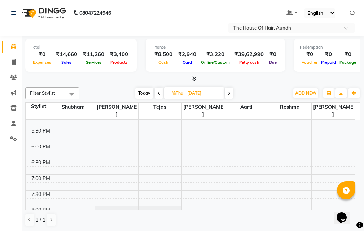
scroll to position [310, 0]
click at [14, 78] on icon at bounding box center [13, 77] width 7 height 5
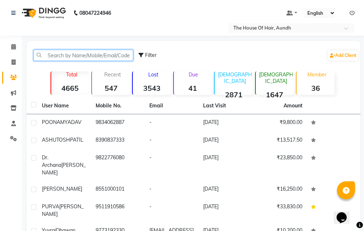
click at [53, 57] on input "text" at bounding box center [83, 55] width 99 height 11
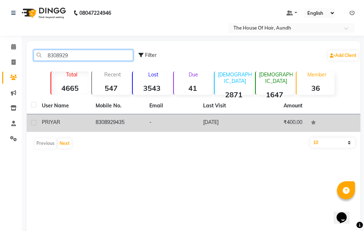
type input "8308929"
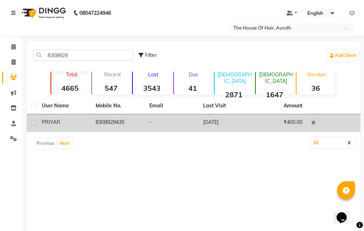
click at [107, 123] on td "8308929435" at bounding box center [118, 123] width 54 height 18
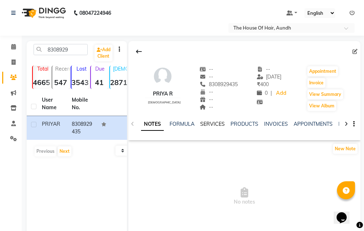
click at [214, 123] on link "SERVICES" at bounding box center [212, 124] width 25 height 6
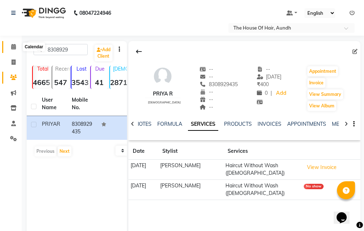
click at [15, 46] on icon at bounding box center [13, 46] width 5 height 5
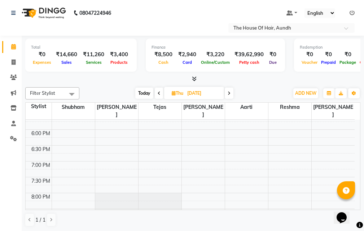
scroll to position [324, 0]
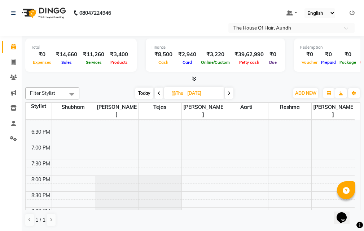
click at [188, 140] on div "8:00 AM 8:30 AM 9:00 AM 9:30 AM 10:00 AM 10:30 AM 11:00 AM 11:30 AM 12:00 PM 12…" at bounding box center [190, 17] width 329 height 444
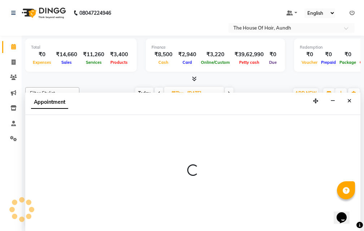
scroll to position [0, 0]
select select "32779"
select select "1140"
select select "tentative"
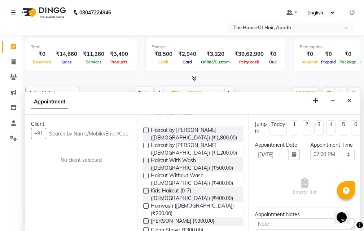
scroll to position [72, 0]
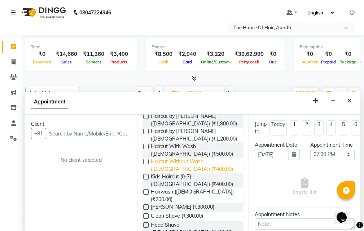
click at [168, 163] on span "Haircut Without Wash ([DEMOGRAPHIC_DATA]) (₹400.00)" at bounding box center [194, 165] width 86 height 15
checkbox input "false"
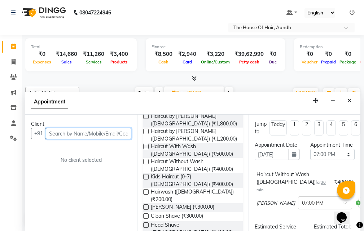
click at [66, 133] on input "text" at bounding box center [88, 133] width 85 height 11
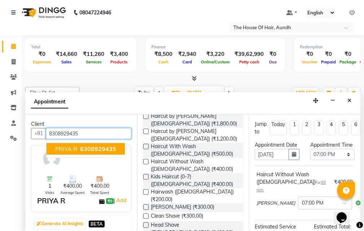
click at [67, 148] on span "PRIYA R" at bounding box center [66, 148] width 22 height 7
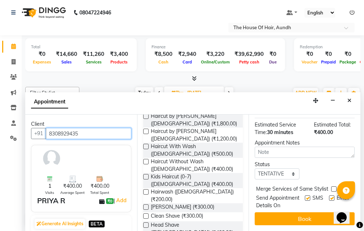
scroll to position [115, 0]
type input "8308929435"
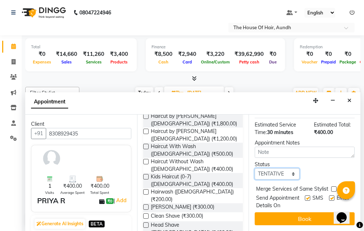
click at [287, 168] on select "Select TENTATIVE CONFIRM UPCOMING" at bounding box center [276, 173] width 44 height 11
select select "upcoming"
click at [254, 168] on select "Select TENTATIVE CONFIRM UPCOMING" at bounding box center [276, 173] width 44 height 11
click at [333, 186] on label at bounding box center [333, 188] width 5 height 5
click at [333, 187] on input "checkbox" at bounding box center [333, 189] width 5 height 5
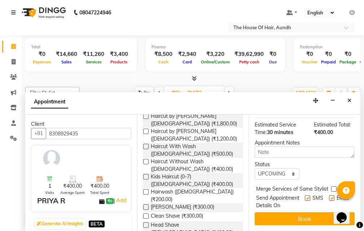
checkbox input "true"
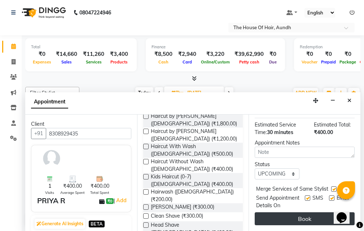
click at [317, 213] on button "Book" at bounding box center [304, 218] width 100 height 13
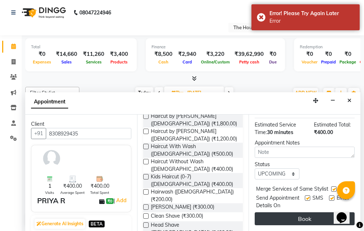
click at [301, 214] on button "Book" at bounding box center [304, 218] width 100 height 13
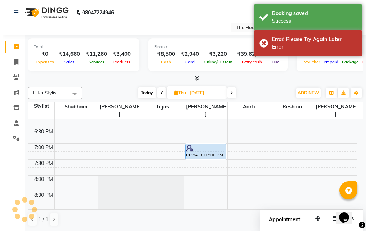
scroll to position [0, 0]
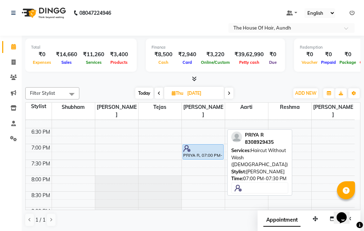
click at [214, 146] on div "PRIYA R, 07:00 PM-07:30 PM, Haircut Without Wash (Male)" at bounding box center [203, 152] width 40 height 15
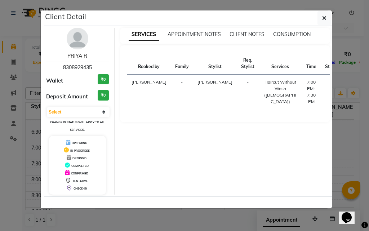
click at [80, 55] on link "PRIYA R" at bounding box center [77, 56] width 20 height 6
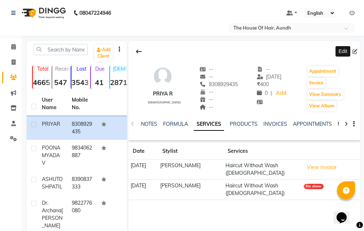
click at [354, 51] on icon at bounding box center [354, 51] width 5 height 5
select select "22"
select select "[DEMOGRAPHIC_DATA]"
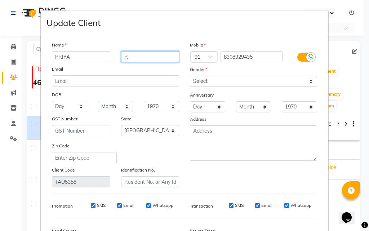
click at [130, 57] on input "R" at bounding box center [150, 56] width 58 height 11
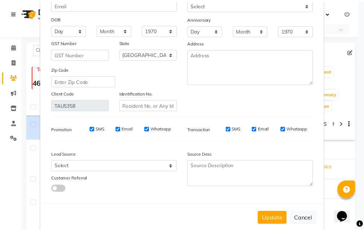
scroll to position [89, 0]
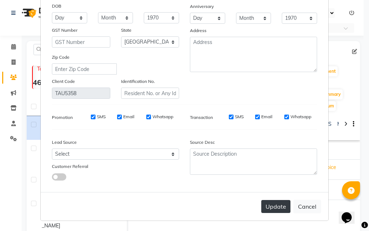
type input "RISWADKAR"
click at [276, 205] on button "Update" at bounding box center [275, 206] width 29 height 13
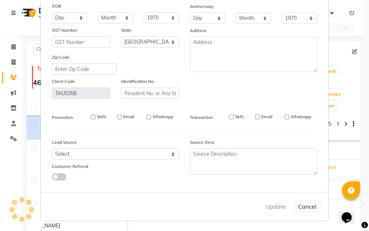
select select
select select "null"
select select
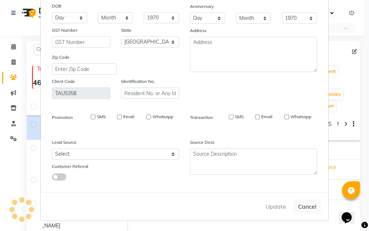
select select
checkbox input "false"
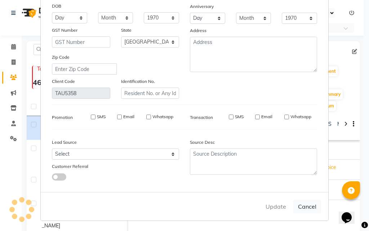
checkbox input "false"
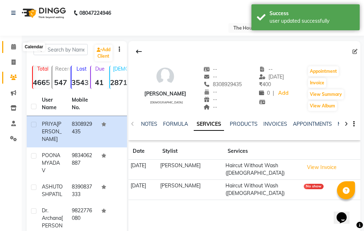
click at [12, 47] on icon at bounding box center [13, 46] width 5 height 5
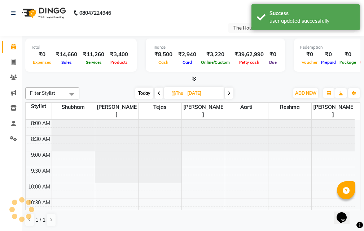
scroll to position [346, 0]
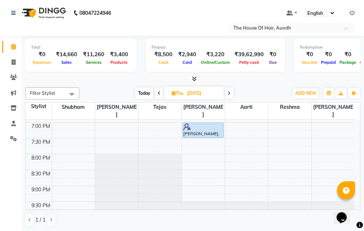
click at [142, 94] on span "Today" at bounding box center [144, 93] width 18 height 11
type input "[DATE]"
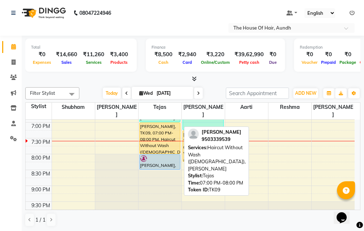
click at [168, 135] on div "[PERSON_NAME], TK09, 07:00 PM-08:00 PM, Haircut Without Wash ([DEMOGRAPHIC_DATA…" at bounding box center [159, 138] width 40 height 31
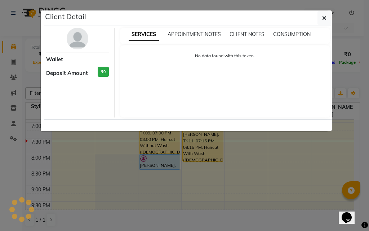
select select "1"
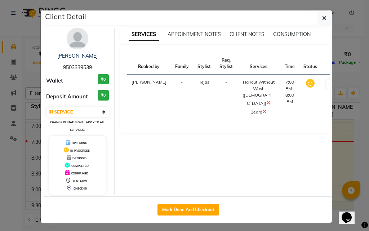
click at [266, 101] on icon at bounding box center [268, 103] width 4 height 6
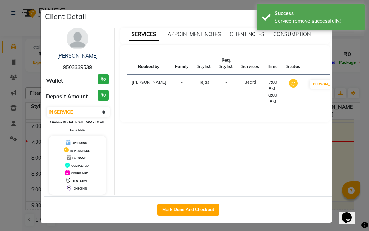
click at [337, 150] on ngb-modal-window "Client Detail Jehan Darukhanawala 9503339539 Wallet ₹0 Deposit Amount ₹0 Select…" at bounding box center [184, 115] width 369 height 231
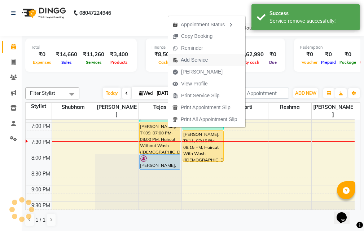
click at [190, 60] on span "Add Service" at bounding box center [194, 60] width 27 height 8
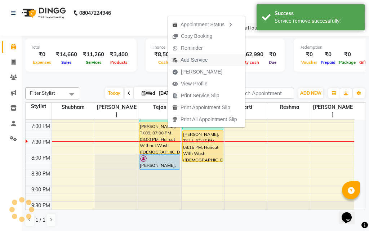
select select "6864"
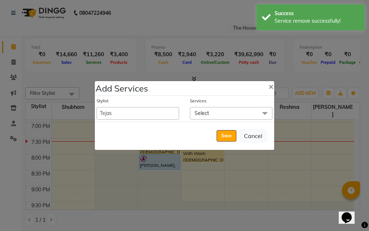
click at [228, 112] on span "Select" at bounding box center [231, 113] width 83 height 13
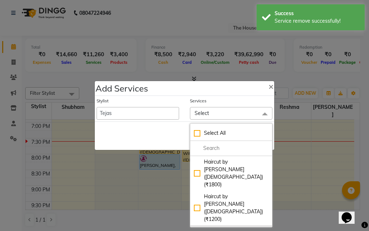
checkbox input "true"
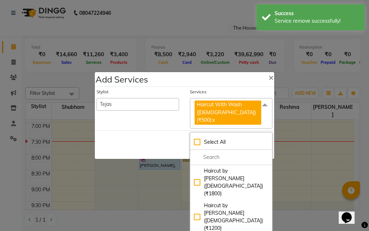
click at [159, 141] on div "Save Cancel" at bounding box center [184, 144] width 179 height 28
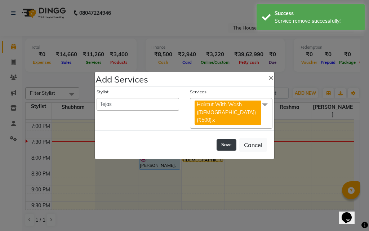
click at [226, 139] on button "Save" at bounding box center [227, 145] width 20 height 12
select select "26084"
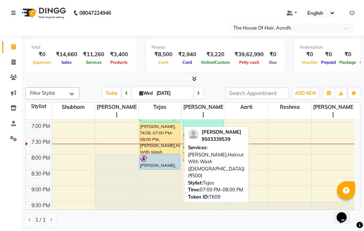
click at [167, 123] on div "Jehan Darukhanawala, TK09, 07:00 PM-08:00 PM, Beard,Haircut With Wash (Male) (₹…" at bounding box center [159, 138] width 40 height 31
select select "1"
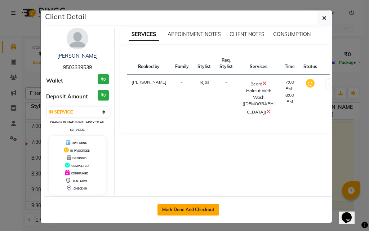
click at [191, 210] on button "Mark Done And Checkout" at bounding box center [188, 210] width 62 height 12
select select "service"
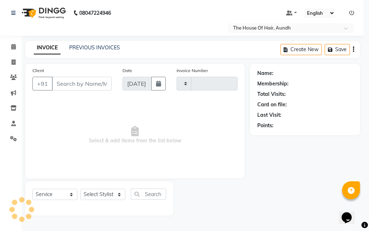
type input "1787"
select select "26"
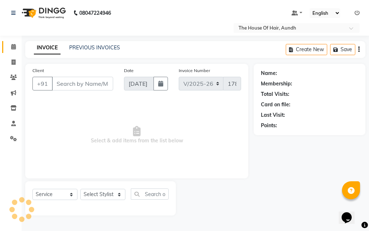
type input "9503339539"
select select "6864"
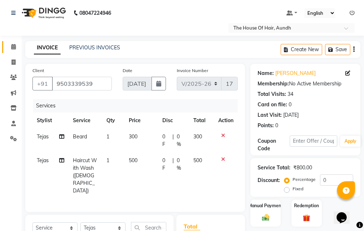
scroll to position [99, 0]
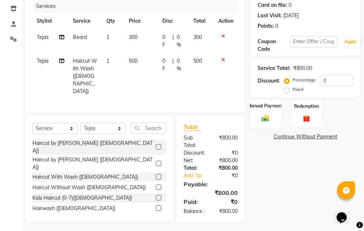
click at [265, 116] on img at bounding box center [265, 118] width 12 height 9
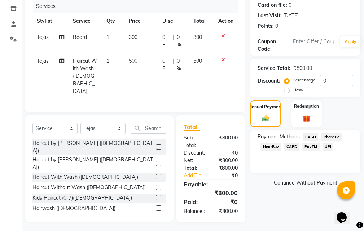
click at [326, 148] on span "UPI" at bounding box center [327, 147] width 11 height 8
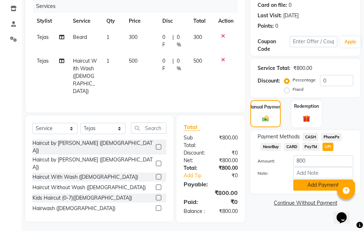
click at [310, 187] on button "Add Payment" at bounding box center [323, 184] width 60 height 11
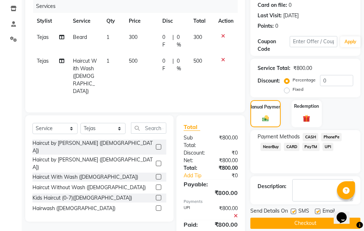
scroll to position [122, 0]
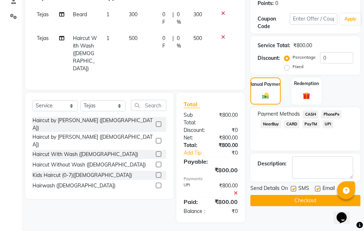
click at [288, 203] on button "Checkout" at bounding box center [305, 200] width 110 height 11
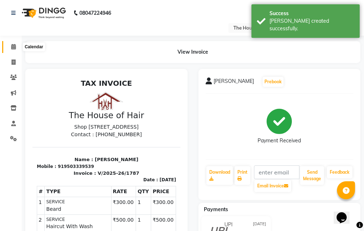
click at [13, 47] on icon at bounding box center [13, 46] width 5 height 5
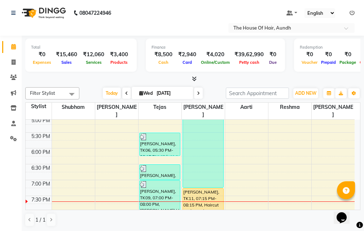
scroll to position [324, 0]
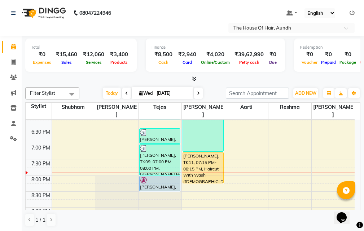
click at [279, 163] on div "8:00 AM 8:30 AM 9:00 AM 9:30 AM 10:00 AM 10:30 AM 11:00 AM 11:30 AM 12:00 PM 12…" at bounding box center [190, 17] width 329 height 444
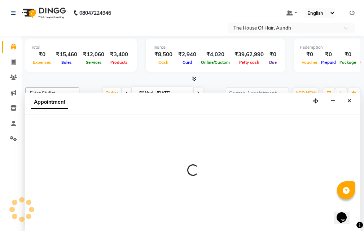
scroll to position [0, 0]
select select "26196"
select select "1185"
select select "tentative"
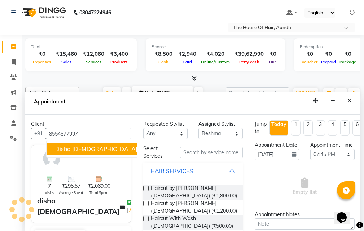
click at [82, 148] on button "disha jain 8554877997" at bounding box center [115, 149] width 138 height 12
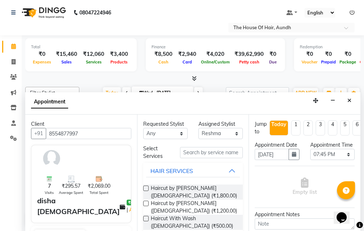
type input "8554877997"
click at [199, 152] on input "text" at bounding box center [211, 152] width 63 height 11
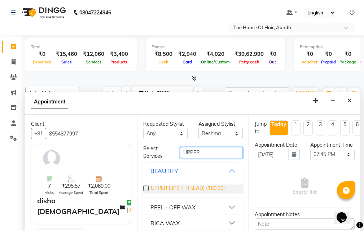
type input "UPPER"
click at [191, 187] on span "UPPER LIPS (THREAD) (₹60.00)" at bounding box center [188, 189] width 74 height 9
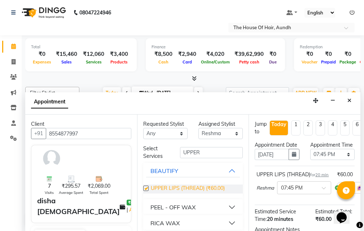
checkbox input "false"
click at [340, 159] on select "Select 09:00 AM 09:15 AM 09:30 AM 09:45 AM 10:00 AM 10:15 AM 10:30 AM 10:45 AM …" at bounding box center [332, 154] width 44 height 11
select select "1200"
click at [310, 156] on select "Select 09:00 AM 09:15 AM 09:30 AM 09:45 AM 10:00 AM 10:15 AM 10:30 AM 10:45 AM …" at bounding box center [332, 154] width 44 height 11
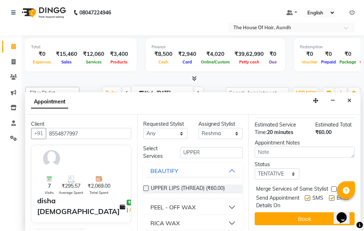
scroll to position [115, 0]
click at [270, 168] on select "Select TENTATIVE CONFIRM CHECK-IN UPCOMING" at bounding box center [276, 173] width 44 height 11
select select "upcoming"
click at [254, 168] on select "Select TENTATIVE CONFIRM CHECK-IN UPCOMING" at bounding box center [276, 173] width 44 height 11
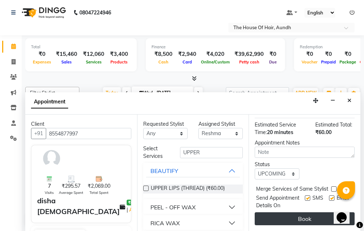
click at [283, 212] on button "Book" at bounding box center [304, 218] width 100 height 13
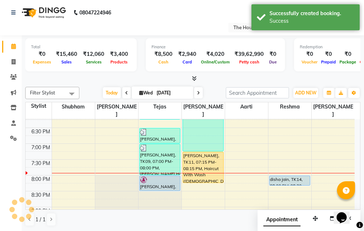
scroll to position [0, 0]
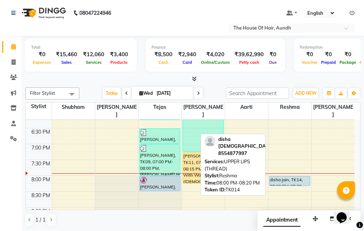
click at [287, 176] on div "disha jain, TK14, 08:00 PM-08:20 PM, UPPER LIPS (THREAD)" at bounding box center [289, 180] width 40 height 9
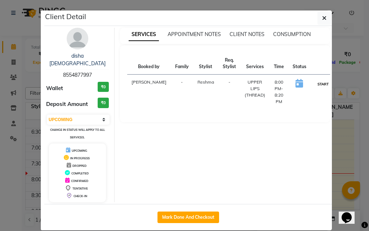
click at [316, 83] on button "START" at bounding box center [323, 84] width 15 height 9
select select "1"
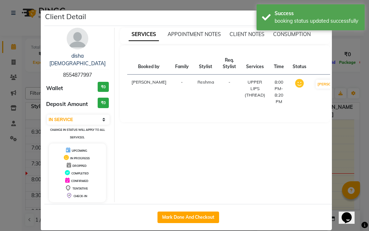
click at [338, 136] on ngb-modal-window "Client Detail disha jain 8554877997 Wallet ₹0 Deposit Amount ₹0 Select IN SERVI…" at bounding box center [184, 115] width 369 height 231
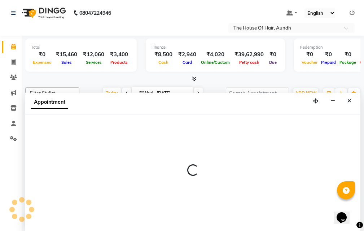
scroll to position [0, 0]
select select "6864"
select select "1230"
select select "tentative"
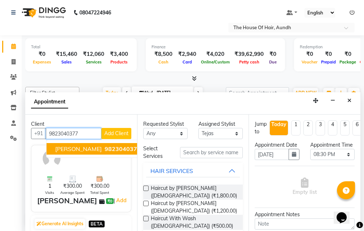
click at [105, 148] on span "9823040377" at bounding box center [123, 148] width 36 height 7
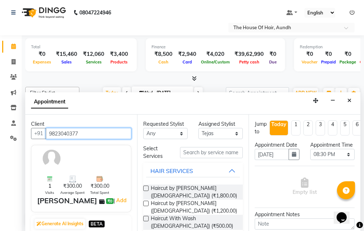
scroll to position [36, 0]
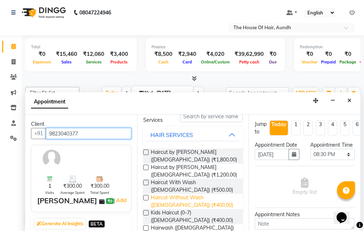
type input "9823040377"
click at [168, 201] on span "Haircut Without Wash ([DEMOGRAPHIC_DATA]) (₹400.00)" at bounding box center [194, 201] width 86 height 15
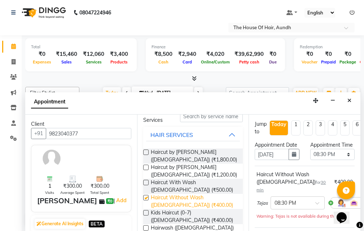
checkbox input "false"
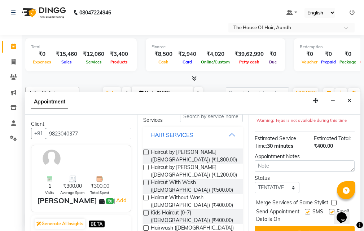
scroll to position [108, 0]
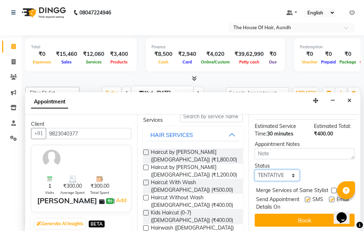
click at [279, 174] on select "Select TENTATIVE CONFIRM CHECK-IN UPCOMING" at bounding box center [276, 175] width 44 height 11
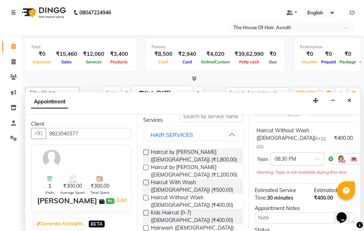
scroll to position [0, 0]
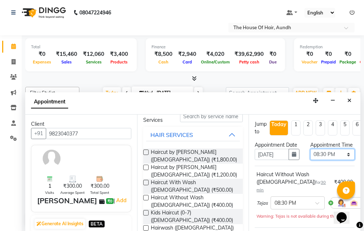
click at [325, 159] on select "Select 09:00 AM 09:15 AM 09:30 AM 09:45 AM 10:00 AM 10:15 AM 10:30 AM 10:45 AM …" at bounding box center [332, 154] width 44 height 11
select select "1185"
click at [310, 156] on select "Select 09:00 AM 09:15 AM 09:30 AM 09:45 AM 10:00 AM 10:15 AM 10:30 AM 10:45 AM …" at bounding box center [332, 154] width 44 height 11
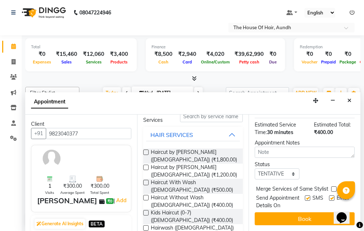
scroll to position [130, 0]
click at [278, 168] on select "Select TENTATIVE CONFIRM CHECK-IN UPCOMING" at bounding box center [276, 173] width 44 height 11
select select "upcoming"
click at [254, 168] on select "Select TENTATIVE CONFIRM CHECK-IN UPCOMING" at bounding box center [276, 173] width 44 height 11
click at [333, 186] on label at bounding box center [333, 188] width 5 height 5
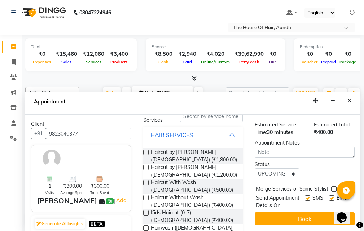
click at [333, 187] on input "checkbox" at bounding box center [333, 189] width 5 height 5
checkbox input "true"
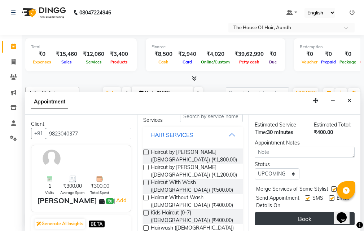
click at [289, 214] on button "Book" at bounding box center [304, 218] width 100 height 13
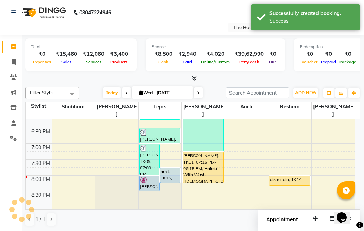
scroll to position [0, 0]
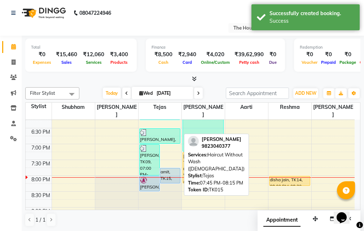
click at [165, 168] on div "amit, TK15, 07:45 PM-08:15 PM, Haircut Without Wash (Male)" at bounding box center [170, 175] width 20 height 15
select select "5"
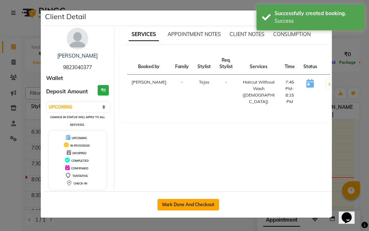
click at [200, 206] on button "Mark Done And Checkout" at bounding box center [188, 205] width 62 height 12
select select "service"
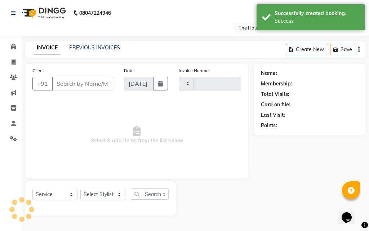
type input "1788"
select select "26"
type input "9823040377"
select select "6864"
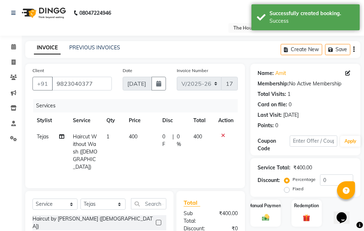
scroll to position [76, 0]
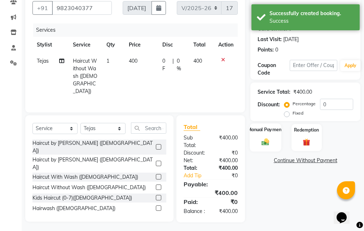
click at [258, 136] on div "Manual Payment" at bounding box center [265, 137] width 31 height 28
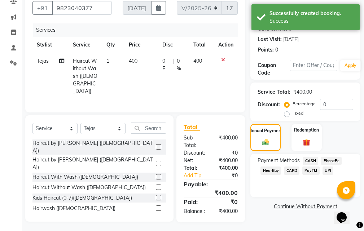
click at [327, 170] on span "UPI" at bounding box center [327, 171] width 11 height 8
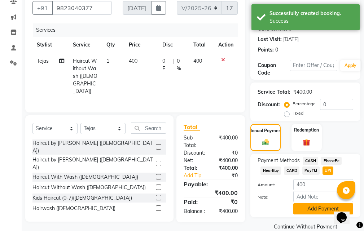
click at [310, 210] on button "Add Payment" at bounding box center [323, 208] width 60 height 11
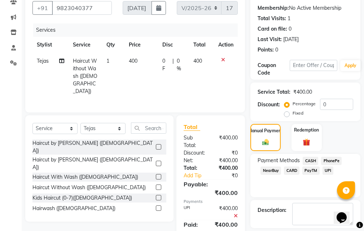
scroll to position [108, 0]
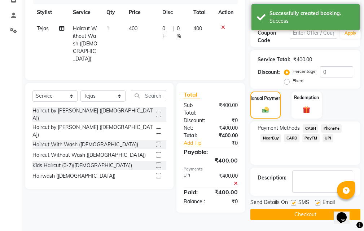
click at [307, 213] on button "Checkout" at bounding box center [305, 214] width 110 height 11
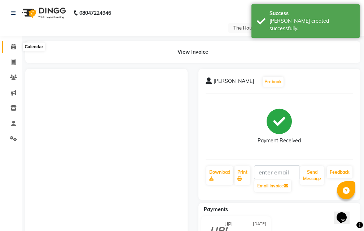
click at [14, 46] on icon at bounding box center [13, 46] width 5 height 5
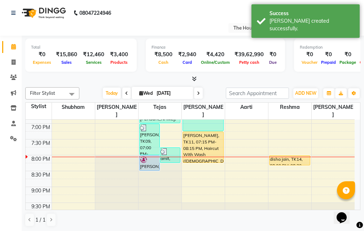
scroll to position [346, 0]
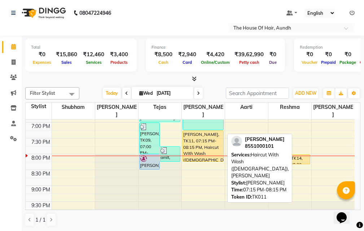
click at [205, 134] on div "Anitesh, TK11, 07:15 PM-08:15 PM, Haircut With Wash (Male),Beard" at bounding box center [203, 146] width 40 height 31
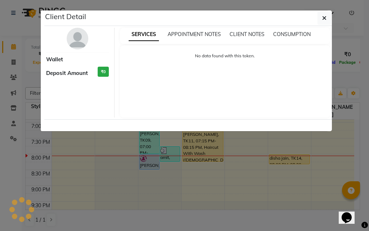
select select "1"
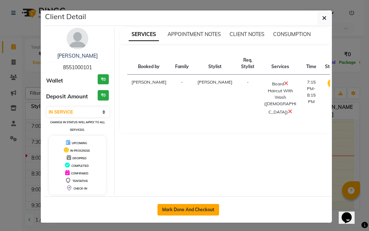
click at [196, 212] on button "Mark Done And Checkout" at bounding box center [188, 210] width 62 height 12
select select "service"
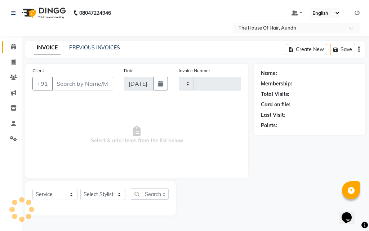
type input "1789"
select select "26"
type input "8551000101"
select select "32779"
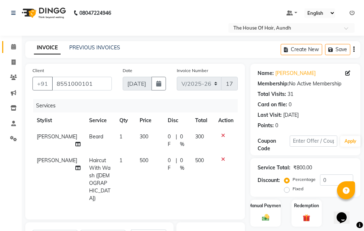
scroll to position [72, 0]
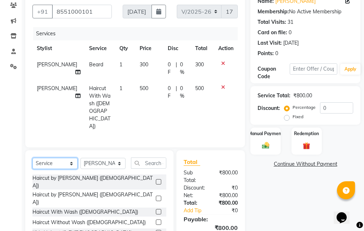
click at [68, 158] on select "Select Service Product Membership Package Voucher Prepaid Gift Card" at bounding box center [54, 163] width 45 height 11
select select "product"
click at [32, 158] on select "Select Service Product Membership Package Voucher Prepaid Gift Card" at bounding box center [54, 163] width 45 height 11
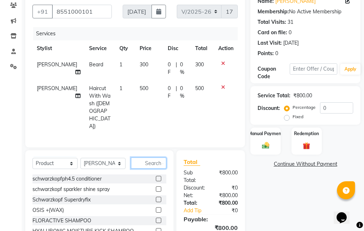
click at [150, 157] on input "text" at bounding box center [148, 162] width 35 height 11
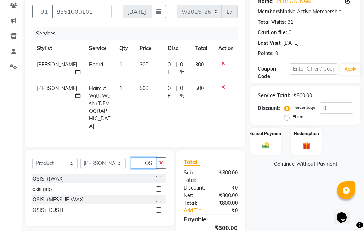
scroll to position [0, 3]
type input "OSIS"
click at [158, 207] on label at bounding box center [158, 209] width 5 height 5
click at [158, 208] on input "checkbox" at bounding box center [158, 210] width 5 height 5
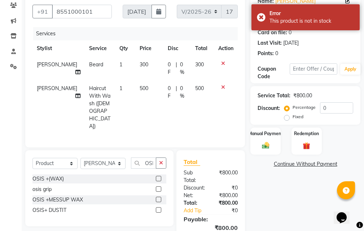
click at [159, 207] on label at bounding box center [158, 209] width 5 height 5
click at [159, 208] on input "checkbox" at bounding box center [158, 210] width 5 height 5
click at [159, 207] on label at bounding box center [158, 209] width 5 height 5
click at [159, 208] on input "checkbox" at bounding box center [158, 210] width 5 height 5
checkbox input "false"
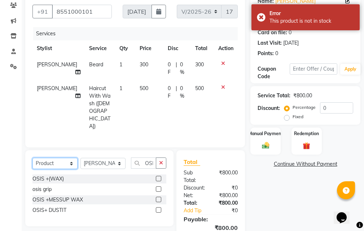
click at [70, 158] on select "Select Service Product Membership Package Voucher Prepaid Gift Card" at bounding box center [54, 163] width 45 height 11
select select "service"
click at [32, 158] on select "Select Service Product Membership Package Voucher Prepaid Gift Card" at bounding box center [54, 163] width 45 height 11
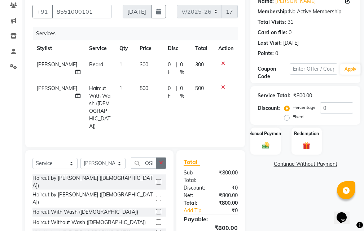
click at [158, 157] on button "button" at bounding box center [161, 162] width 10 height 11
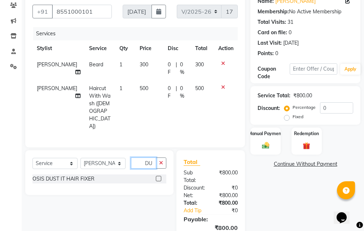
type input "DU"
click at [157, 176] on label at bounding box center [158, 178] width 5 height 5
click at [157, 177] on input "checkbox" at bounding box center [158, 179] width 5 height 5
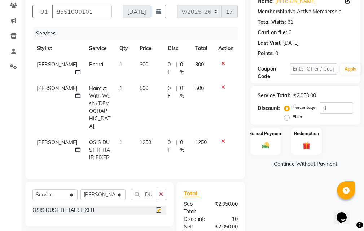
checkbox input "false"
click at [223, 139] on icon at bounding box center [223, 141] width 4 height 5
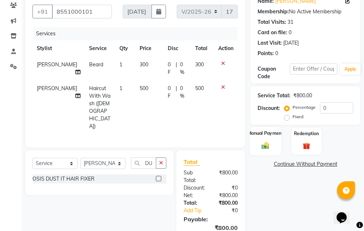
click at [272, 149] on div "Manual Payment" at bounding box center [265, 141] width 31 height 28
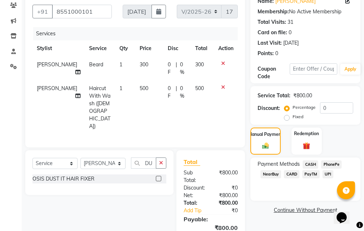
click at [312, 165] on span "CASH" at bounding box center [309, 164] width 15 height 8
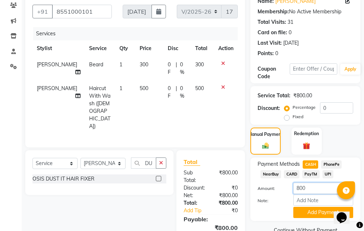
drag, startPoint x: 311, startPoint y: 190, endPoint x: 290, endPoint y: 193, distance: 21.2
click at [290, 193] on div "800" at bounding box center [323, 188] width 71 height 11
type input "500"
click at [320, 213] on button "Add Payment" at bounding box center [323, 212] width 60 height 11
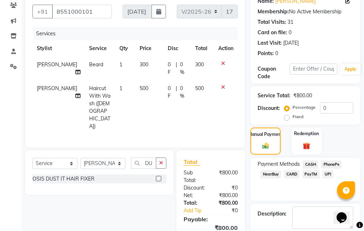
click at [328, 173] on span "UPI" at bounding box center [327, 174] width 11 height 8
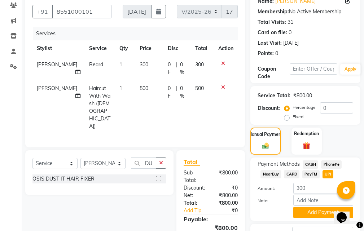
scroll to position [137, 0]
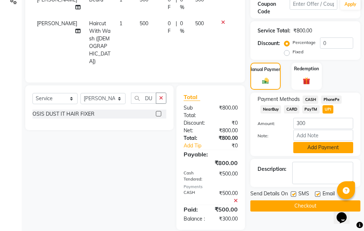
click at [317, 146] on button "Add Payment" at bounding box center [323, 147] width 60 height 11
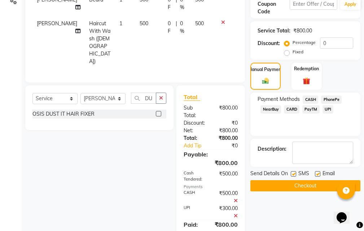
click at [303, 187] on button "Checkout" at bounding box center [305, 185] width 110 height 11
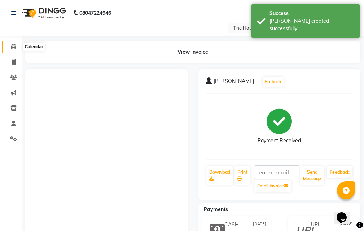
click at [14, 46] on icon at bounding box center [13, 46] width 5 height 5
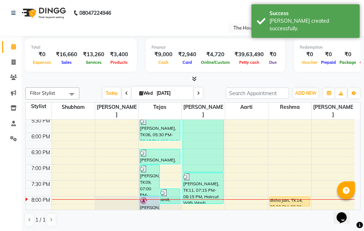
scroll to position [324, 0]
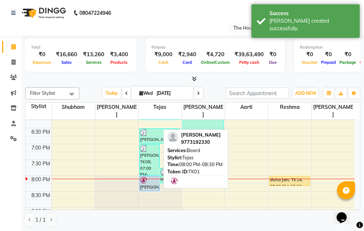
click at [145, 178] on div "[PERSON_NAME], TK01, 08:00 PM-08:30 PM, [PERSON_NAME]" at bounding box center [149, 183] width 20 height 15
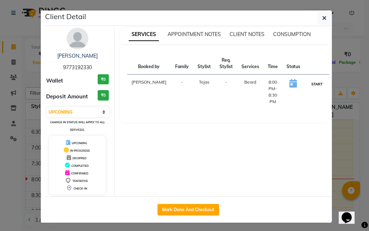
click at [310, 81] on button "START" at bounding box center [317, 84] width 15 height 9
select select "1"
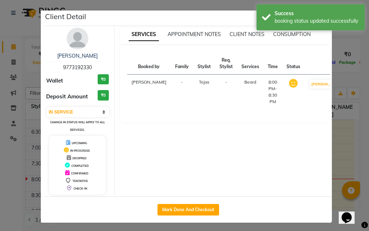
click at [343, 154] on ngb-modal-window "Client Detail Yuvraj Dhawan 9773192330 Wallet ₹0 Deposit Amount ₹0 Select IN SE…" at bounding box center [184, 115] width 369 height 231
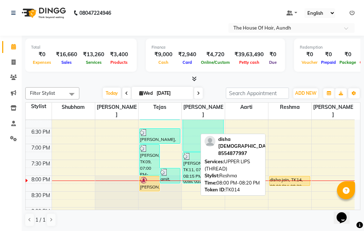
click at [286, 176] on div "disha jain, TK14, 08:00 PM-08:20 PM, UPPER LIPS (THREAD)" at bounding box center [289, 180] width 40 height 9
select select "1"
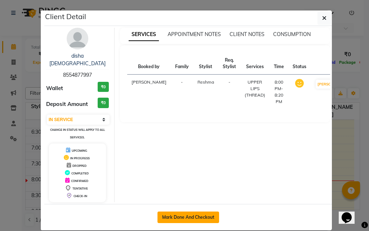
click at [196, 212] on button "Mark Done And Checkout" at bounding box center [188, 218] width 62 height 12
select select "26"
select select "service"
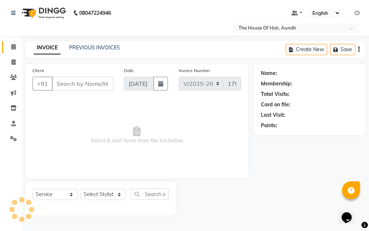
type input "8554877997"
select select "26196"
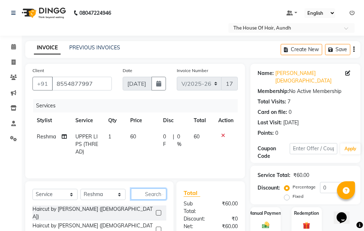
click at [145, 190] on input "text" at bounding box center [148, 193] width 35 height 11
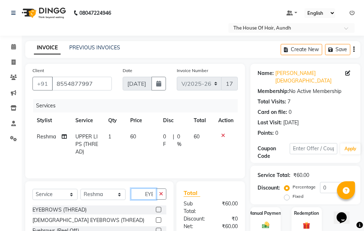
scroll to position [0, 0]
type input "EYE"
click at [157, 209] on label at bounding box center [158, 209] width 5 height 5
click at [157, 209] on input "checkbox" at bounding box center [158, 210] width 5 height 5
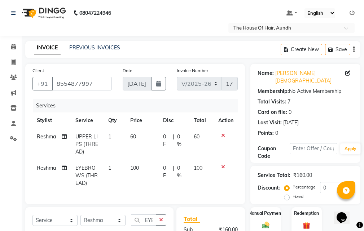
checkbox input "false"
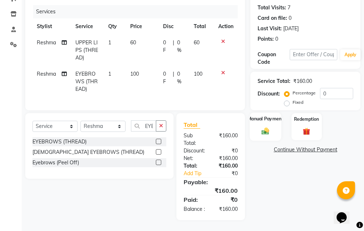
click at [274, 112] on div "Manual Payment" at bounding box center [265, 126] width 31 height 28
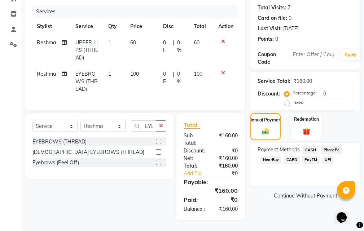
click at [329, 156] on span "UPI" at bounding box center [327, 160] width 11 height 8
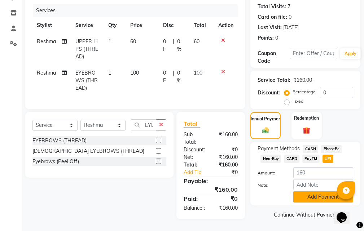
click at [319, 191] on button "Add Payment" at bounding box center [323, 196] width 60 height 11
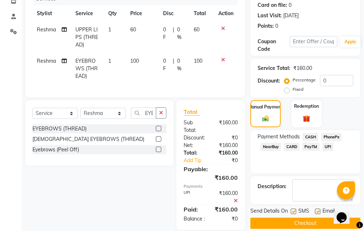
click at [287, 218] on button "Checkout" at bounding box center [305, 223] width 110 height 11
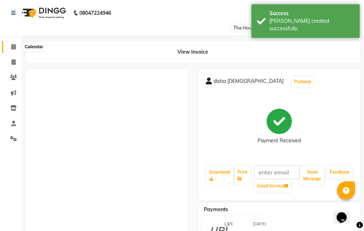
click at [14, 45] on icon at bounding box center [13, 46] width 5 height 5
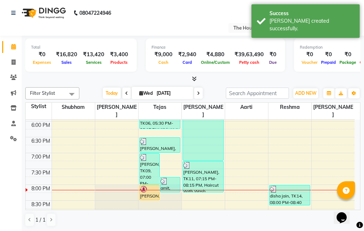
scroll to position [346, 0]
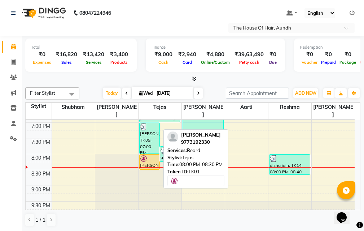
click at [153, 157] on div "[PERSON_NAME], TK01, 08:00 PM-08:30 PM, [PERSON_NAME]" at bounding box center [149, 162] width 20 height 15
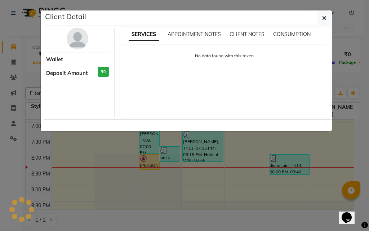
select select "1"
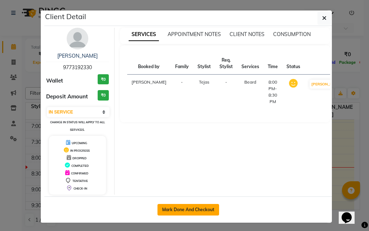
click at [207, 209] on button "Mark Done And Checkout" at bounding box center [188, 210] width 62 height 12
select select "service"
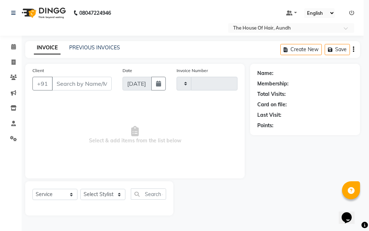
type input "1791"
select select "26"
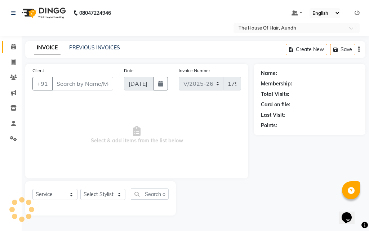
type input "9773192330"
select select "6864"
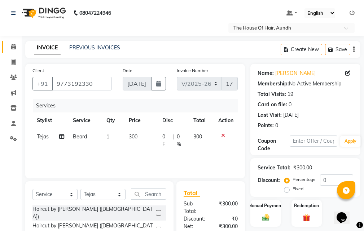
scroll to position [76, 0]
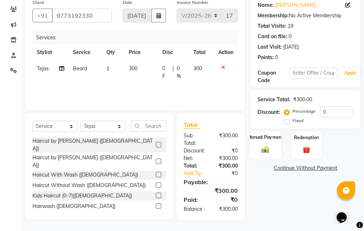
click at [261, 135] on div "Manual Payment" at bounding box center [265, 145] width 31 height 28
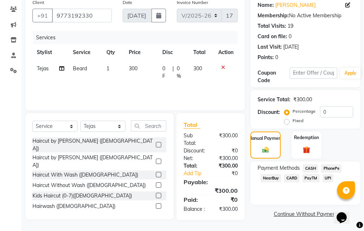
drag, startPoint x: 326, startPoint y: 169, endPoint x: 327, endPoint y: 176, distance: 6.9
click at [326, 174] on span "UPI" at bounding box center [327, 178] width 11 height 8
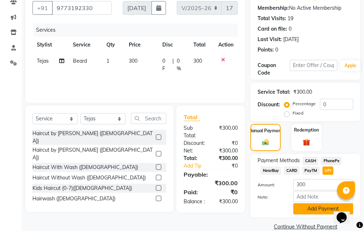
click at [316, 209] on button "Add Payment" at bounding box center [323, 208] width 60 height 11
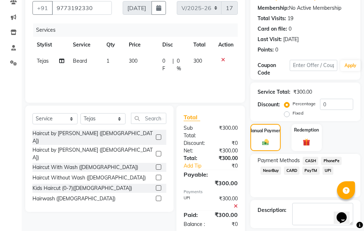
scroll to position [108, 0]
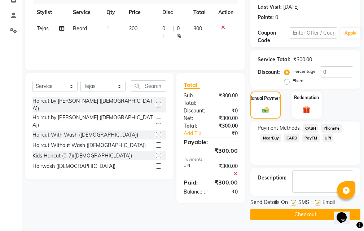
click at [307, 214] on button "Checkout" at bounding box center [305, 214] width 110 height 11
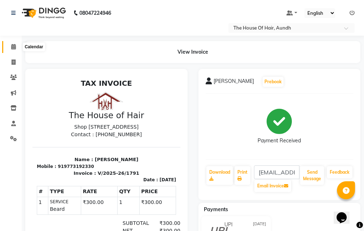
click at [15, 45] on icon at bounding box center [13, 46] width 5 height 5
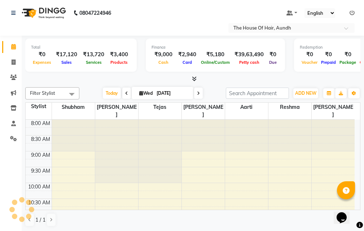
scroll to position [332, 0]
